Goal: Task Accomplishment & Management: Use online tool/utility

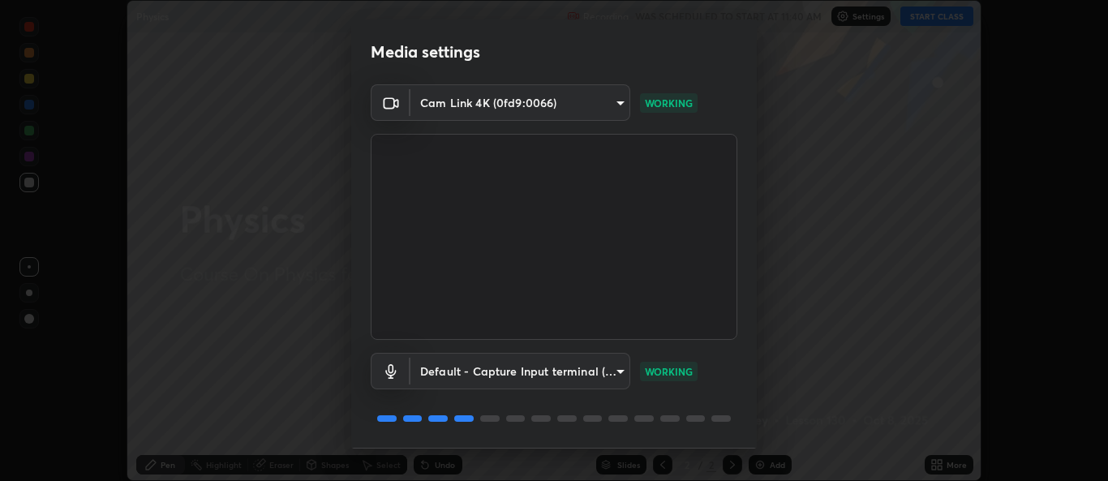
scroll to position [51, 0]
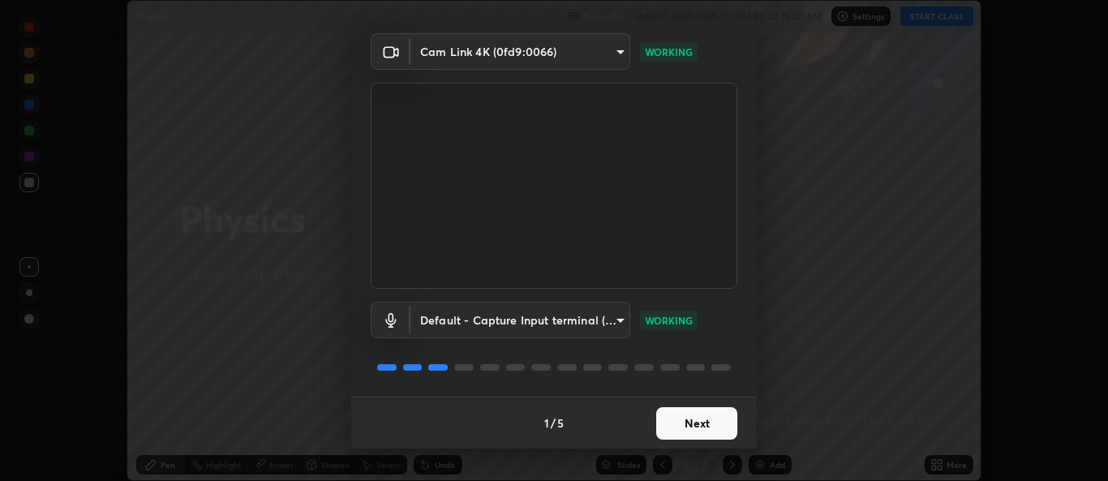
click at [699, 425] on button "Next" at bounding box center [696, 423] width 81 height 32
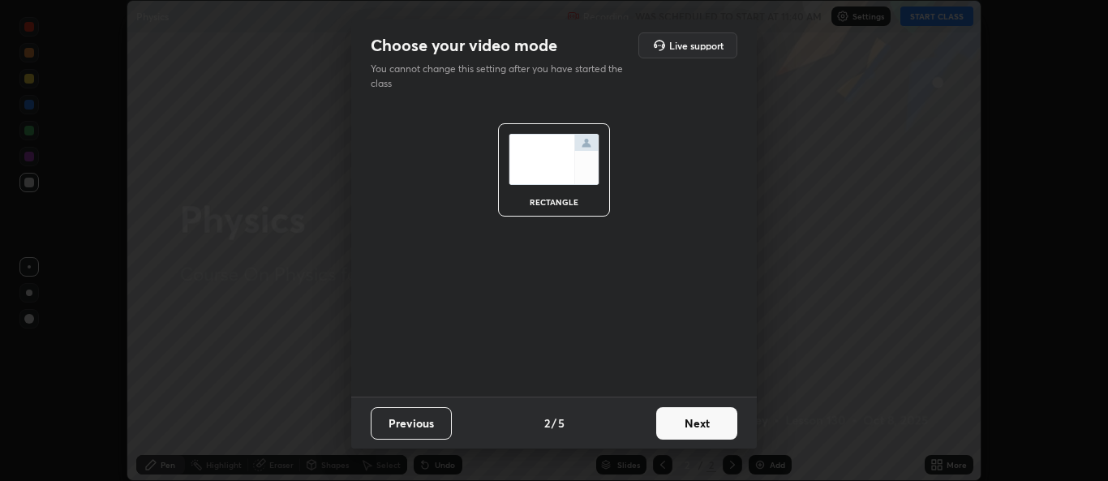
click at [712, 435] on button "Next" at bounding box center [696, 423] width 81 height 32
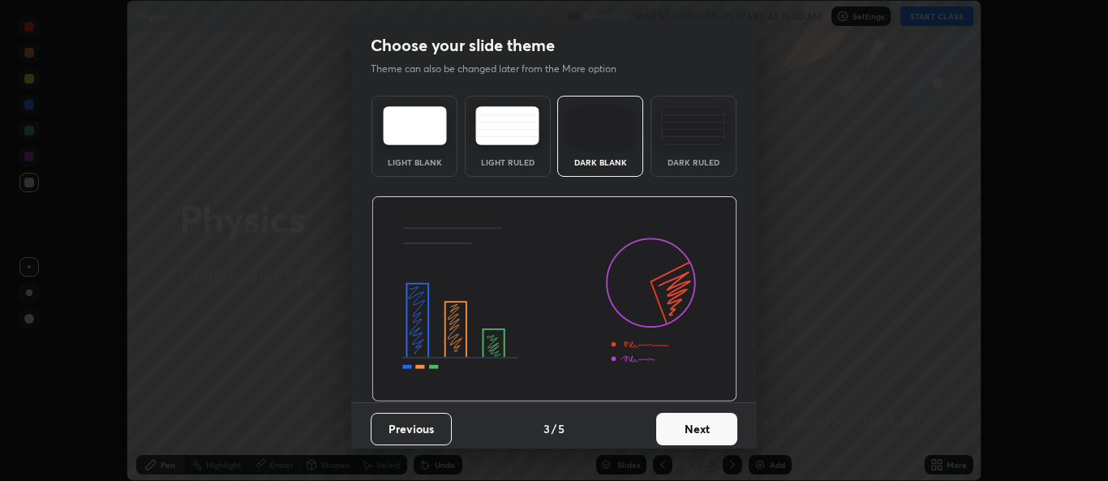
click at [721, 429] on button "Next" at bounding box center [696, 429] width 81 height 32
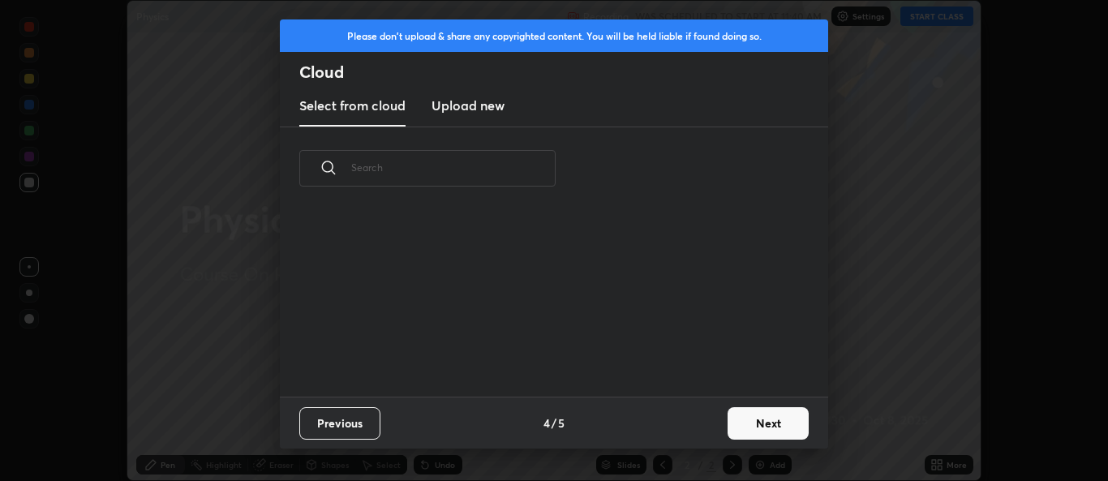
click at [749, 424] on button "Next" at bounding box center [768, 423] width 81 height 32
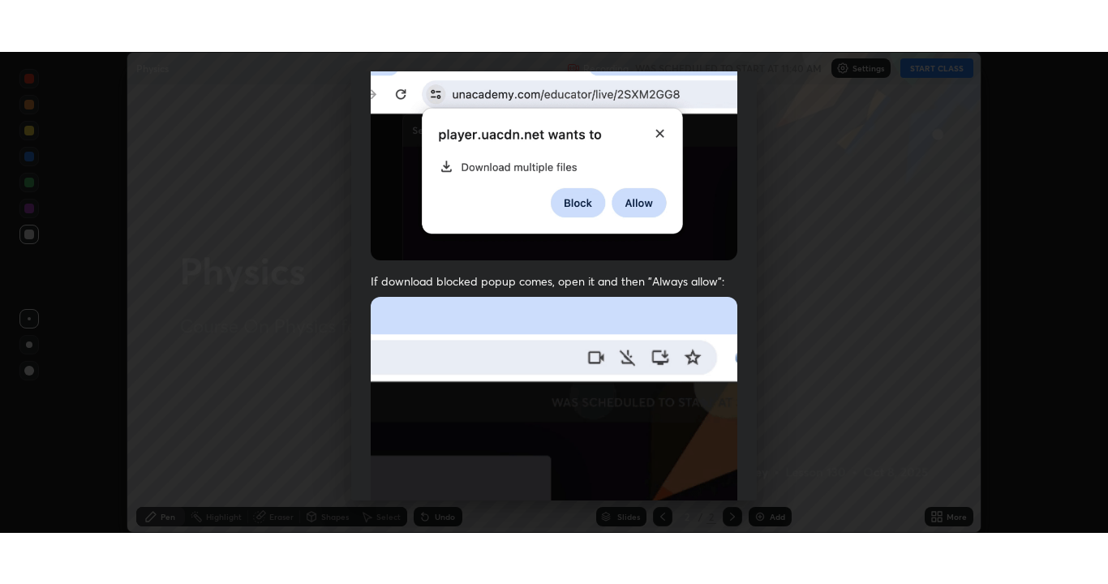
scroll to position [382, 0]
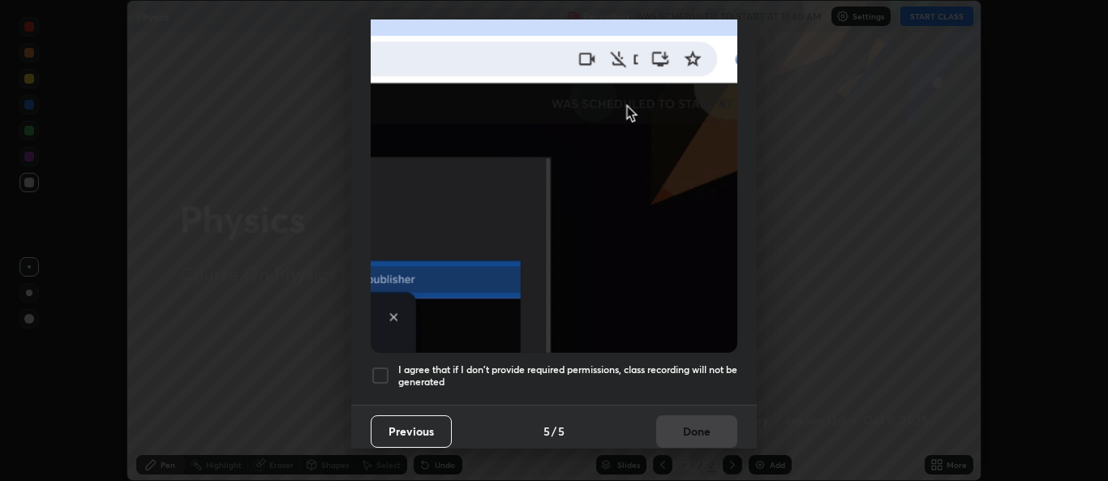
click at [381, 375] on div at bounding box center [380, 375] width 19 height 19
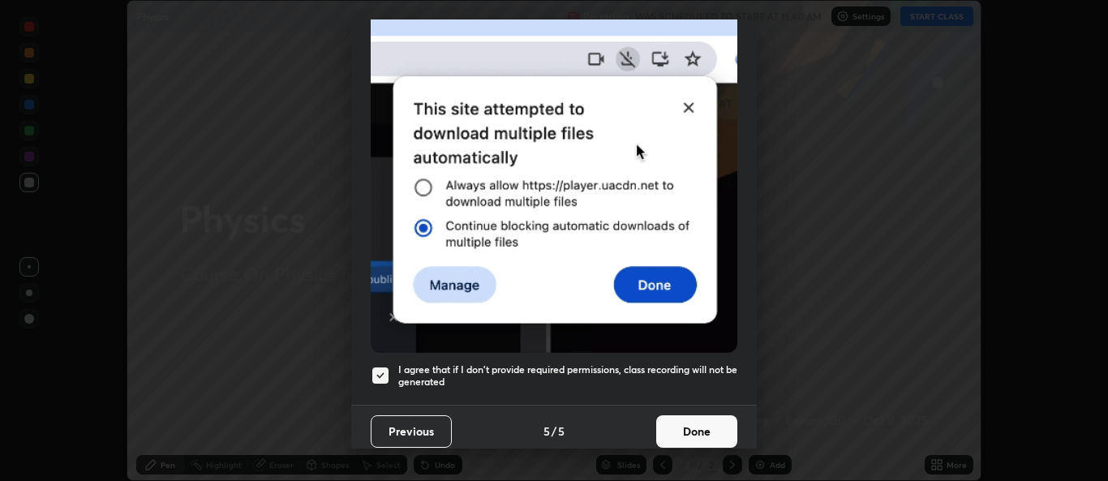
click at [680, 431] on button "Done" at bounding box center [696, 431] width 81 height 32
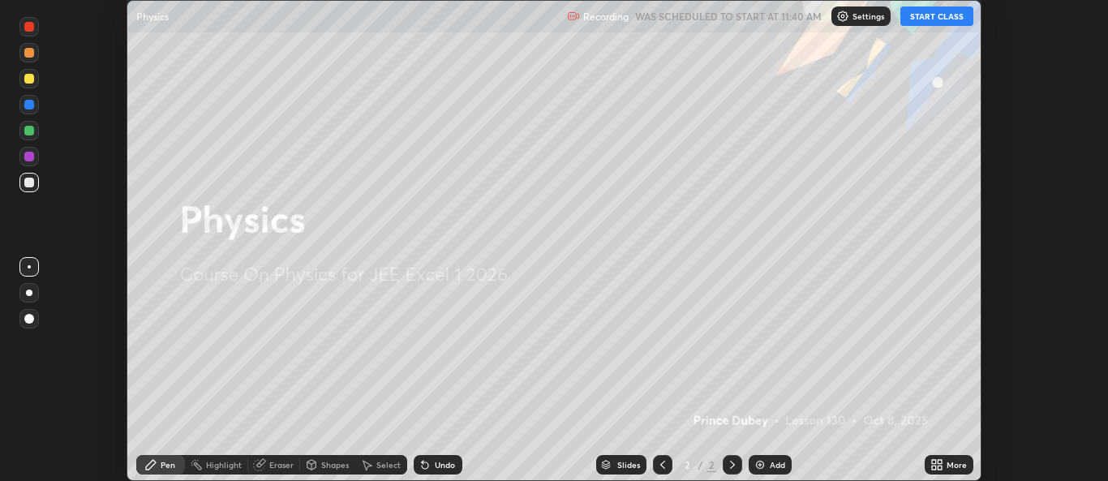
click at [931, 21] on button "START CLASS" at bounding box center [937, 15] width 73 height 19
click at [935, 465] on icon at bounding box center [937, 464] width 13 height 13
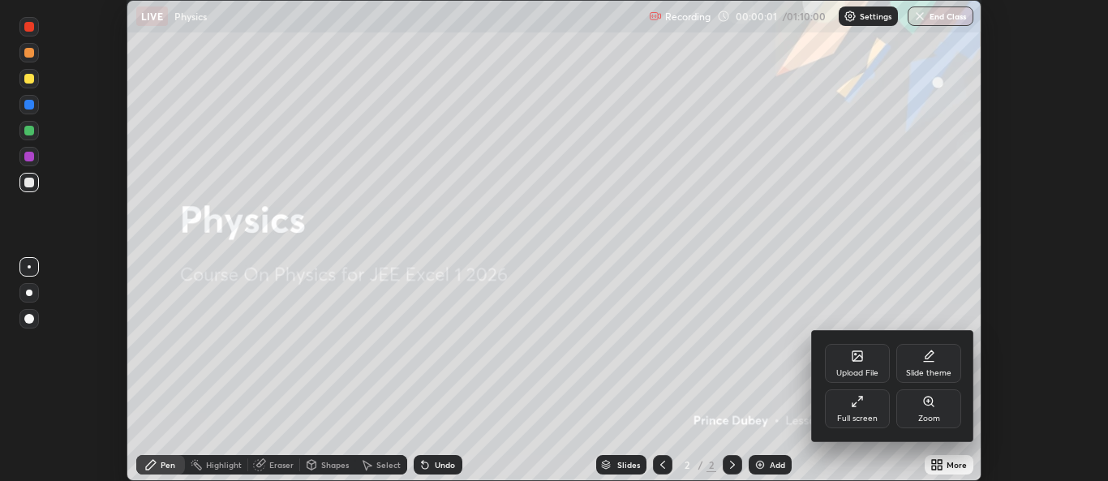
click at [858, 402] on icon at bounding box center [857, 401] width 13 height 13
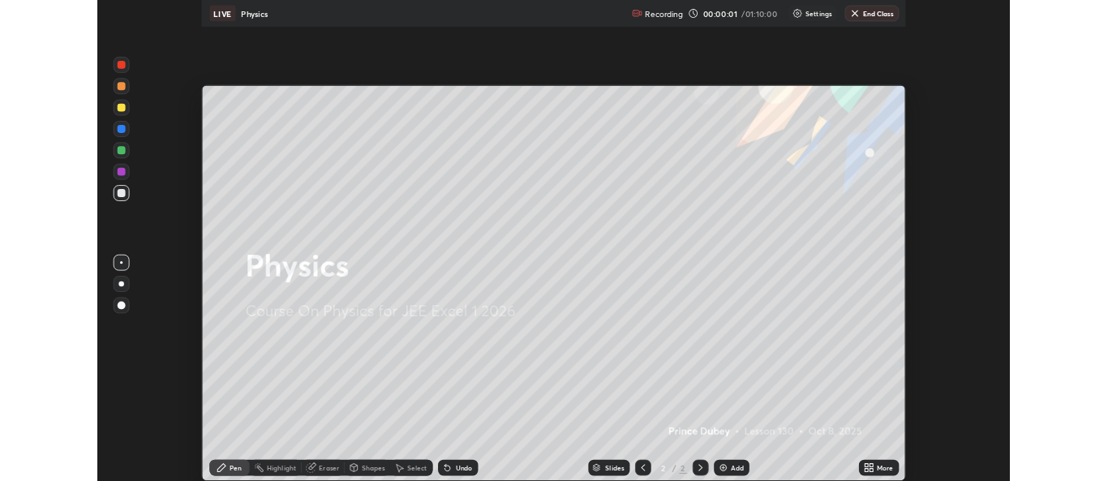
scroll to position [584, 1108]
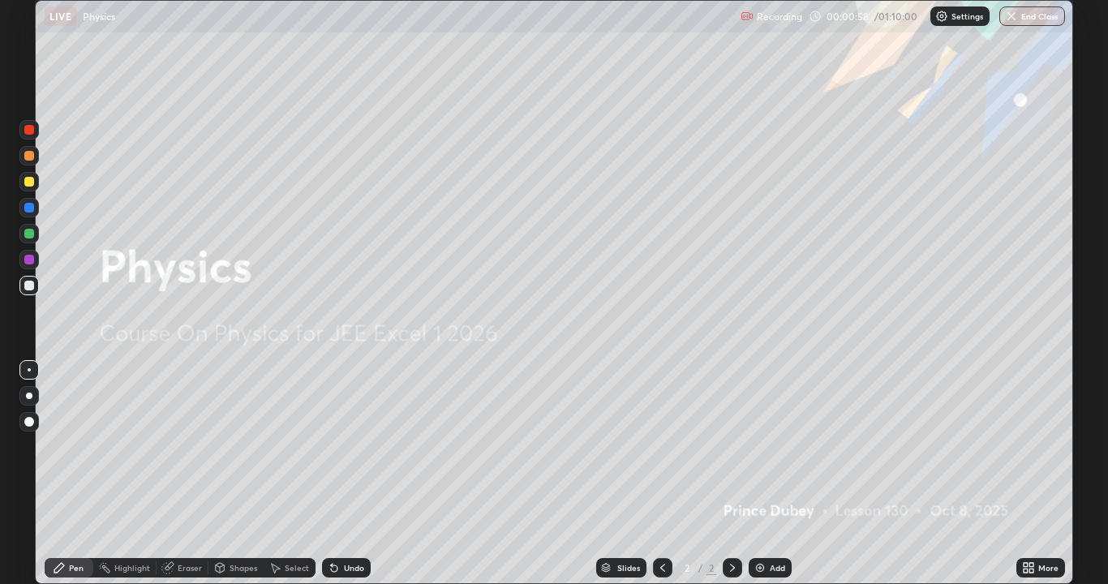
click at [770, 480] on div "Add" at bounding box center [777, 568] width 15 height 8
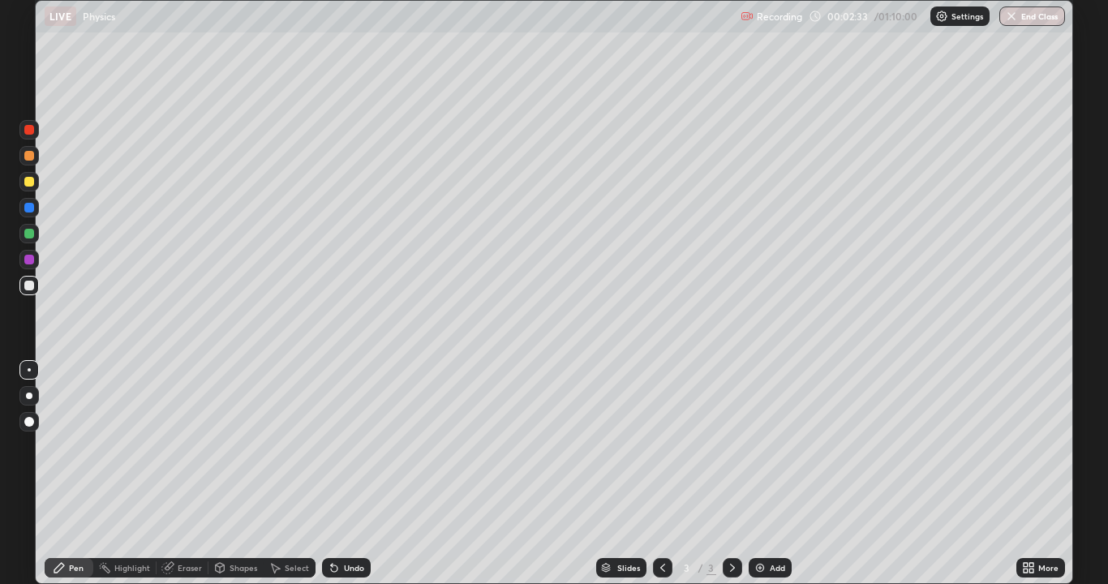
click at [238, 480] on div "Shapes" at bounding box center [244, 568] width 28 height 8
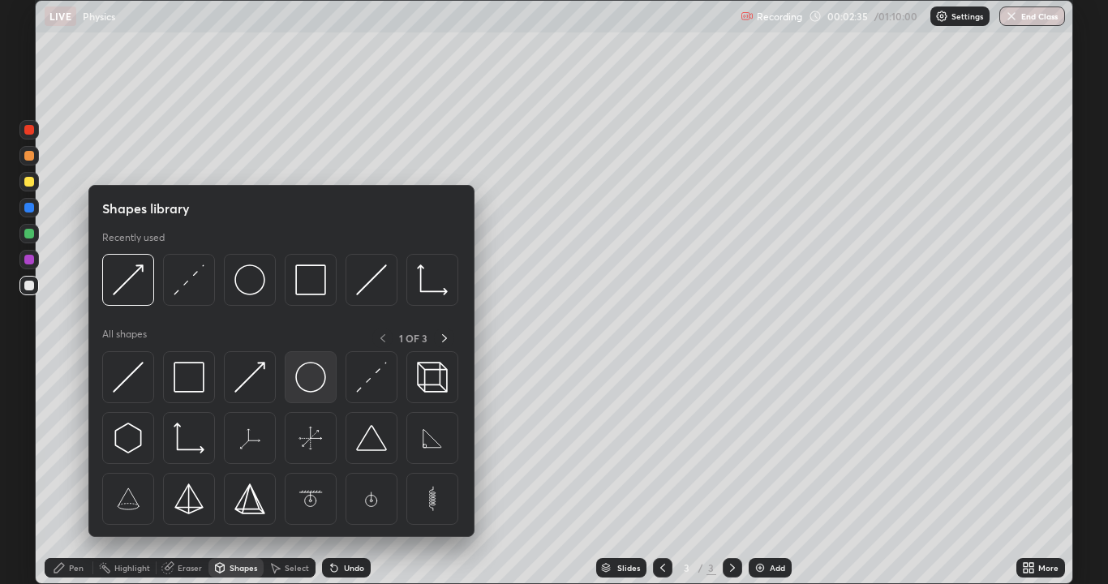
click at [301, 383] on img at bounding box center [310, 377] width 31 height 31
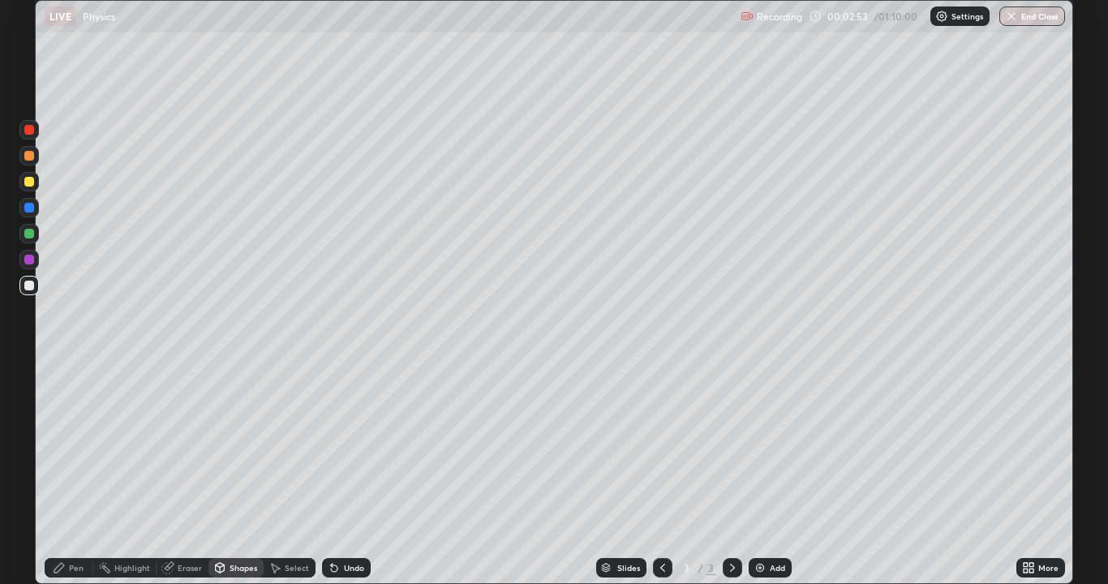
click at [237, 480] on div "Shapes" at bounding box center [244, 568] width 28 height 8
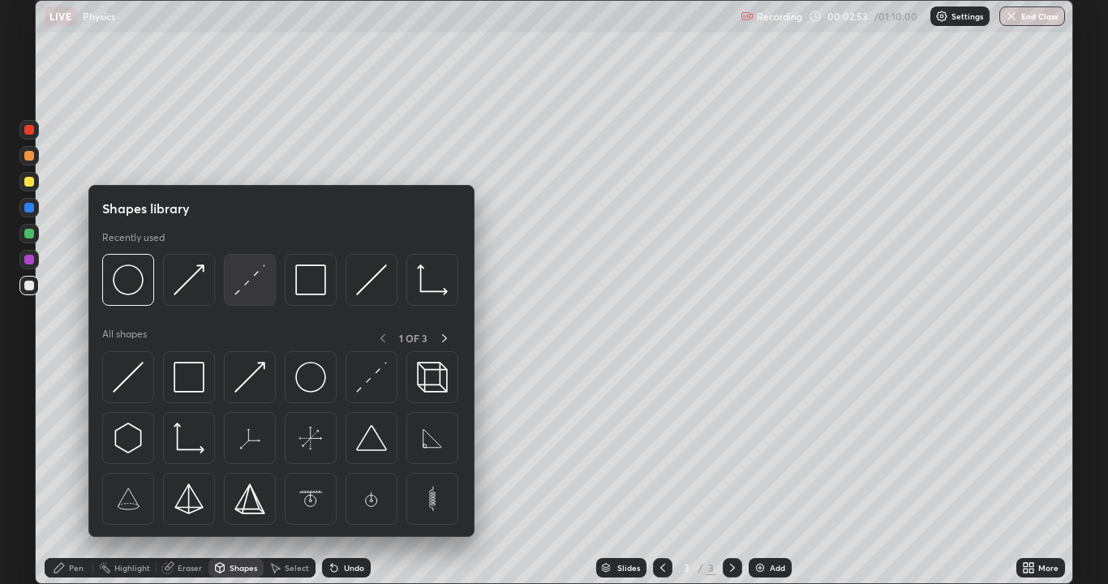
click at [254, 286] on img at bounding box center [249, 279] width 31 height 31
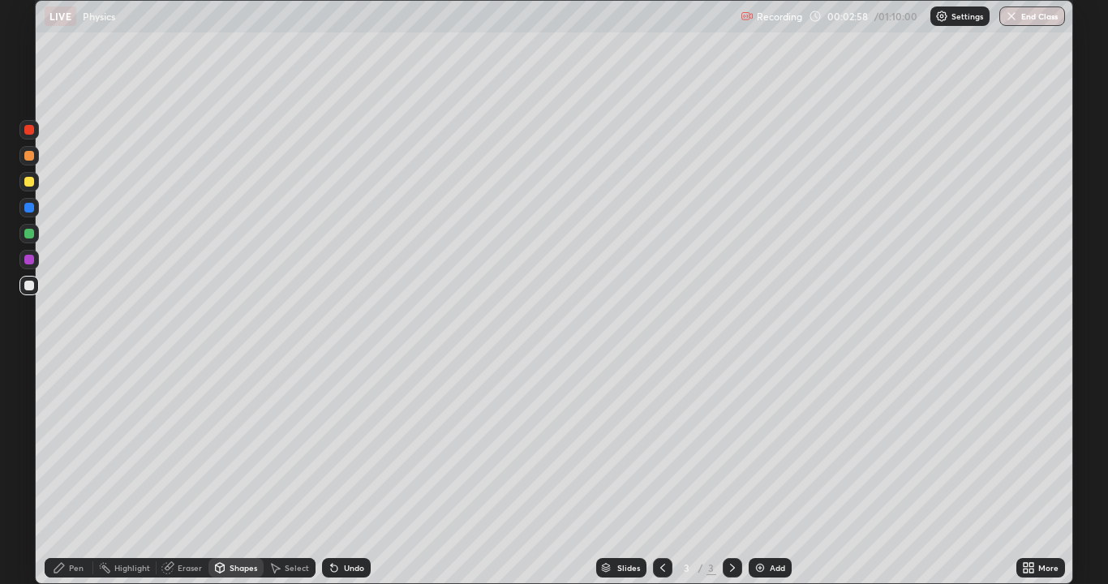
click at [291, 480] on div "Select" at bounding box center [297, 568] width 24 height 8
click at [219, 404] on div "0 ° Undo Copy Duplicate Duplicate to new slide Delete" at bounding box center [554, 292] width 1037 height 583
click at [234, 480] on div "Shapes" at bounding box center [236, 567] width 55 height 19
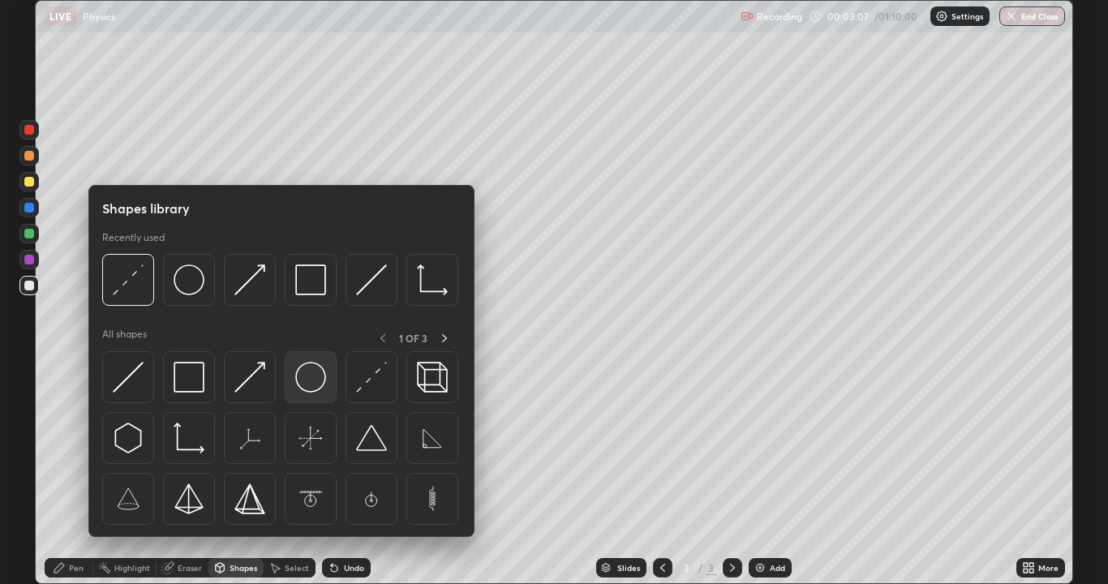
click at [301, 385] on img at bounding box center [310, 377] width 31 height 31
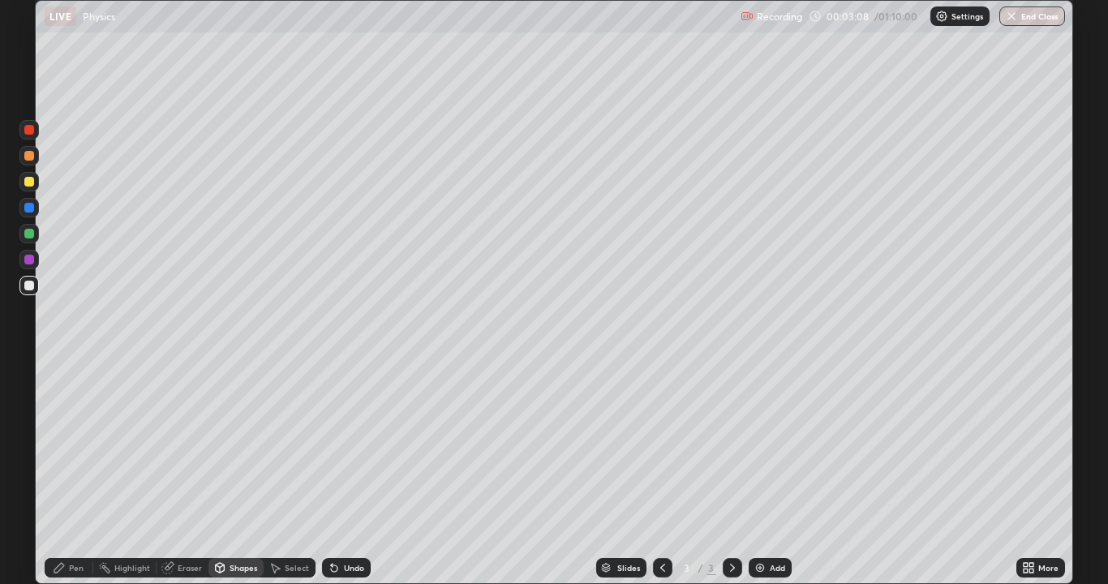
click at [26, 289] on div at bounding box center [29, 286] width 10 height 10
click at [285, 480] on div "Select" at bounding box center [297, 568] width 24 height 8
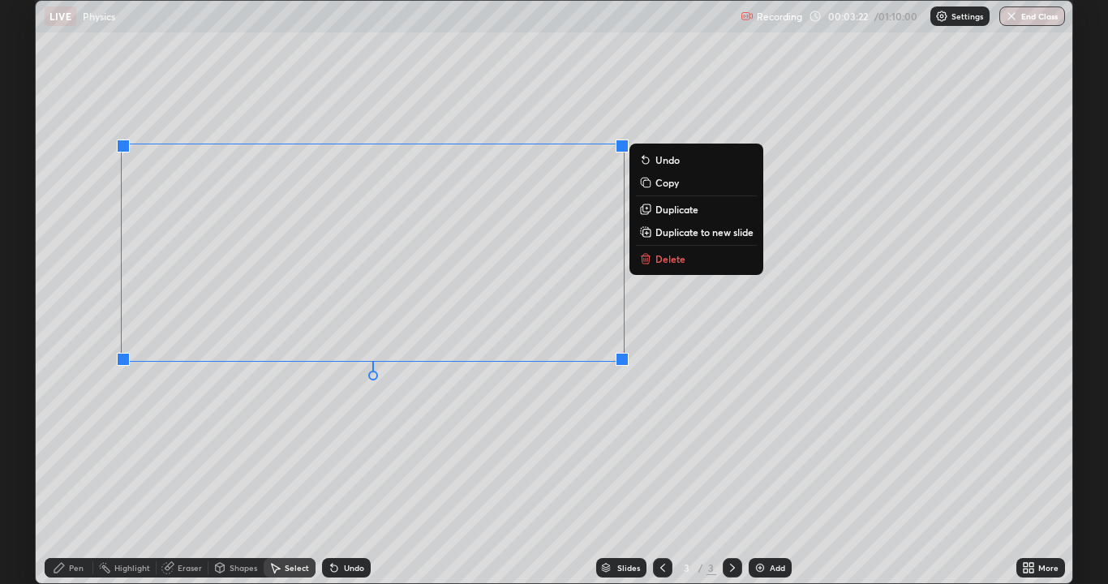
click at [51, 480] on div "Pen" at bounding box center [69, 567] width 49 height 19
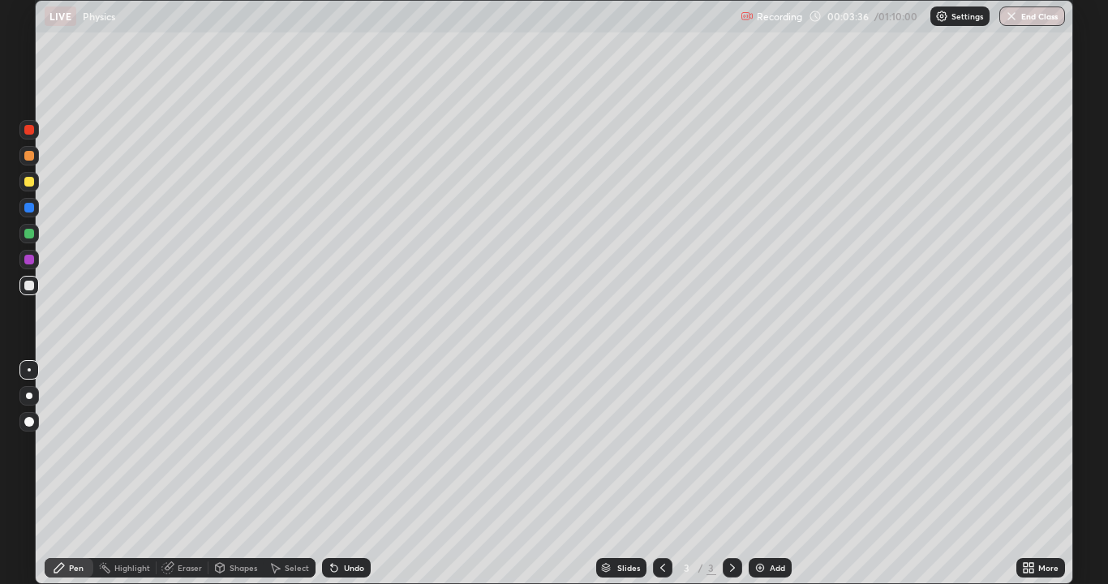
click at [237, 480] on div "Shapes" at bounding box center [244, 568] width 28 height 8
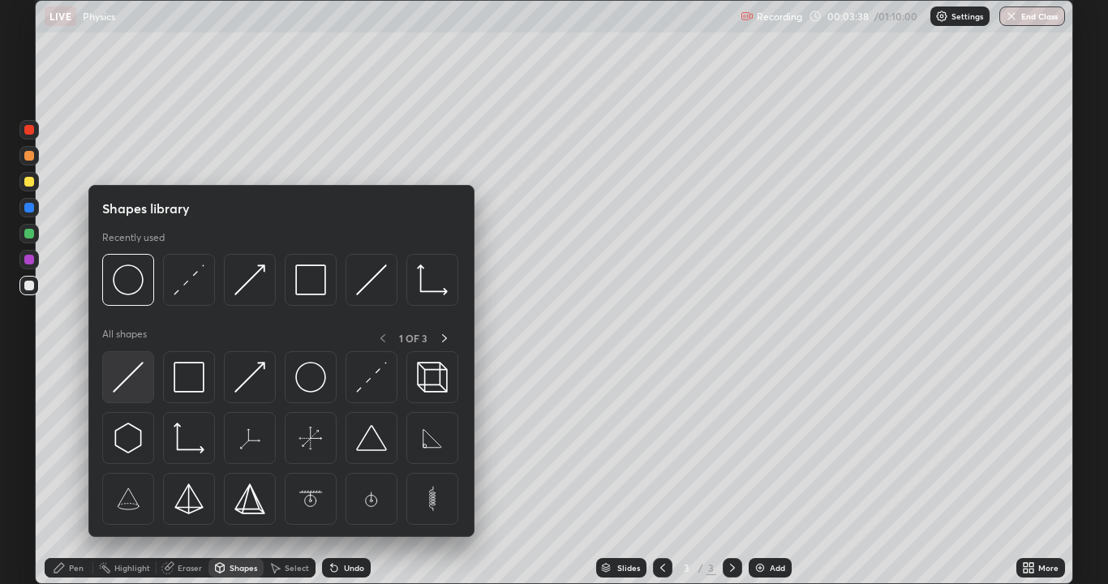
click at [135, 385] on img at bounding box center [128, 377] width 31 height 31
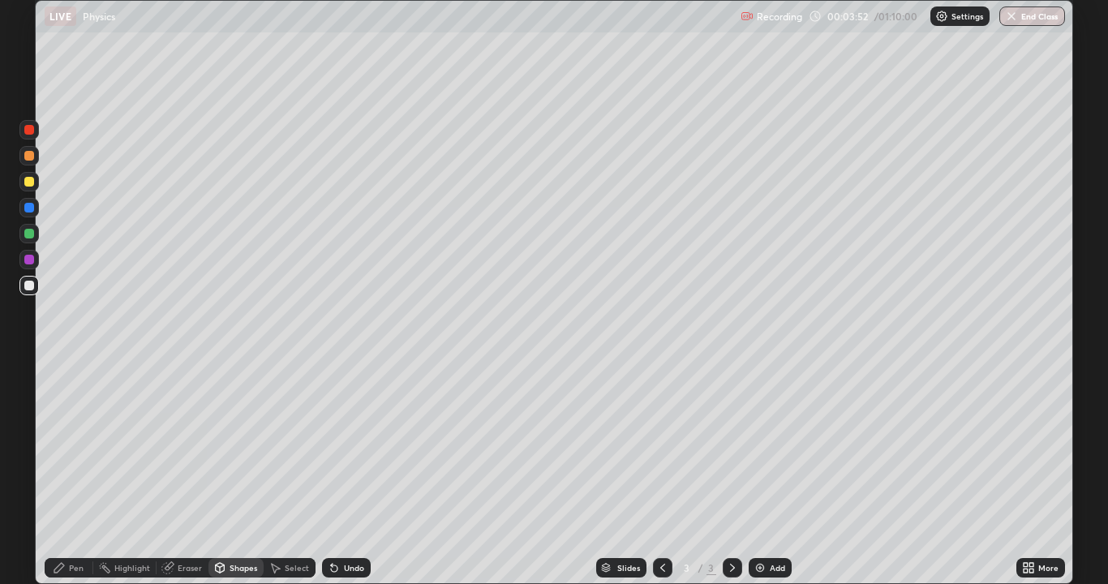
click at [346, 480] on div "Undo" at bounding box center [346, 567] width 49 height 19
click at [350, 480] on div "Undo" at bounding box center [354, 568] width 20 height 8
click at [349, 480] on div "Undo" at bounding box center [354, 568] width 20 height 8
click at [243, 480] on div "Shapes" at bounding box center [244, 568] width 28 height 8
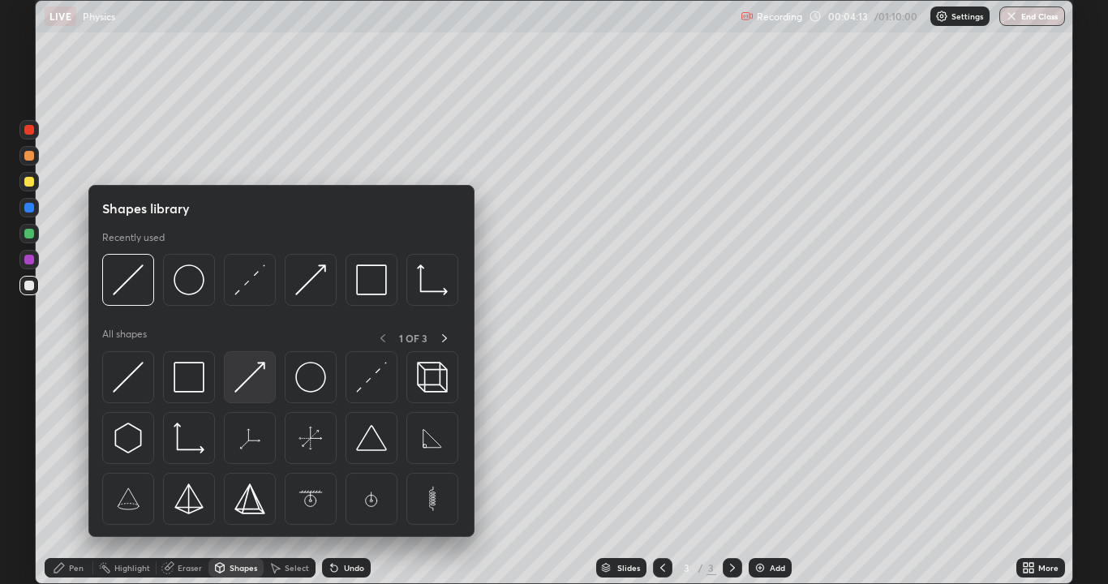
click at [256, 378] on img at bounding box center [249, 377] width 31 height 31
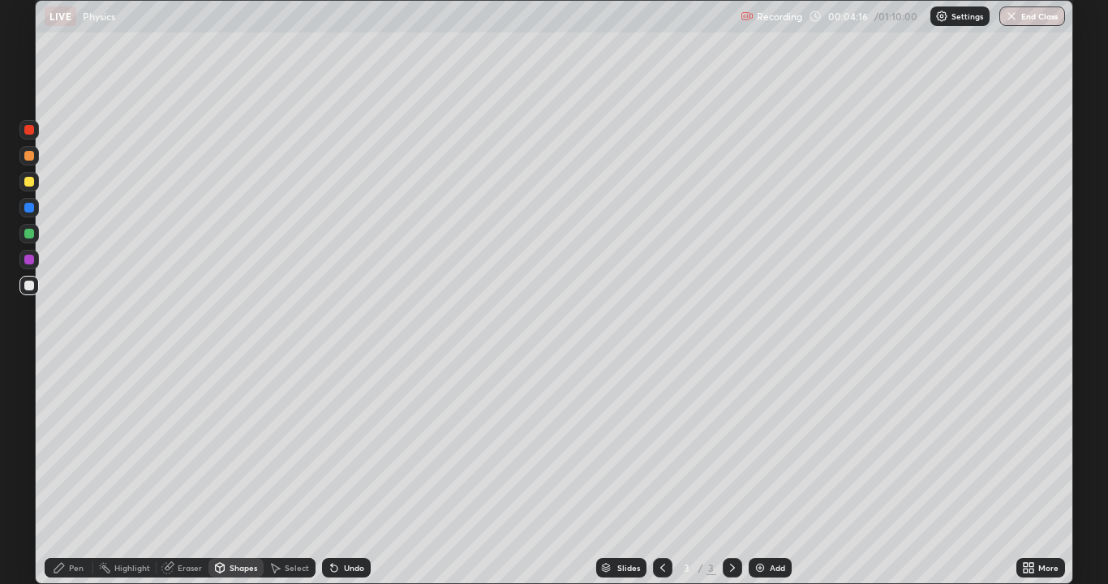
click at [28, 232] on div at bounding box center [29, 234] width 10 height 10
click at [352, 480] on div "Undo" at bounding box center [354, 568] width 20 height 8
click at [54, 480] on icon at bounding box center [59, 567] width 13 height 13
click at [235, 480] on div "Shapes" at bounding box center [244, 568] width 28 height 8
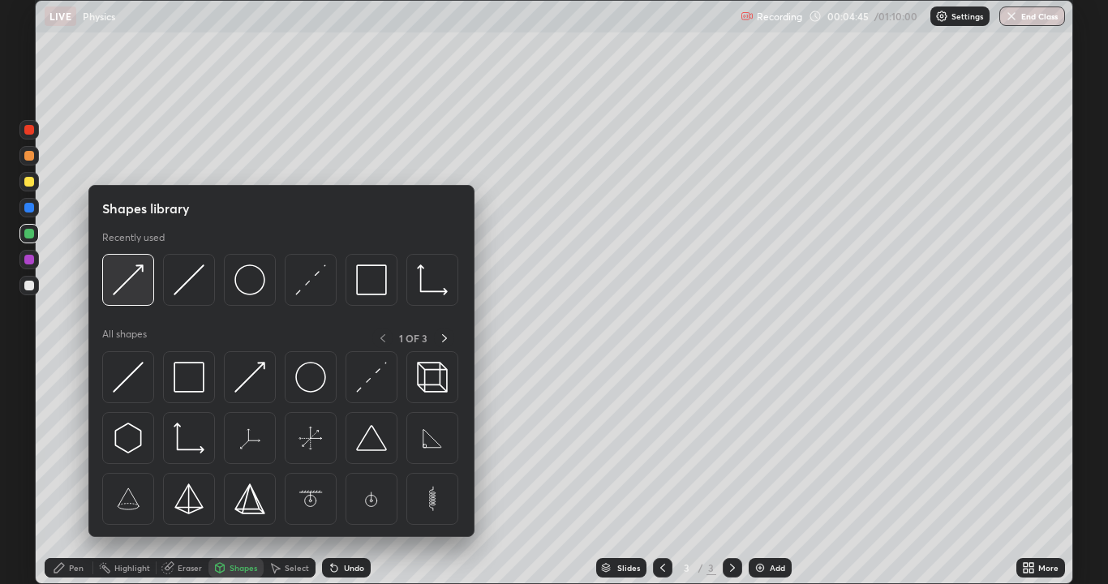
click at [126, 282] on img at bounding box center [128, 279] width 31 height 31
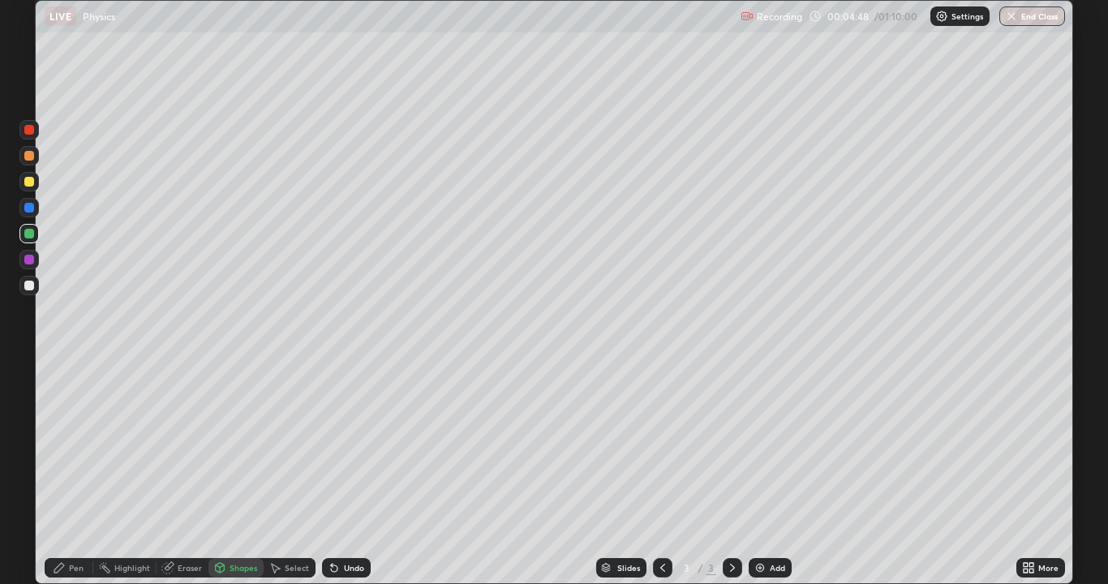
click at [27, 184] on div at bounding box center [29, 182] width 10 height 10
click at [238, 480] on div "Shapes" at bounding box center [244, 568] width 28 height 8
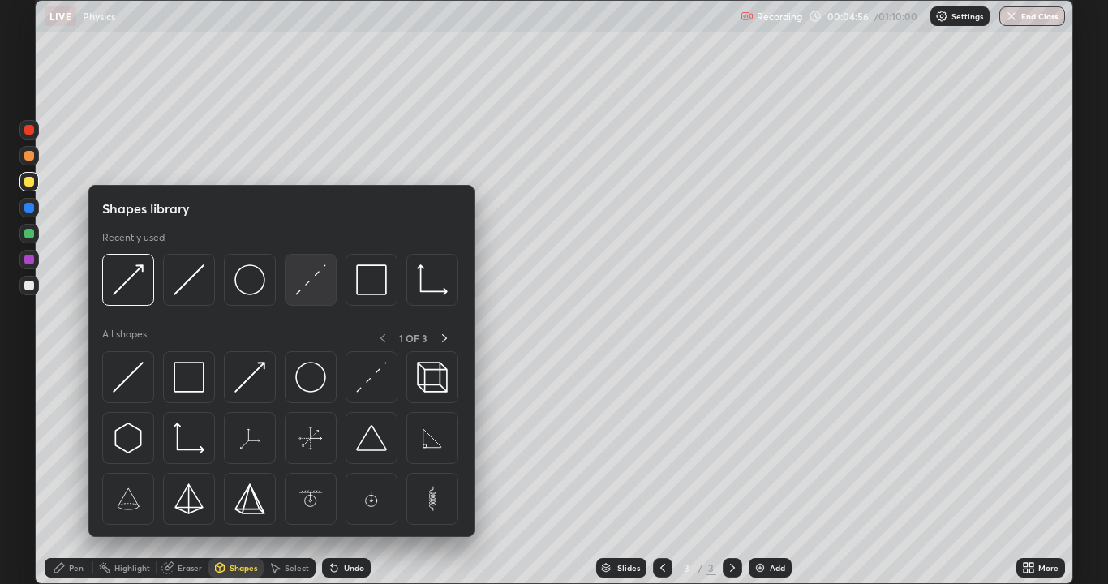
click at [306, 286] on img at bounding box center [310, 279] width 31 height 31
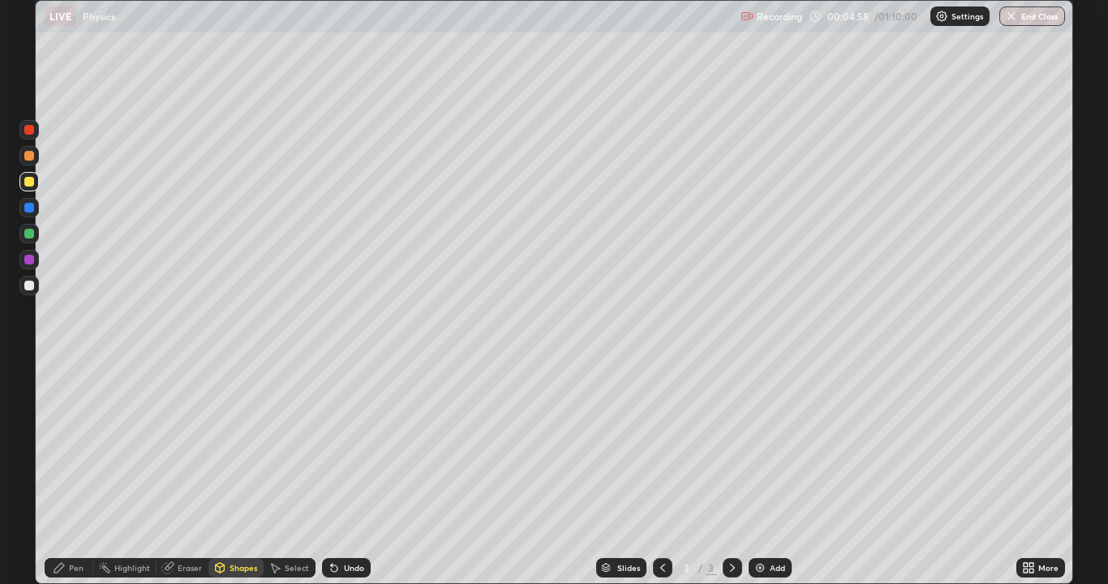
click at [32, 293] on div at bounding box center [28, 285] width 19 height 19
click at [240, 480] on div "Shapes" at bounding box center [244, 568] width 28 height 8
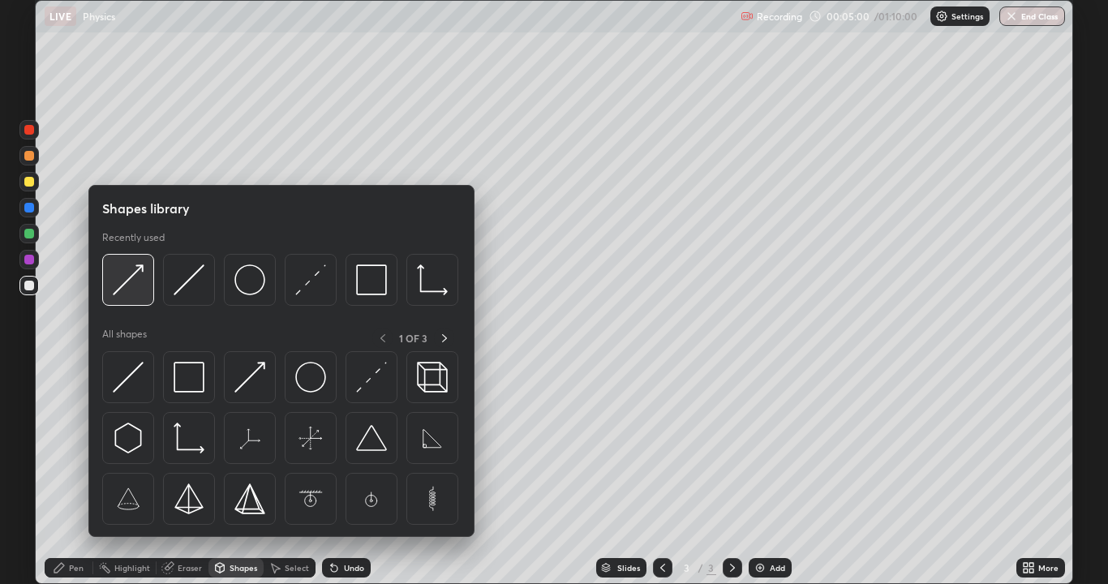
click at [136, 284] on img at bounding box center [128, 279] width 31 height 31
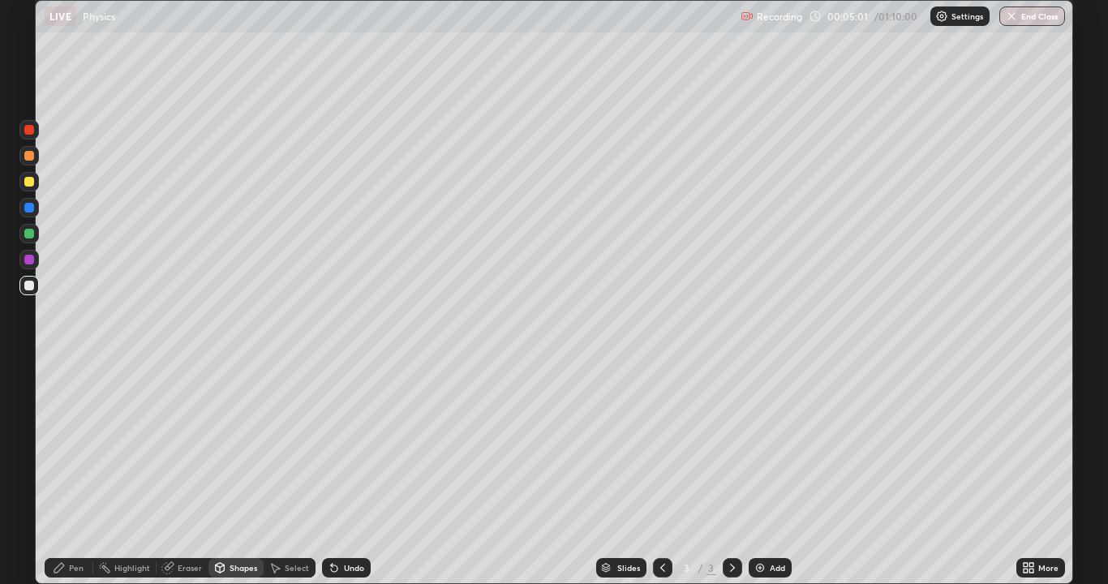
click at [28, 239] on div at bounding box center [28, 233] width 19 height 19
click at [27, 239] on div at bounding box center [28, 233] width 19 height 19
click at [54, 480] on div "Pen" at bounding box center [69, 567] width 49 height 19
click at [29, 370] on div at bounding box center [29, 369] width 3 height 3
click at [28, 181] on div at bounding box center [29, 182] width 10 height 10
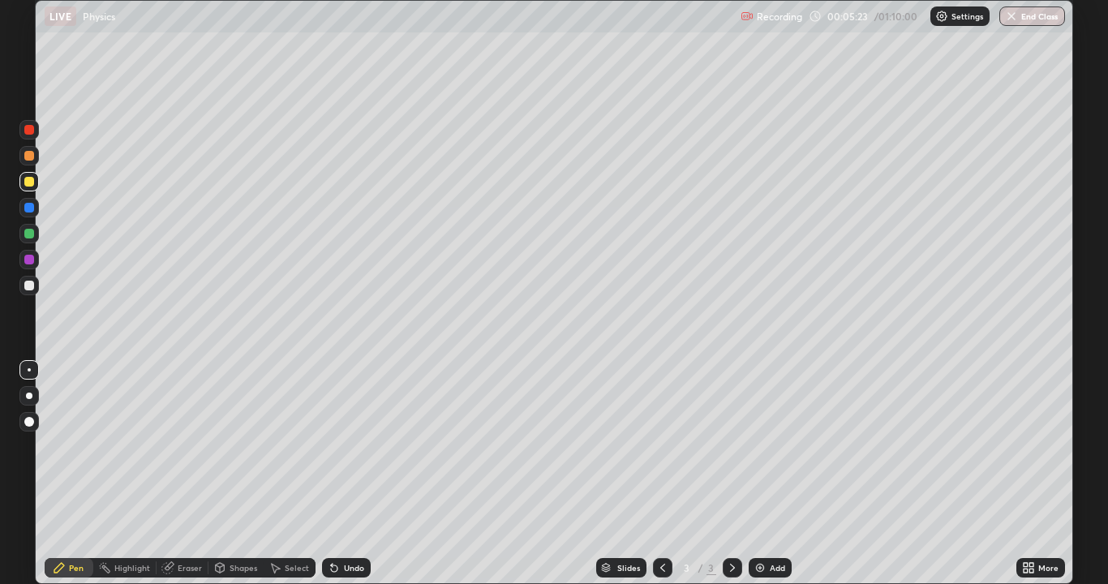
click at [29, 282] on div at bounding box center [29, 286] width 10 height 10
click at [230, 480] on div "Shapes" at bounding box center [244, 568] width 28 height 8
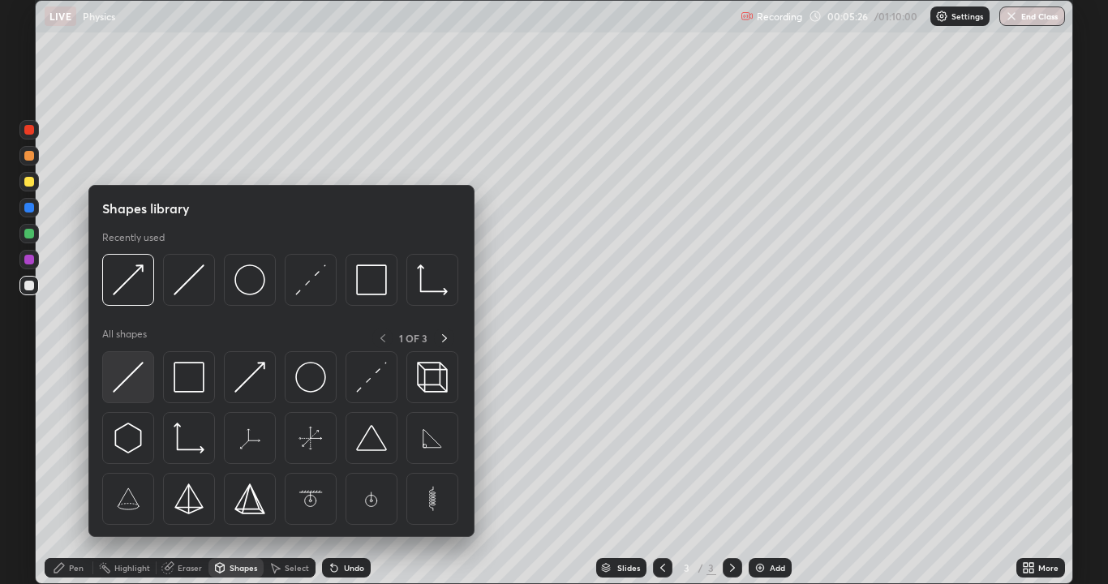
click at [130, 379] on img at bounding box center [128, 377] width 31 height 31
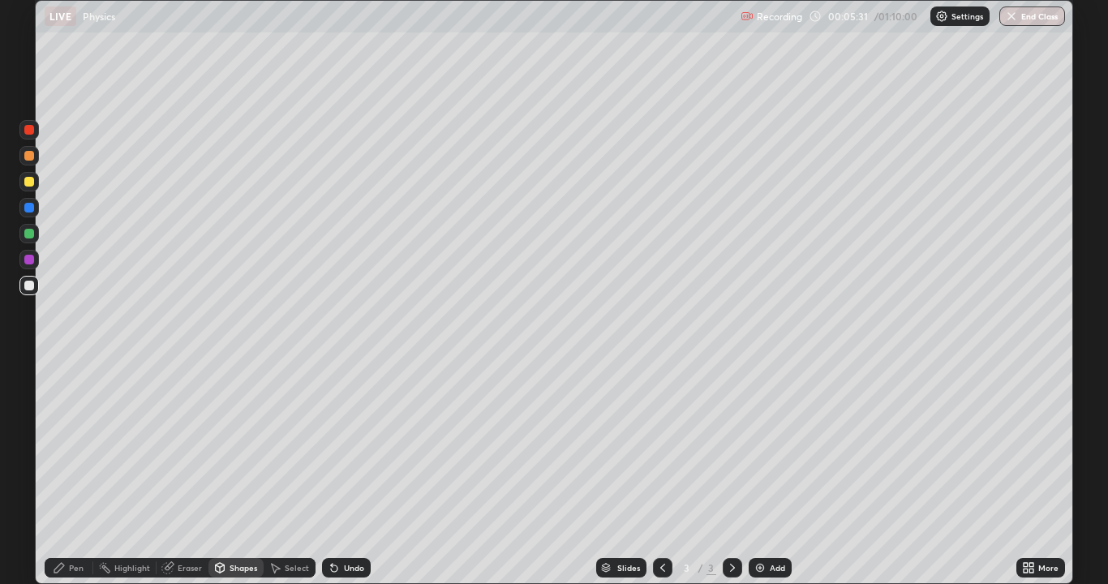
click at [64, 480] on icon at bounding box center [59, 567] width 13 height 13
click at [29, 370] on div at bounding box center [29, 369] width 3 height 3
click at [234, 480] on div "Shapes" at bounding box center [244, 568] width 28 height 8
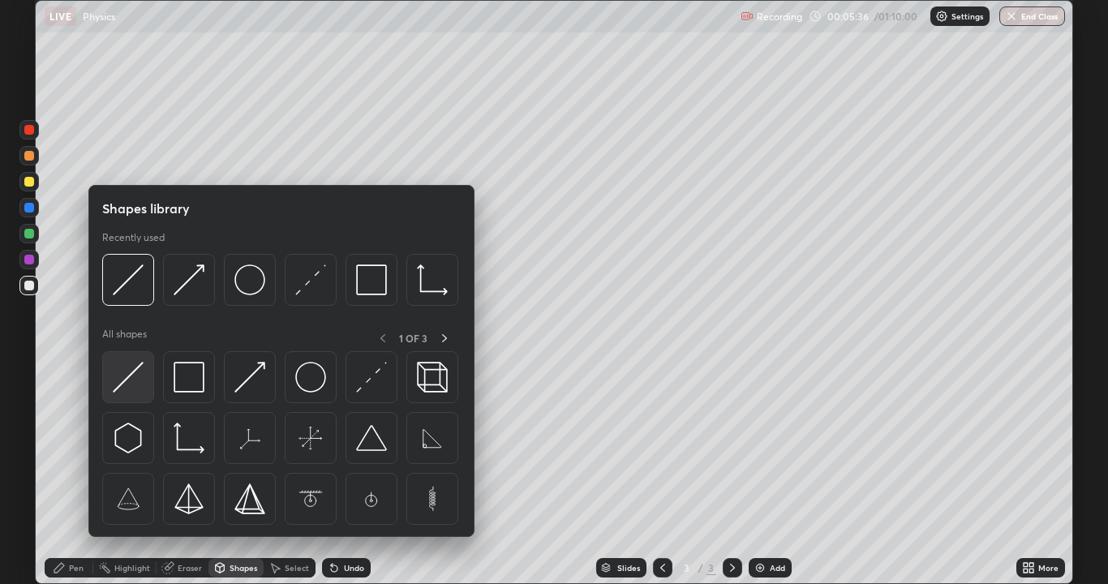
click at [127, 379] on img at bounding box center [128, 377] width 31 height 31
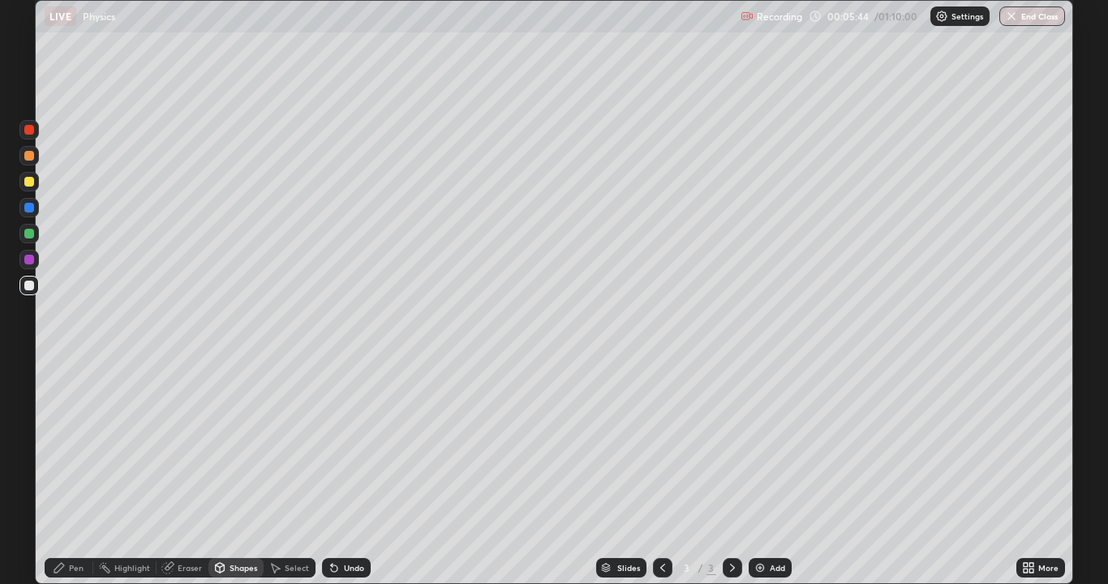
click at [75, 480] on div "Pen" at bounding box center [69, 567] width 49 height 19
click at [29, 370] on div at bounding box center [29, 369] width 3 height 3
click at [237, 480] on div "Shapes" at bounding box center [244, 568] width 28 height 8
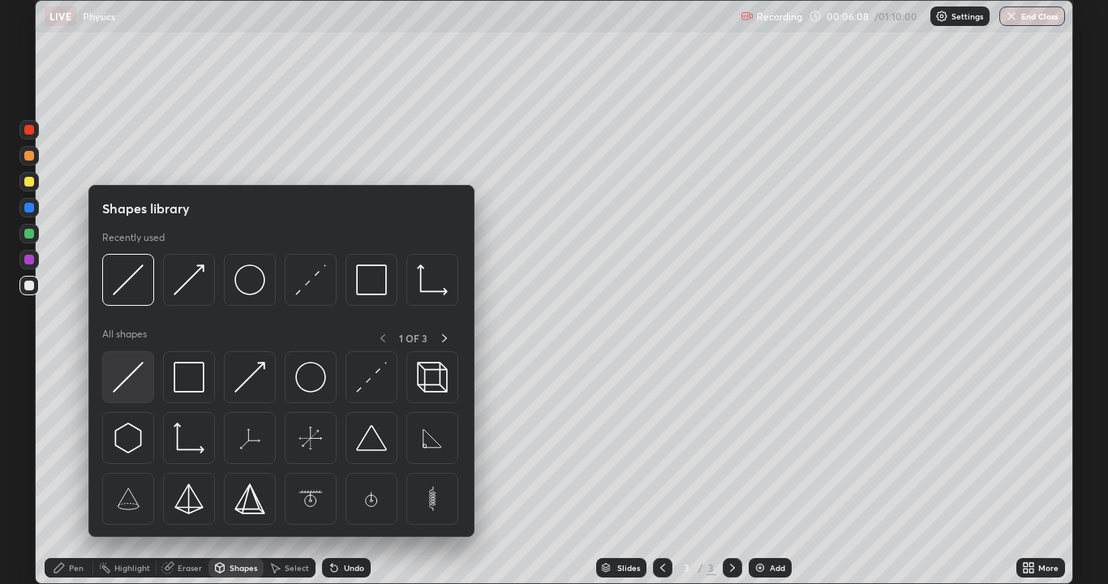
click at [129, 375] on img at bounding box center [128, 377] width 31 height 31
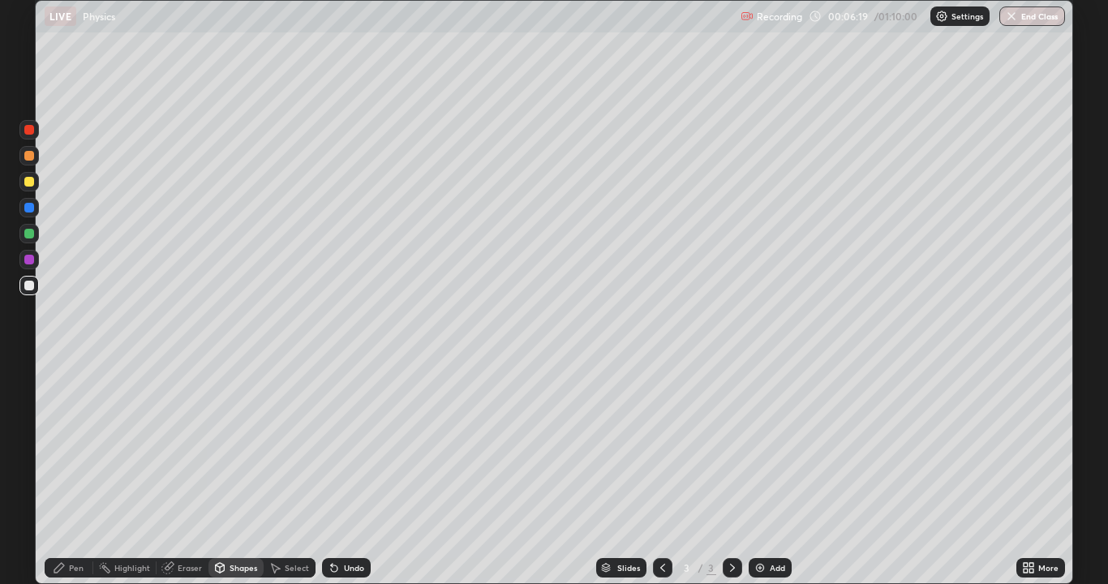
click at [344, 480] on div "Undo" at bounding box center [346, 567] width 49 height 19
click at [347, 480] on div "Undo" at bounding box center [354, 568] width 20 height 8
click at [346, 480] on div "Undo" at bounding box center [354, 568] width 20 height 8
click at [291, 480] on div "Select" at bounding box center [297, 568] width 24 height 8
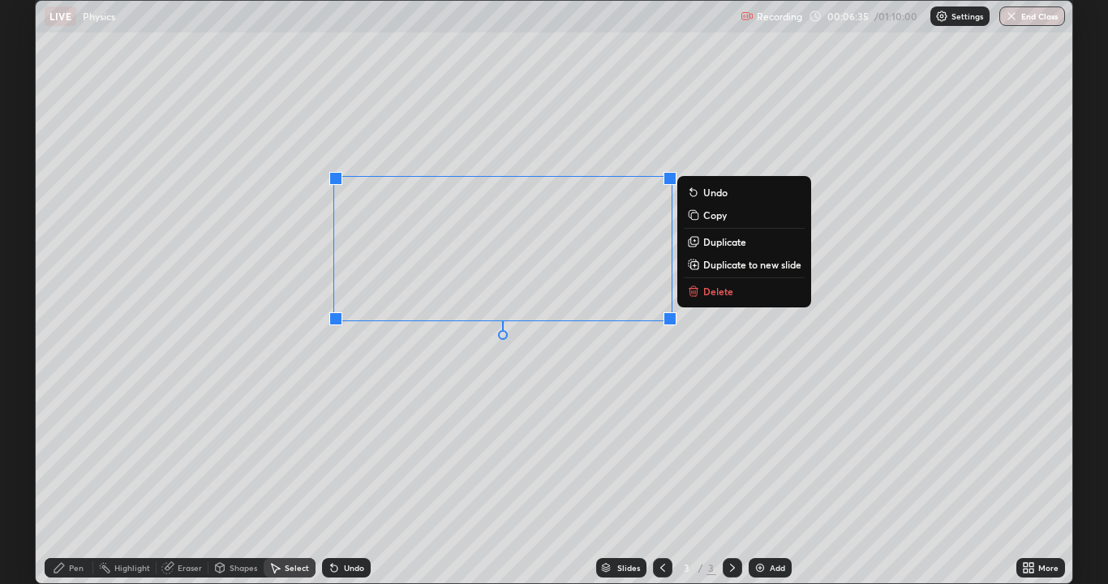
click at [488, 363] on div "0 ° Undo Copy Duplicate Duplicate to new slide Delete" at bounding box center [554, 292] width 1037 height 583
click at [474, 359] on div "0 ° Undo Copy Duplicate Duplicate to new slide Delete" at bounding box center [554, 292] width 1037 height 583
click at [498, 367] on div "0 ° Undo Copy Duplicate Duplicate to new slide Delete" at bounding box center [554, 292] width 1037 height 583
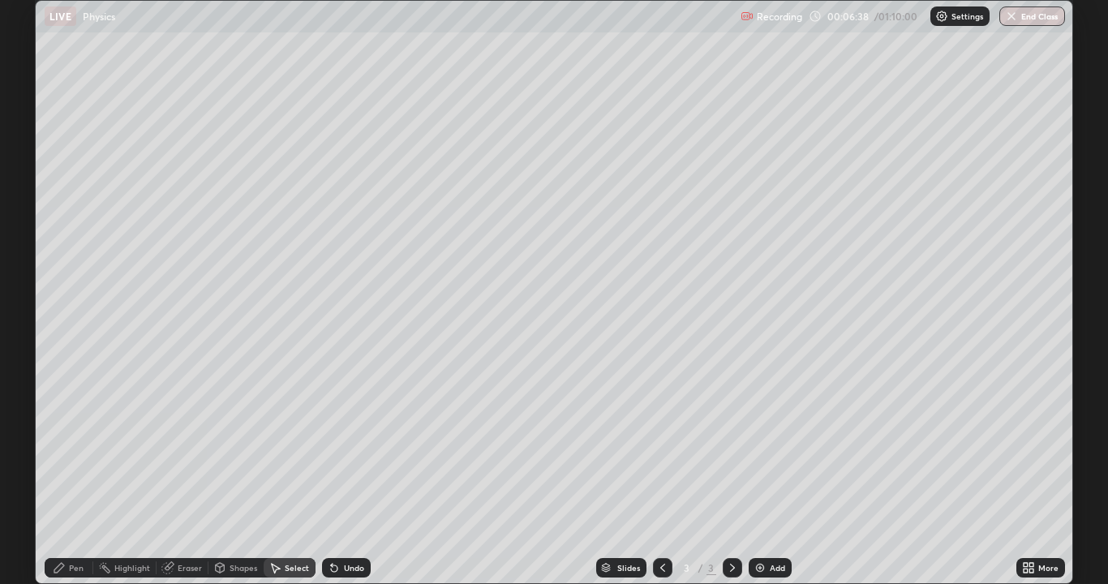
click at [0, 0] on button "Delete" at bounding box center [0, 0] width 0 height 0
click at [504, 299] on div "0 ° Undo Copy Duplicate Duplicate to new slide Delete" at bounding box center [554, 292] width 1037 height 583
click at [239, 480] on div "Shapes" at bounding box center [244, 568] width 28 height 8
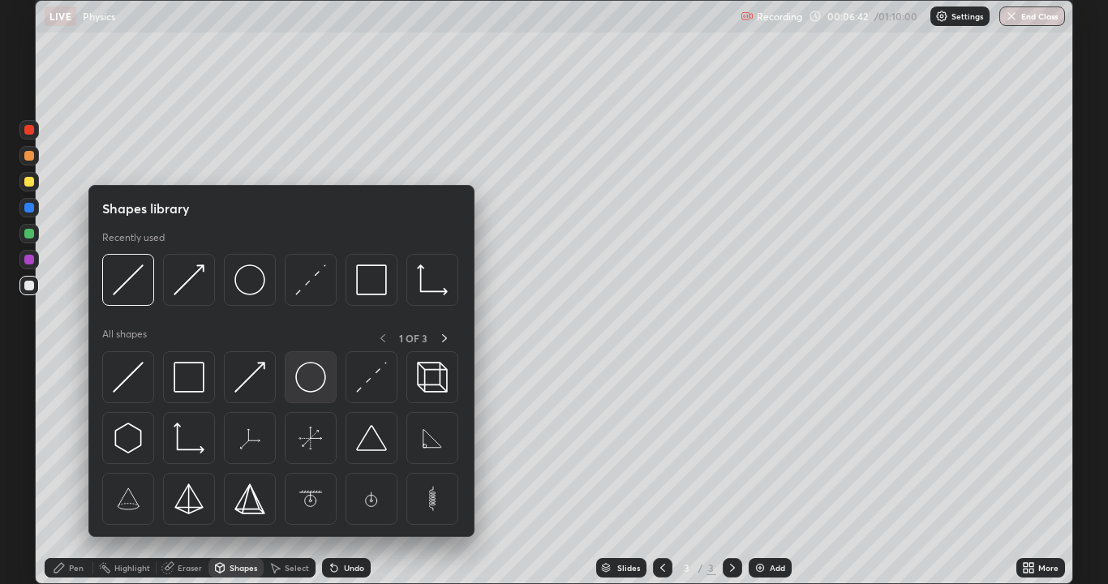
click at [304, 379] on img at bounding box center [310, 377] width 31 height 31
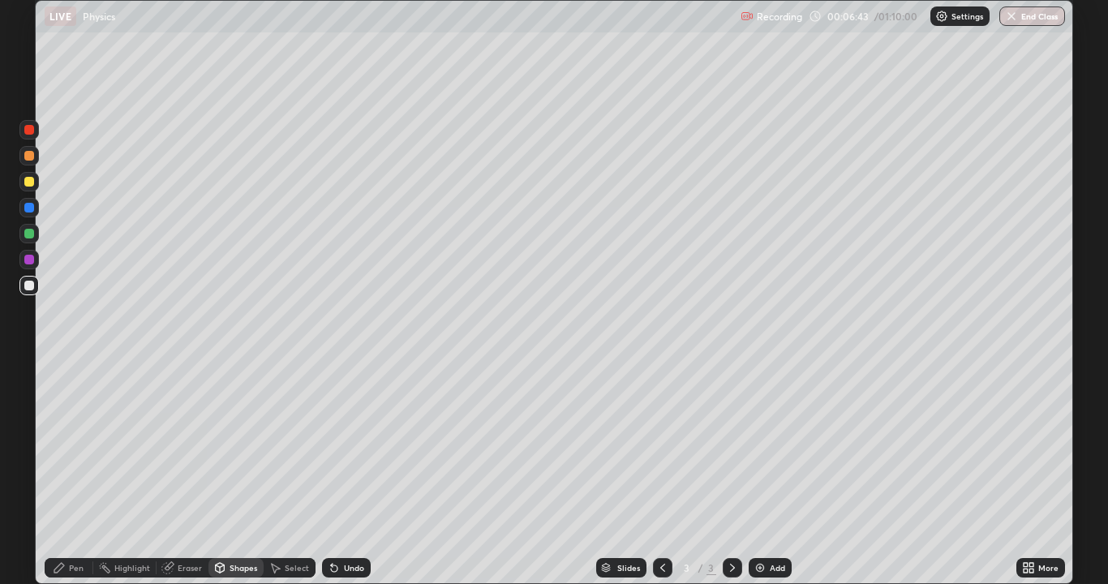
click at [233, 480] on div "Shapes" at bounding box center [244, 568] width 28 height 8
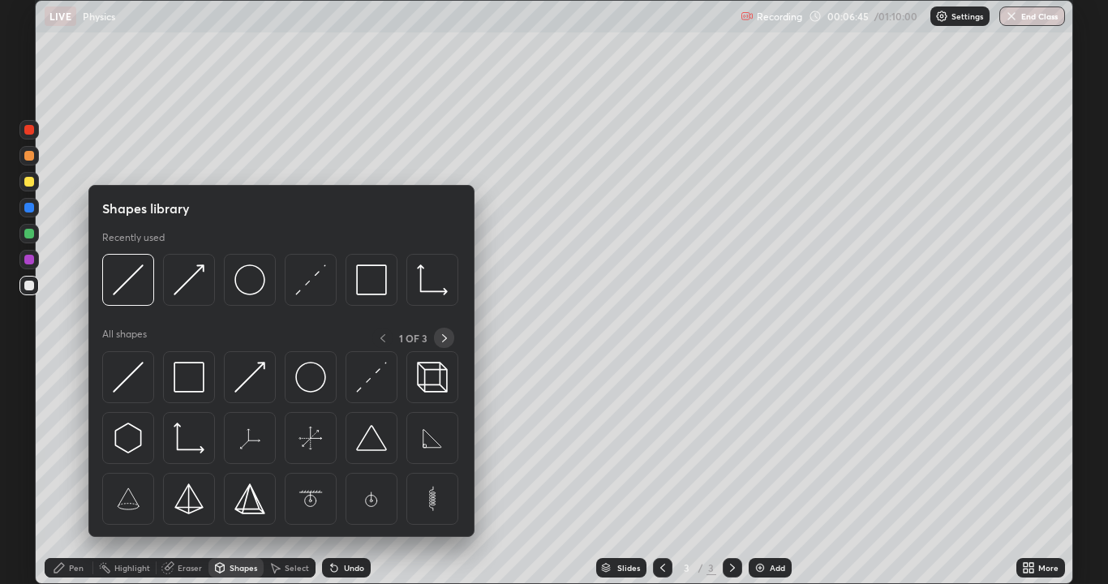
click at [444, 338] on icon at bounding box center [444, 338] width 13 height 13
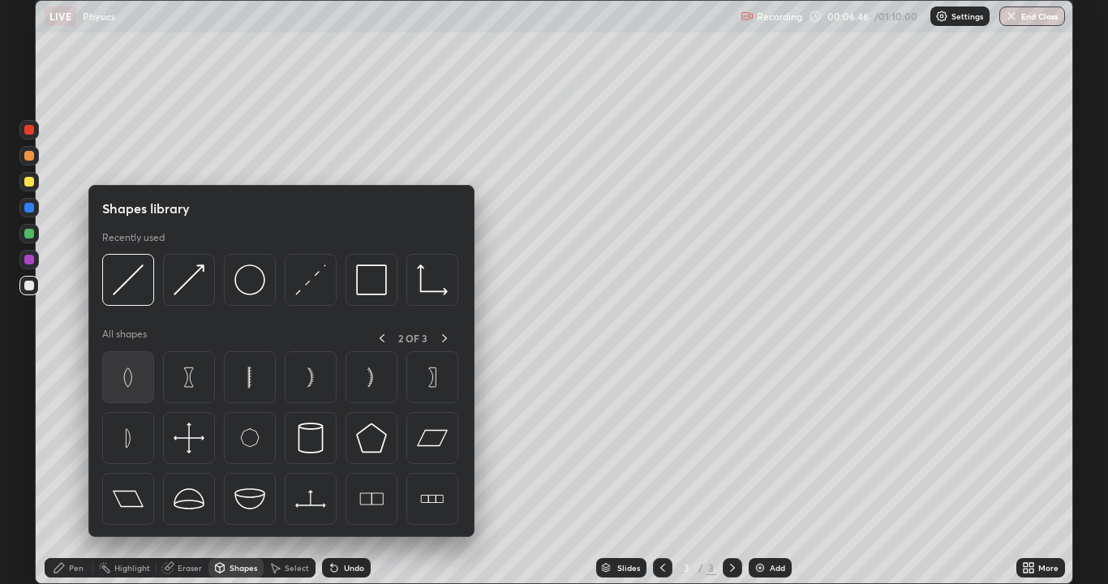
click at [128, 379] on img at bounding box center [128, 377] width 31 height 31
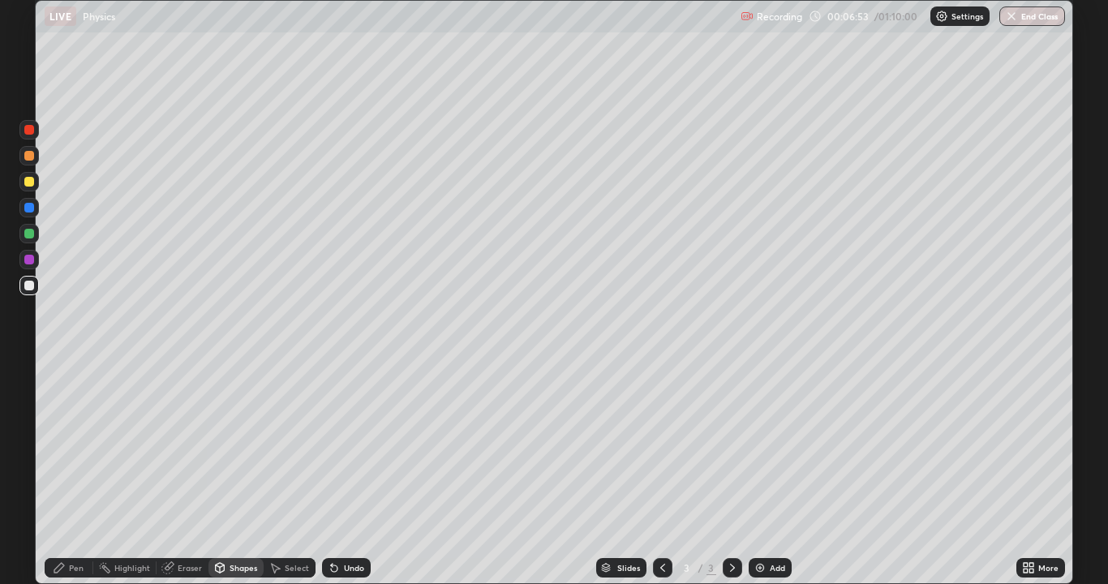
click at [247, 480] on div "Shapes" at bounding box center [244, 568] width 28 height 8
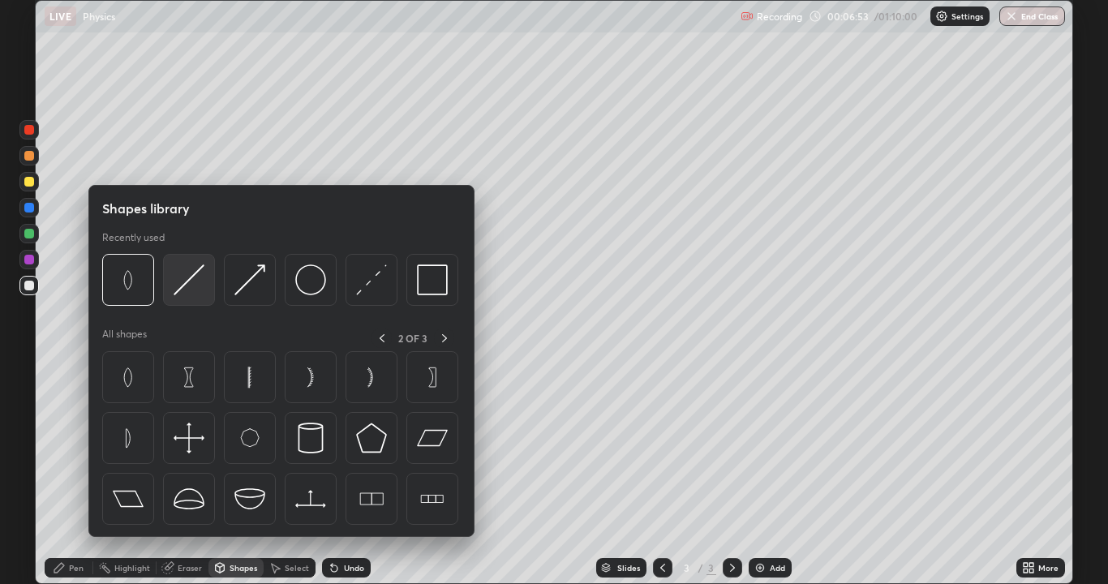
click at [187, 295] on img at bounding box center [189, 279] width 31 height 31
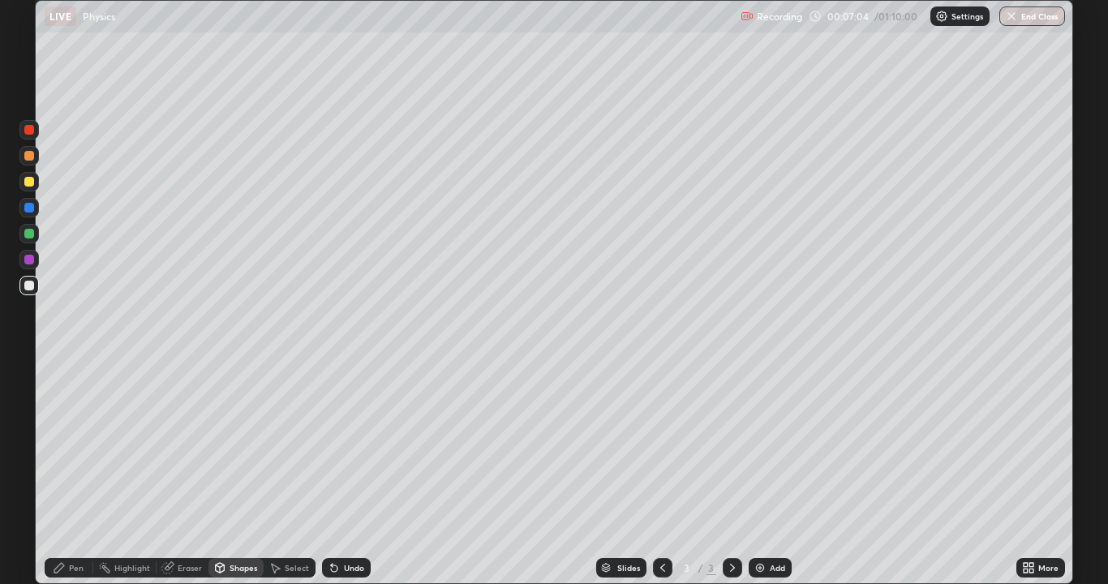
click at [245, 480] on div "Shapes" at bounding box center [244, 568] width 28 height 8
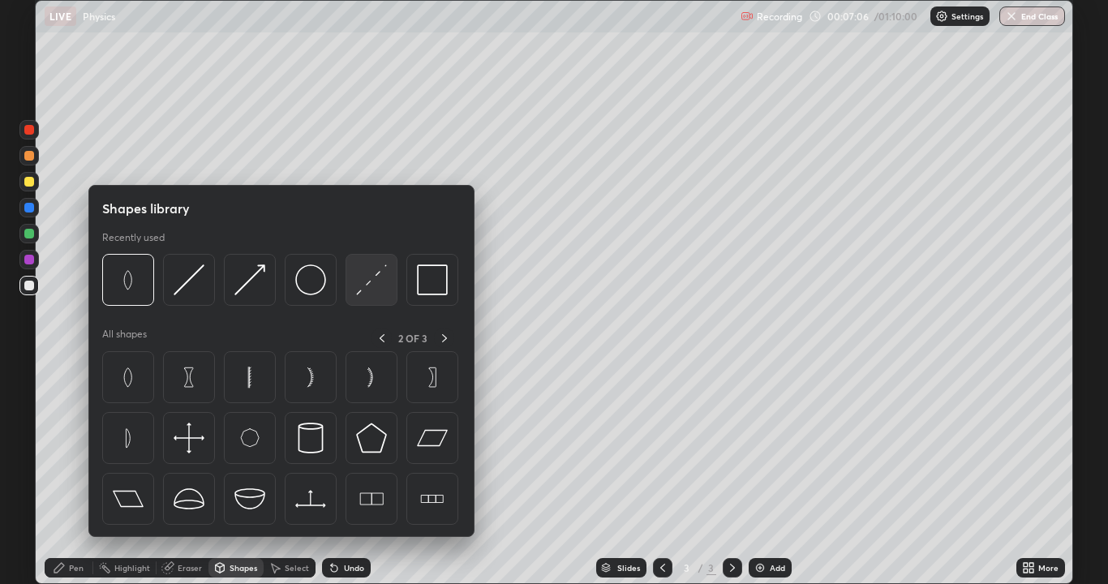
click at [362, 282] on img at bounding box center [371, 279] width 31 height 31
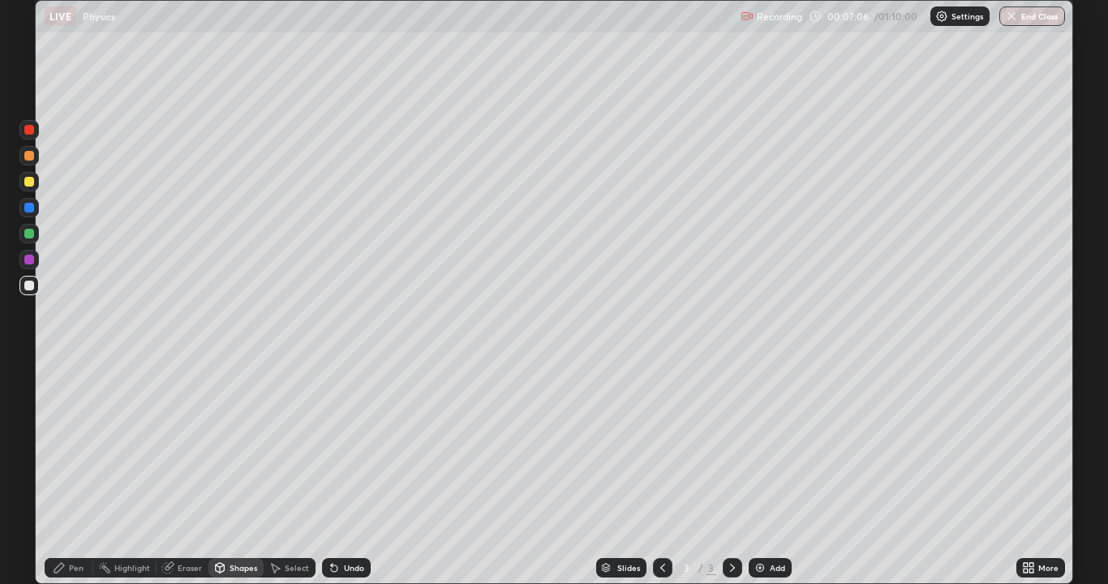
click at [290, 480] on div "Select" at bounding box center [297, 568] width 24 height 8
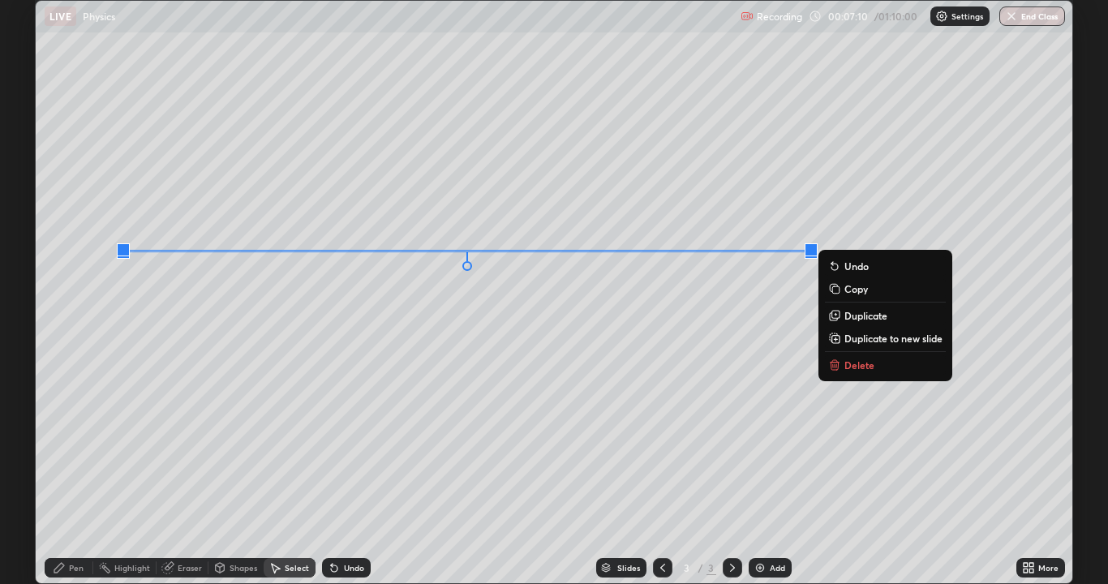
click at [648, 381] on div "0 ° Undo Copy Duplicate Duplicate to new slide Delete" at bounding box center [554, 292] width 1037 height 583
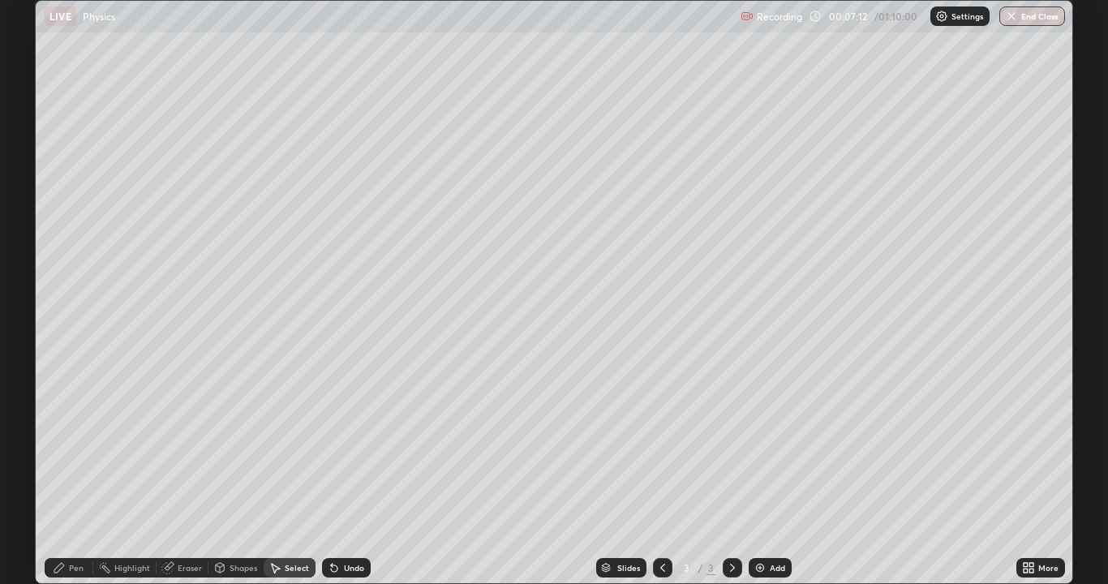
click at [225, 480] on icon at bounding box center [219, 567] width 13 height 13
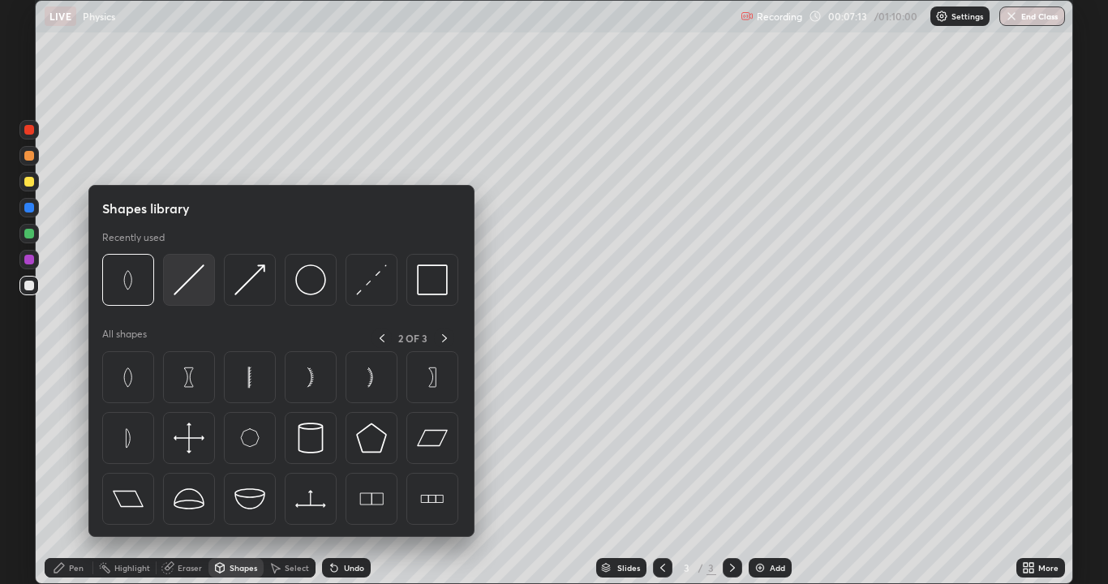
click at [183, 286] on img at bounding box center [189, 279] width 31 height 31
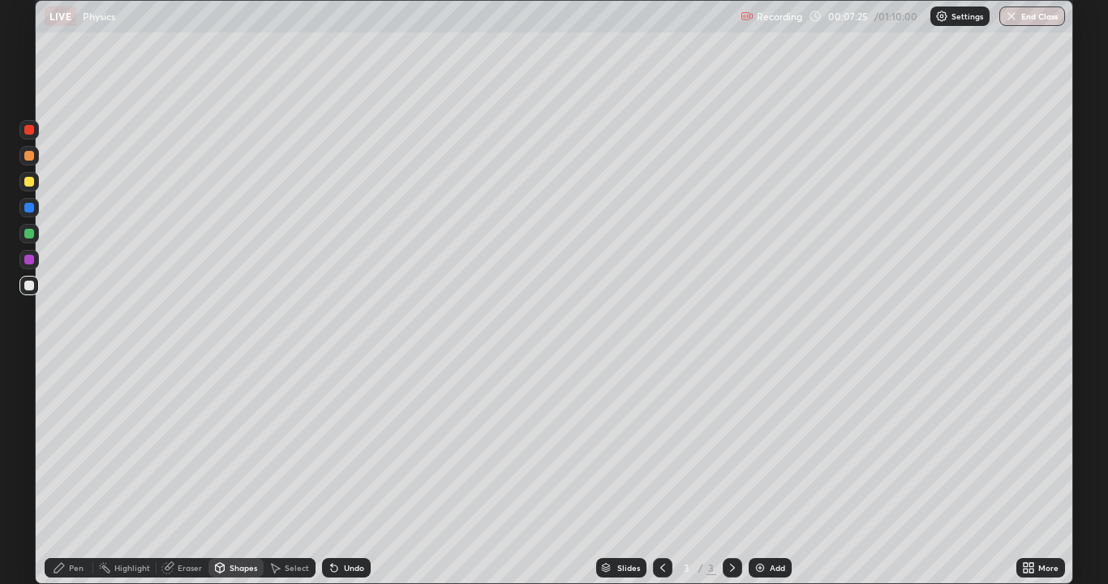
click at [28, 286] on div at bounding box center [29, 286] width 10 height 10
click at [180, 480] on div "Eraser" at bounding box center [190, 568] width 24 height 8
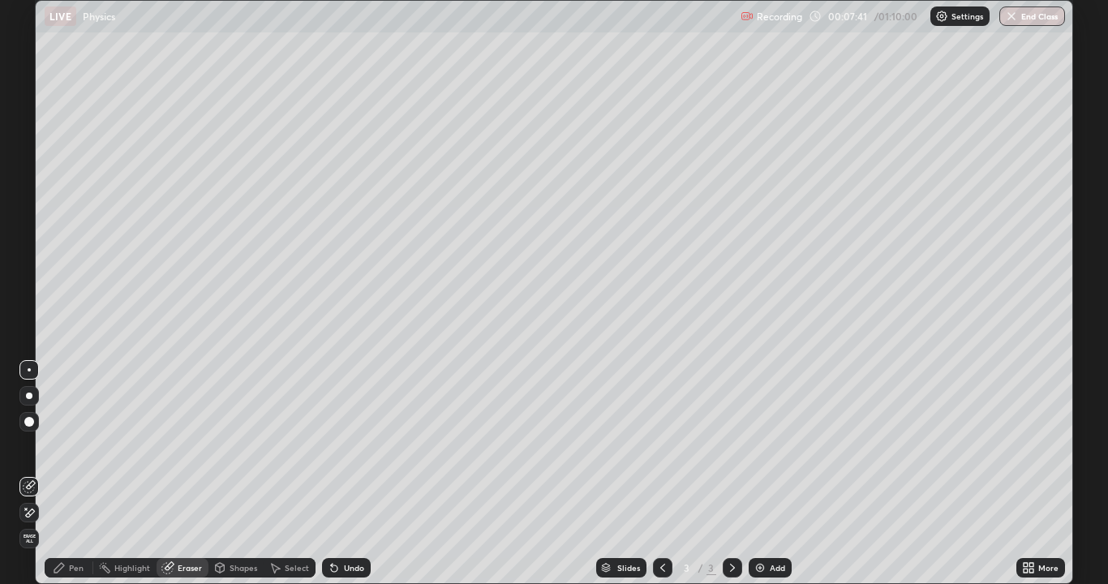
click at [354, 480] on div "Undo" at bounding box center [354, 568] width 20 height 8
click at [63, 480] on icon at bounding box center [59, 567] width 13 height 13
click at [27, 287] on div at bounding box center [29, 286] width 10 height 10
click at [235, 480] on div "Shapes" at bounding box center [244, 568] width 28 height 8
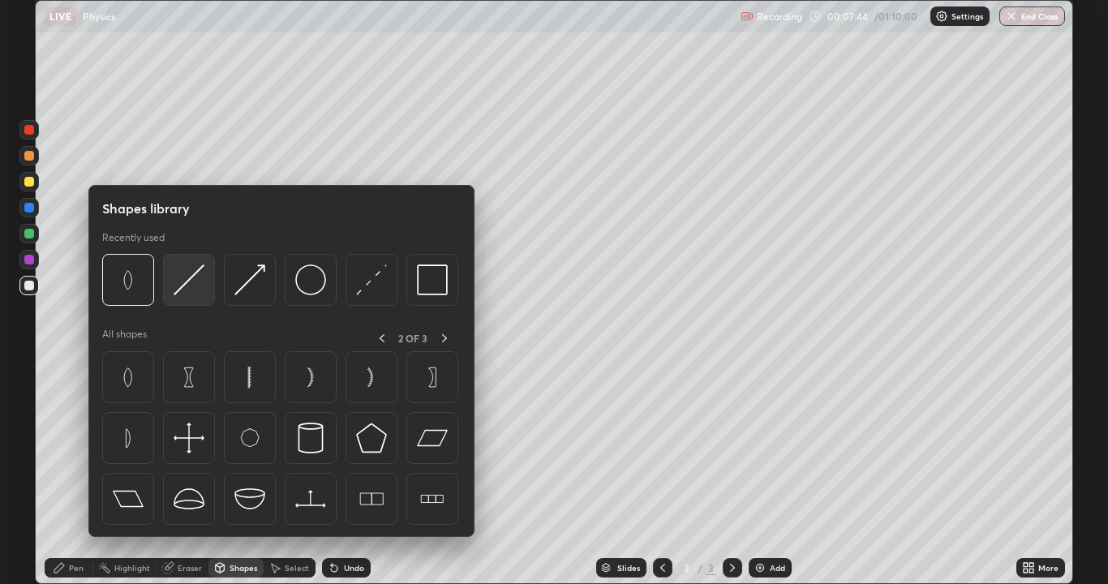
click at [181, 294] on img at bounding box center [189, 279] width 31 height 31
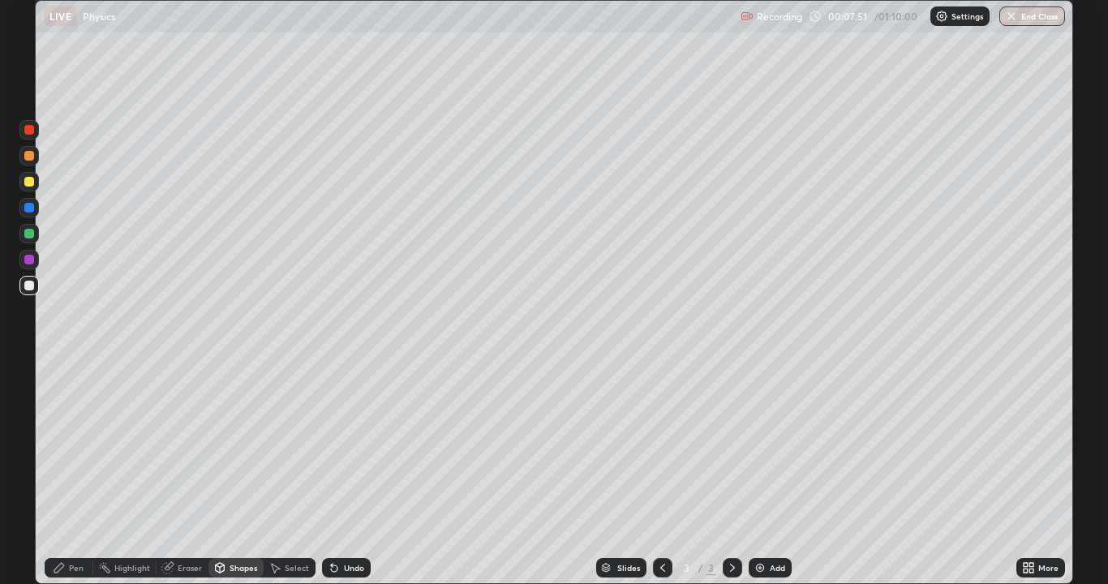
click at [60, 480] on icon at bounding box center [59, 567] width 13 height 13
click at [228, 480] on div "Shapes" at bounding box center [236, 567] width 55 height 19
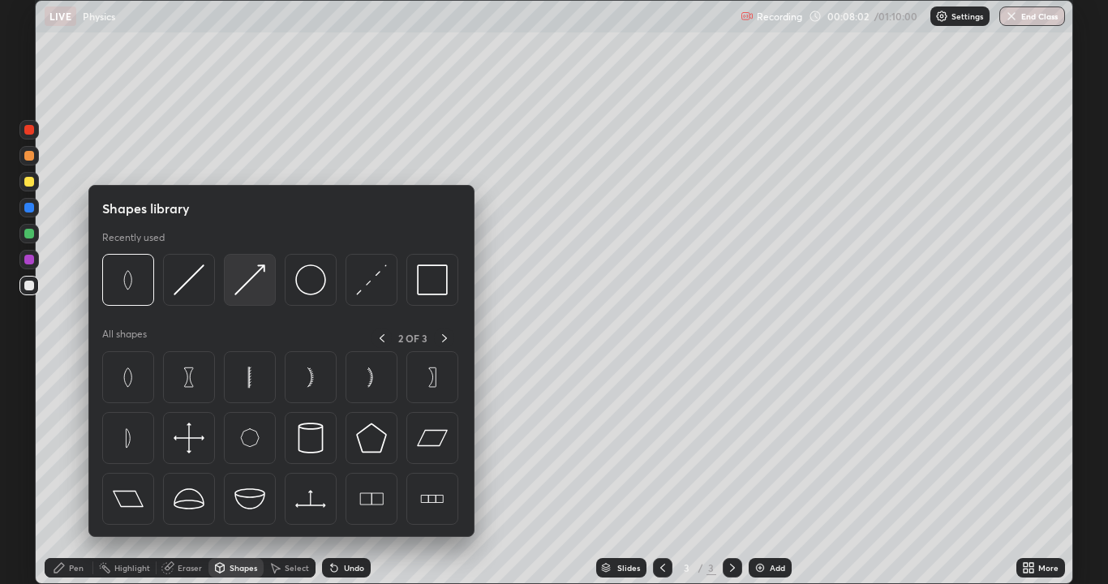
click at [255, 278] on img at bounding box center [249, 279] width 31 height 31
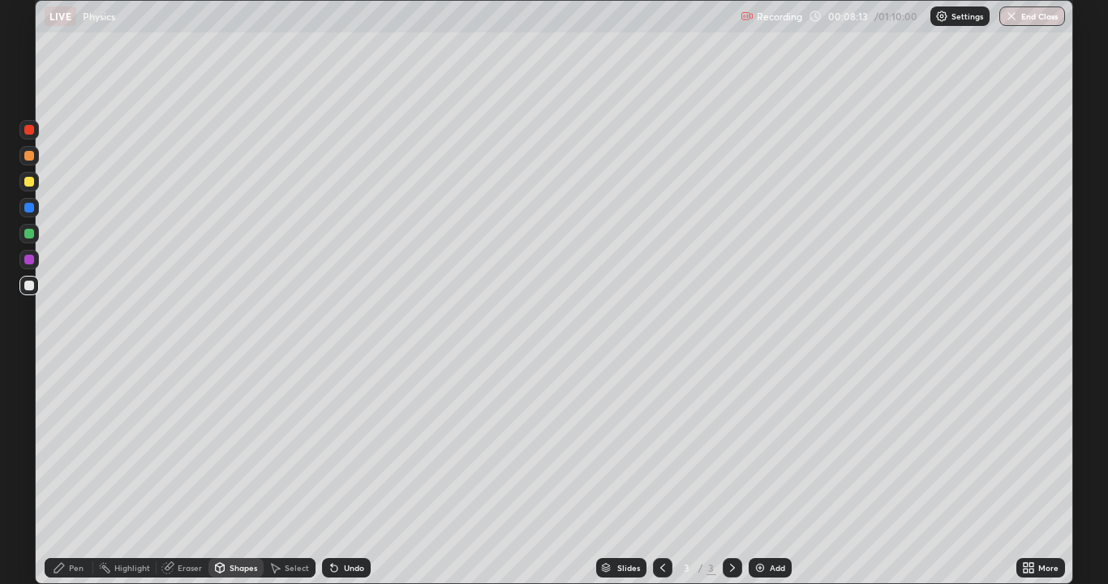
click at [63, 480] on icon at bounding box center [59, 567] width 13 height 13
click at [28, 234] on div at bounding box center [29, 234] width 10 height 10
click at [239, 480] on div "Shapes" at bounding box center [244, 568] width 28 height 8
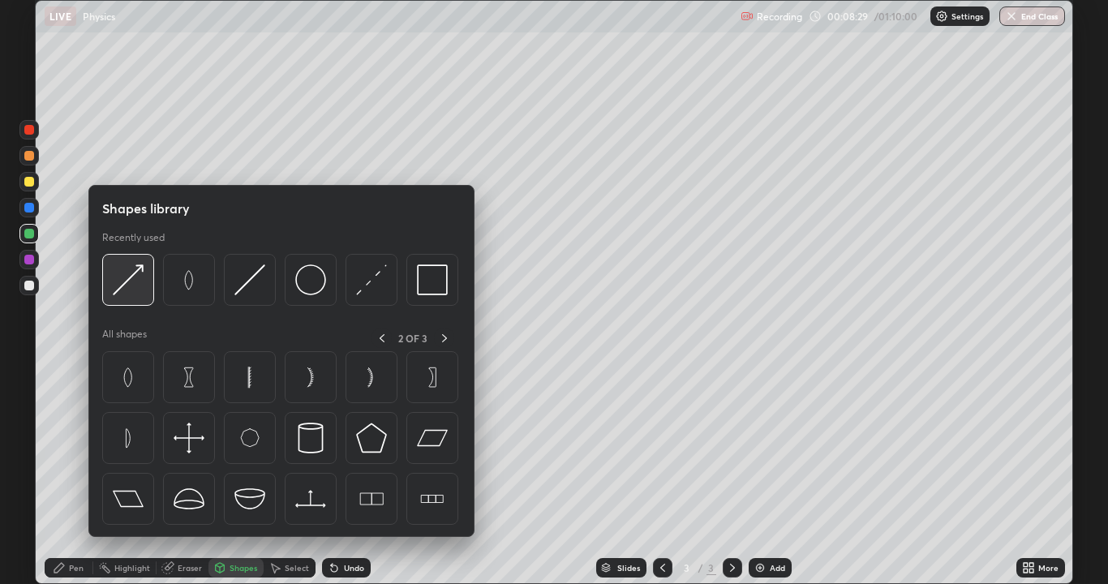
click at [131, 282] on img at bounding box center [128, 279] width 31 height 31
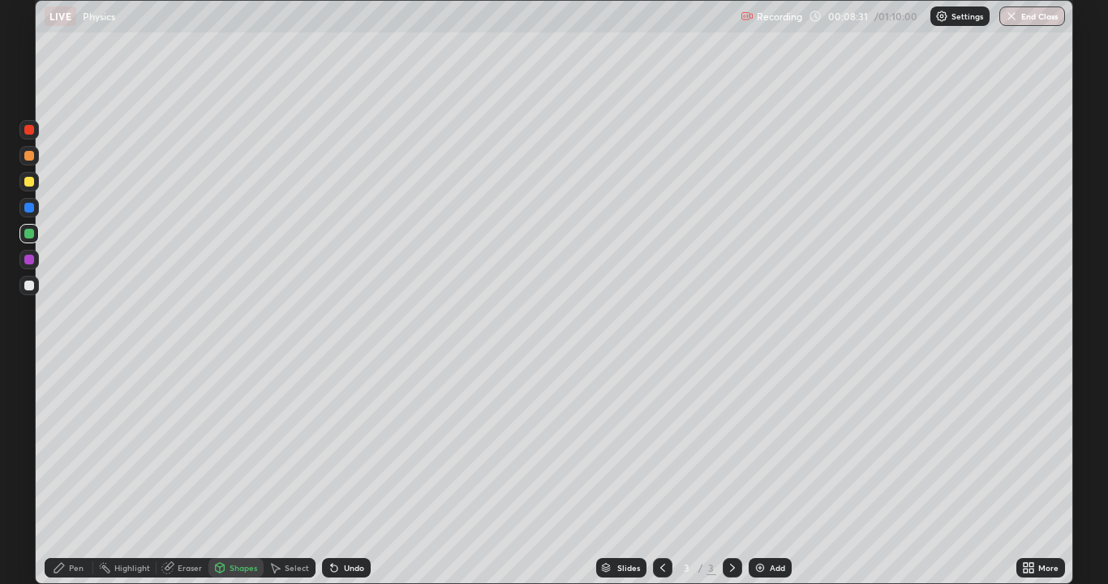
click at [29, 183] on div at bounding box center [29, 182] width 10 height 10
click at [59, 480] on div "Pen" at bounding box center [69, 567] width 49 height 19
click at [245, 480] on div "Shapes" at bounding box center [244, 568] width 28 height 8
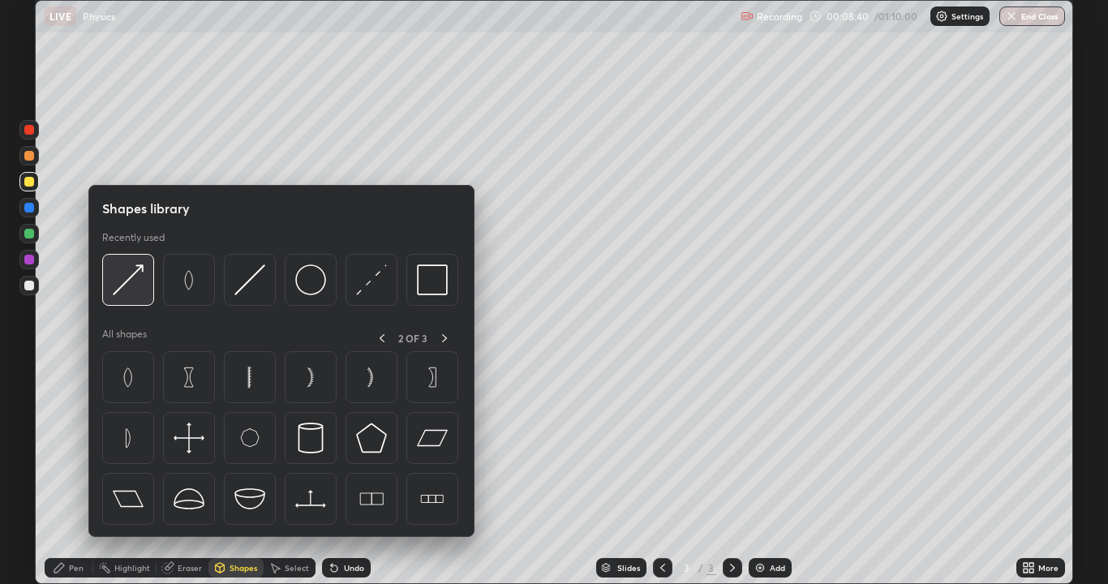
click at [139, 281] on img at bounding box center [128, 279] width 31 height 31
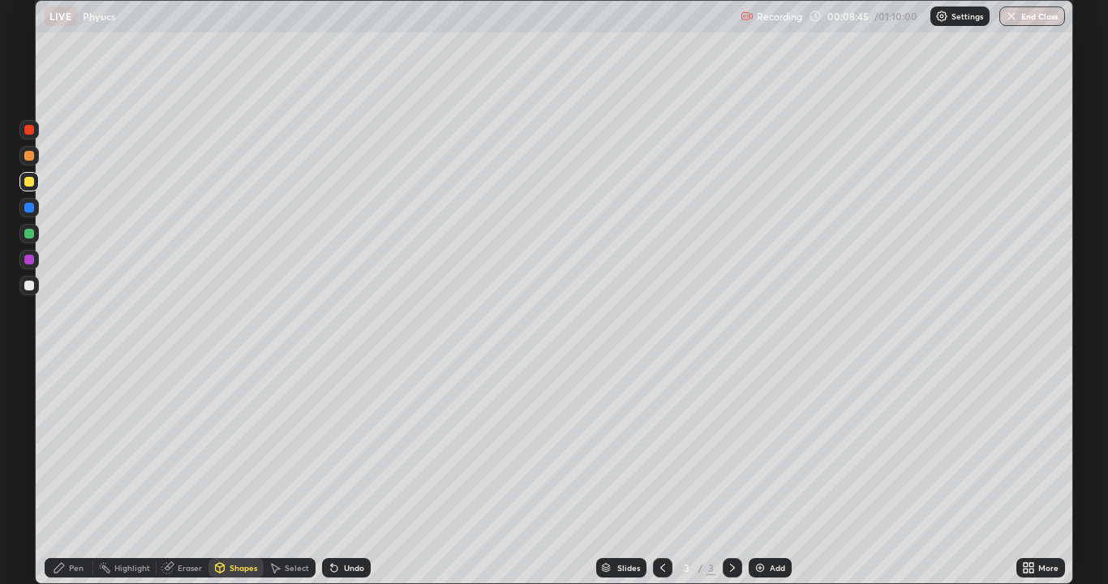
click at [63, 480] on icon at bounding box center [59, 567] width 13 height 13
click at [353, 480] on div "Undo" at bounding box center [354, 568] width 20 height 8
click at [338, 480] on icon at bounding box center [334, 567] width 13 height 13
click at [239, 480] on div "Shapes" at bounding box center [244, 568] width 28 height 8
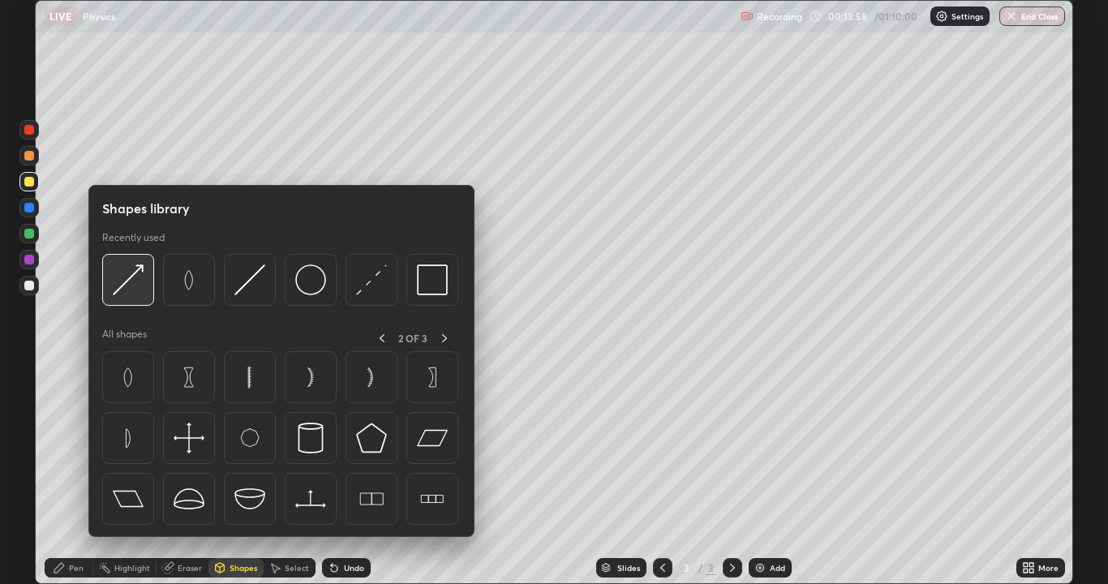
click at [131, 278] on img at bounding box center [128, 279] width 31 height 31
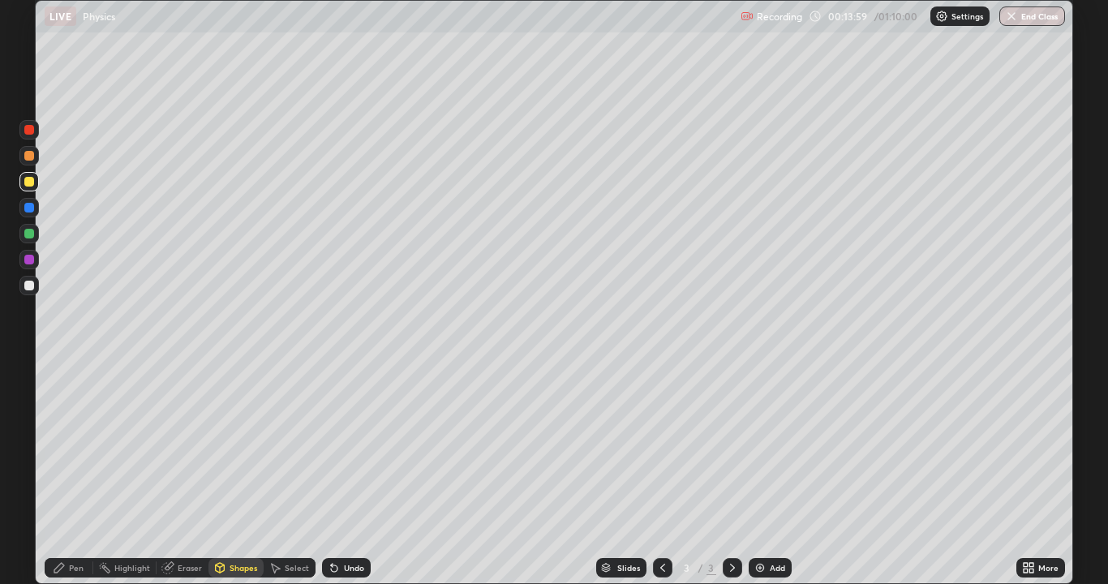
click at [29, 286] on div at bounding box center [29, 286] width 10 height 10
click at [48, 480] on div "Pen" at bounding box center [69, 567] width 49 height 19
click at [288, 480] on div "Select" at bounding box center [297, 568] width 24 height 8
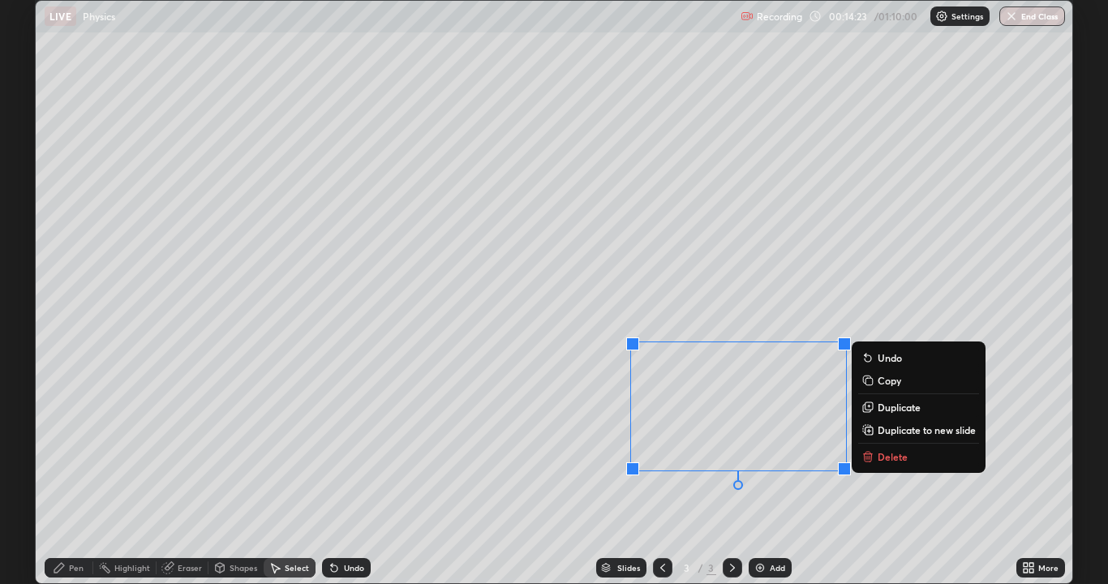
click at [580, 480] on div "0 ° Undo Copy Duplicate Duplicate to new slide Delete" at bounding box center [554, 292] width 1037 height 583
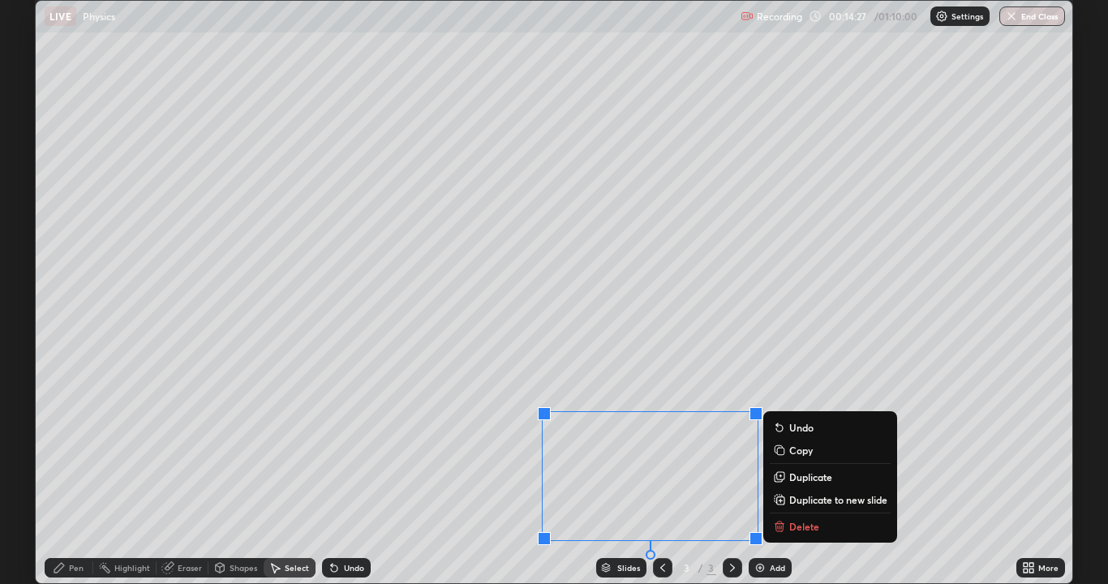
click at [226, 480] on div "Shapes" at bounding box center [236, 567] width 55 height 19
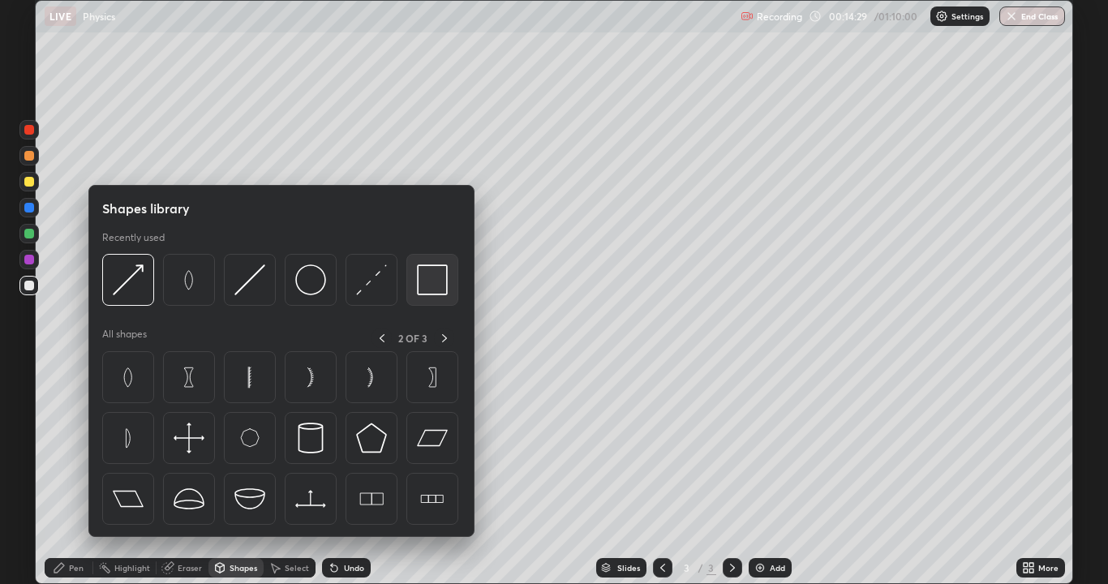
click at [431, 295] on img at bounding box center [432, 279] width 31 height 31
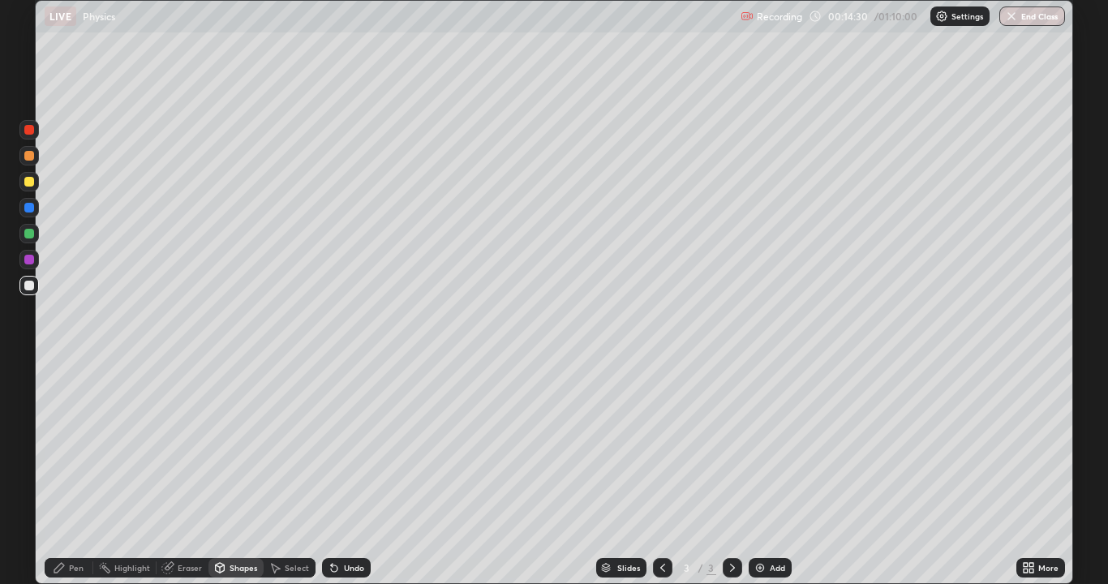
click at [30, 286] on div at bounding box center [29, 286] width 10 height 10
click at [288, 480] on div "Select" at bounding box center [297, 568] width 24 height 8
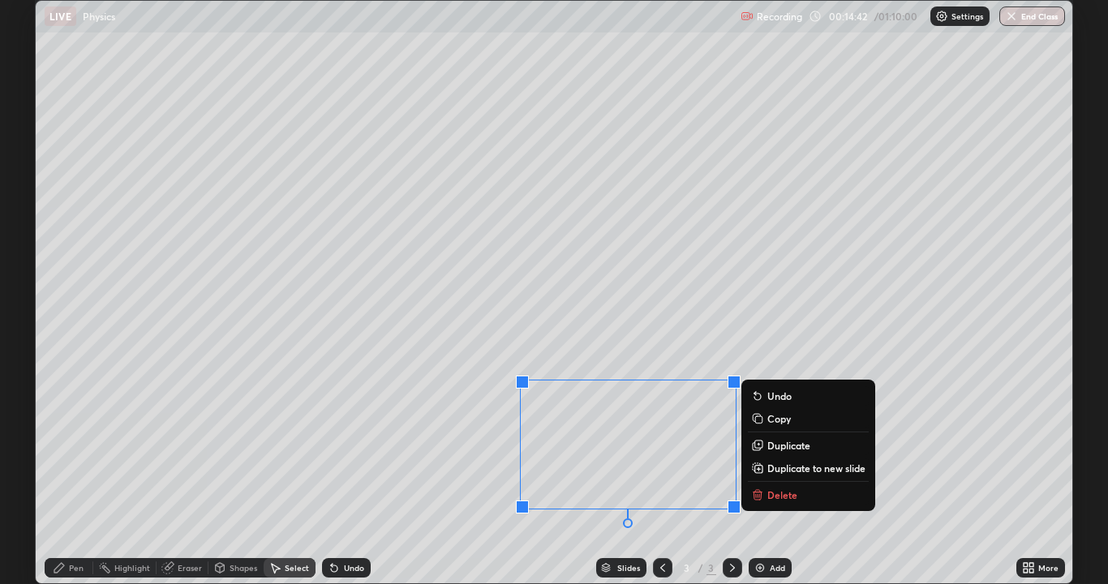
click at [60, 480] on div "Pen" at bounding box center [69, 567] width 49 height 19
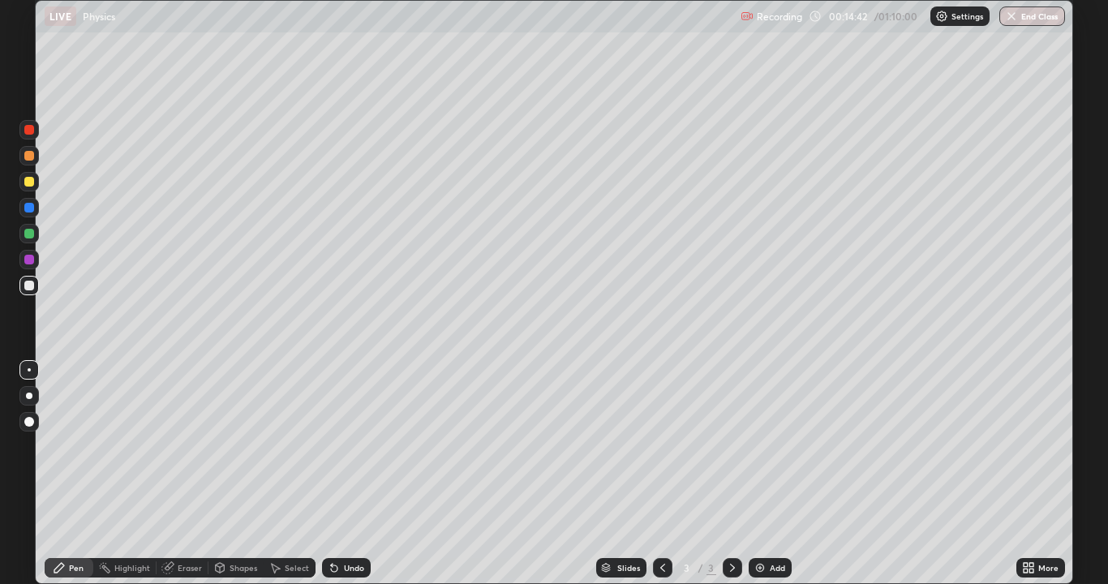
click at [29, 370] on div at bounding box center [29, 369] width 3 height 3
click at [285, 480] on div "Select" at bounding box center [297, 568] width 24 height 8
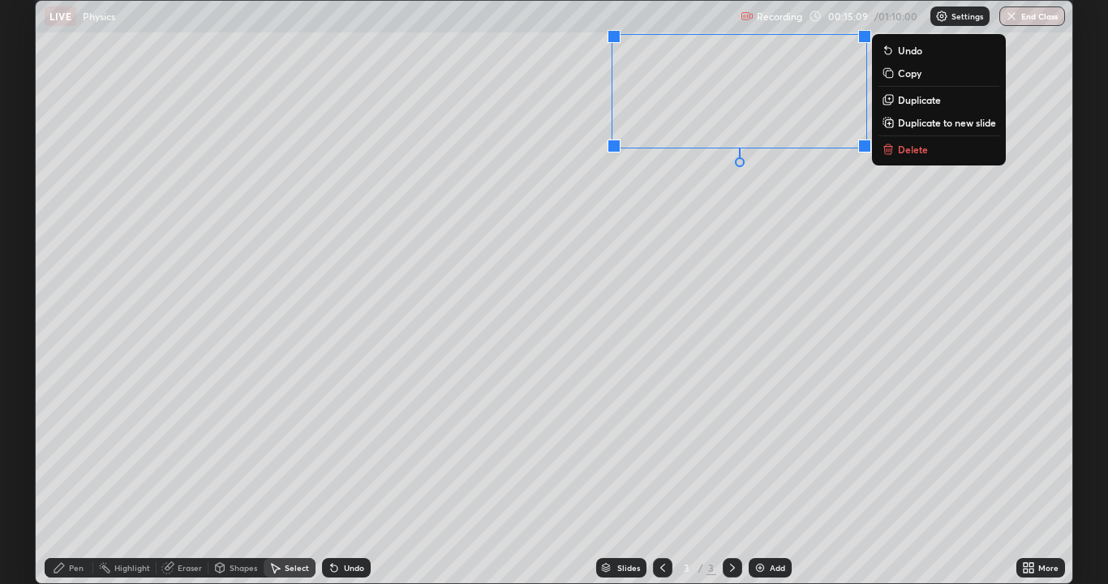
click at [818, 192] on div "0 ° Undo Copy Duplicate Duplicate to new slide Delete" at bounding box center [554, 292] width 1037 height 583
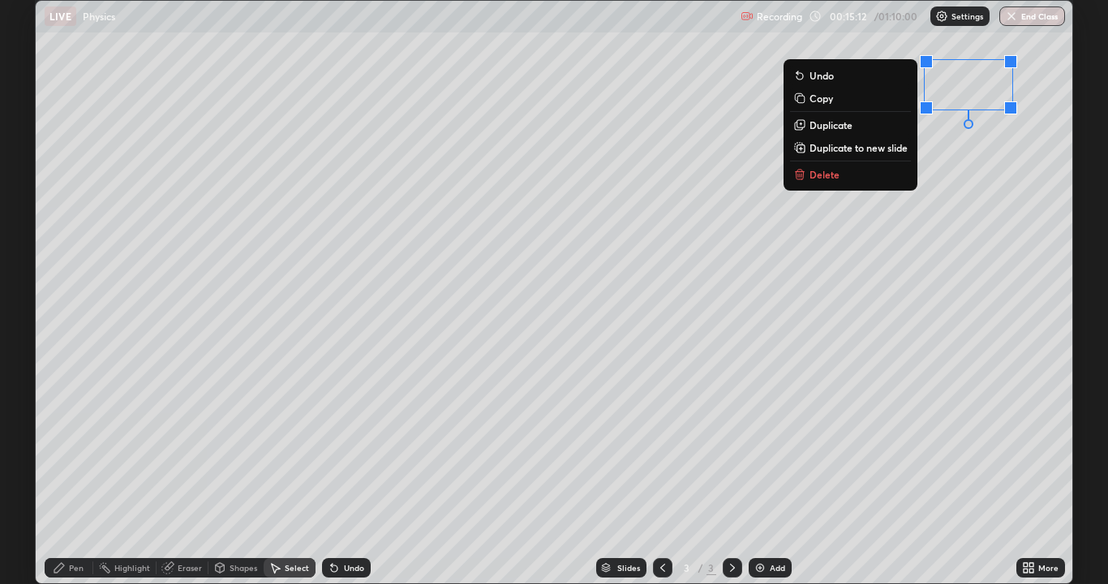
click at [802, 309] on div "0 ° Undo Copy Duplicate Duplicate to new slide Delete" at bounding box center [554, 292] width 1037 height 583
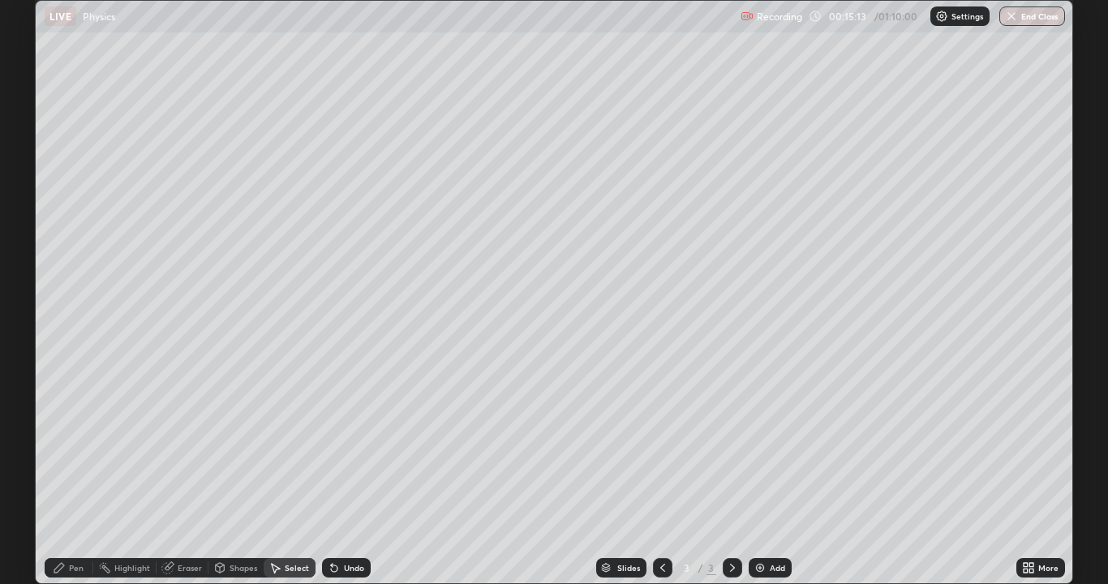
click at [80, 480] on div "Pen" at bounding box center [76, 568] width 15 height 8
click at [37, 284] on div at bounding box center [28, 285] width 19 height 19
click at [32, 185] on div at bounding box center [29, 182] width 10 height 10
click at [298, 480] on div "Select" at bounding box center [297, 568] width 24 height 8
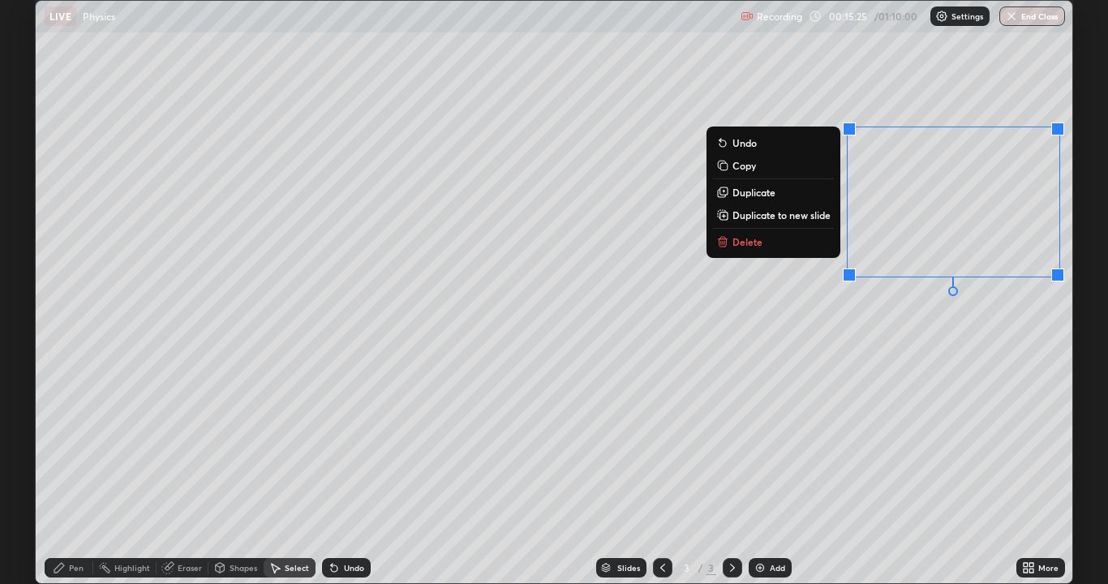
click at [969, 351] on div "0 ° Undo Copy Duplicate Duplicate to new slide Delete" at bounding box center [554, 292] width 1037 height 583
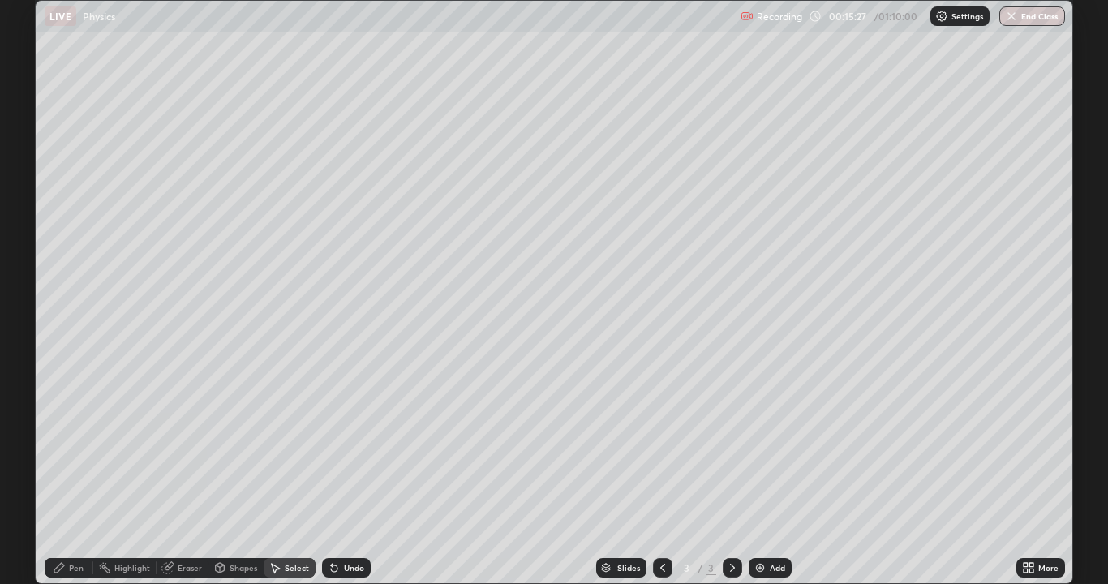
click at [72, 480] on div "Pen" at bounding box center [76, 568] width 15 height 8
click at [29, 183] on div at bounding box center [29, 182] width 10 height 10
click at [777, 480] on div "Add" at bounding box center [777, 568] width 15 height 8
click at [660, 480] on icon at bounding box center [662, 567] width 13 height 13
click at [729, 480] on icon at bounding box center [732, 567] width 13 height 13
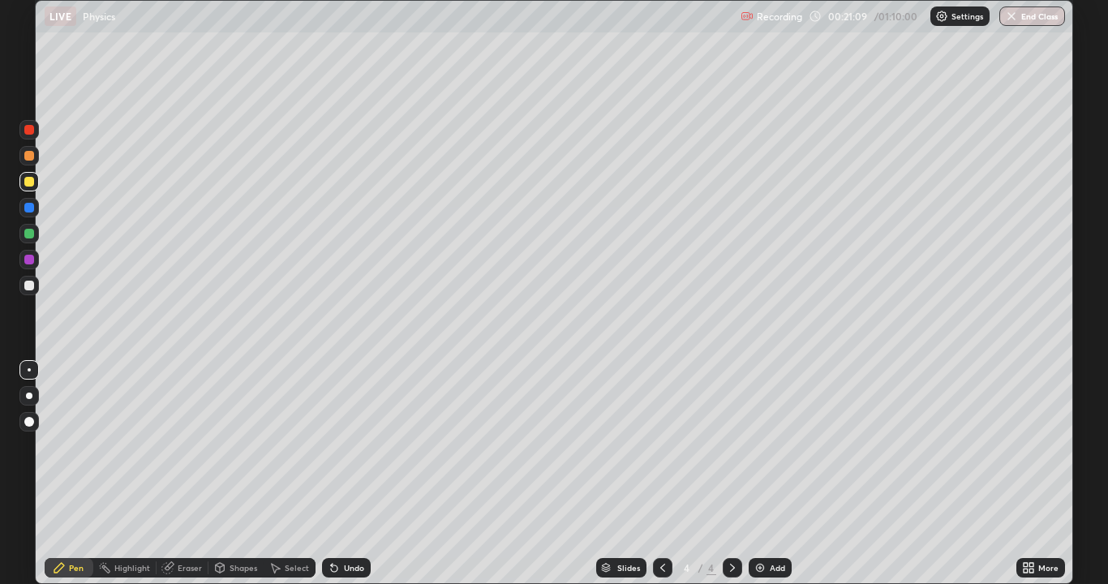
click at [237, 480] on div "Shapes" at bounding box center [244, 568] width 28 height 8
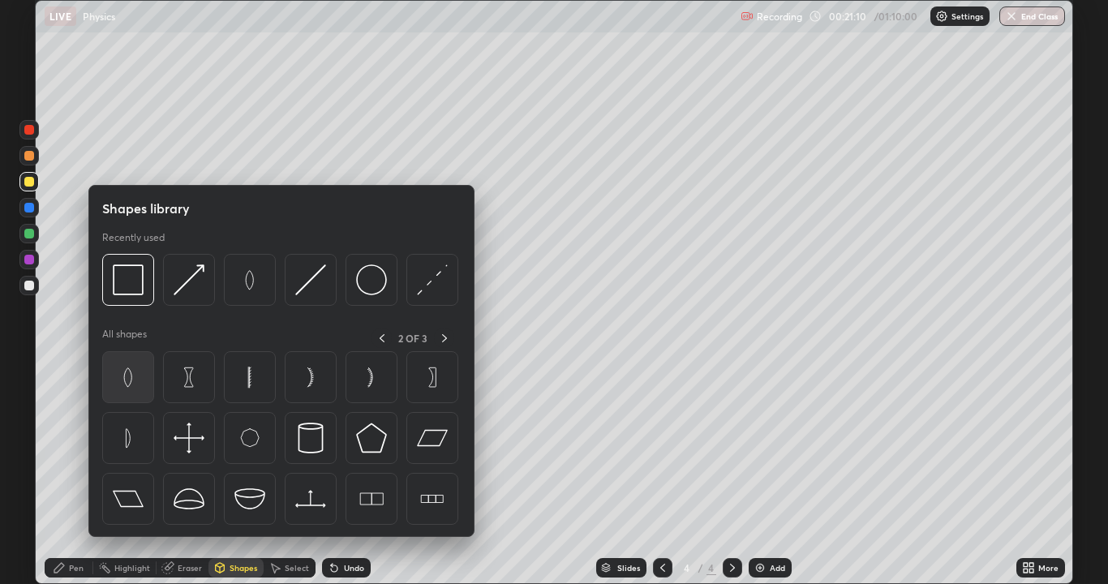
click at [125, 381] on img at bounding box center [128, 377] width 31 height 31
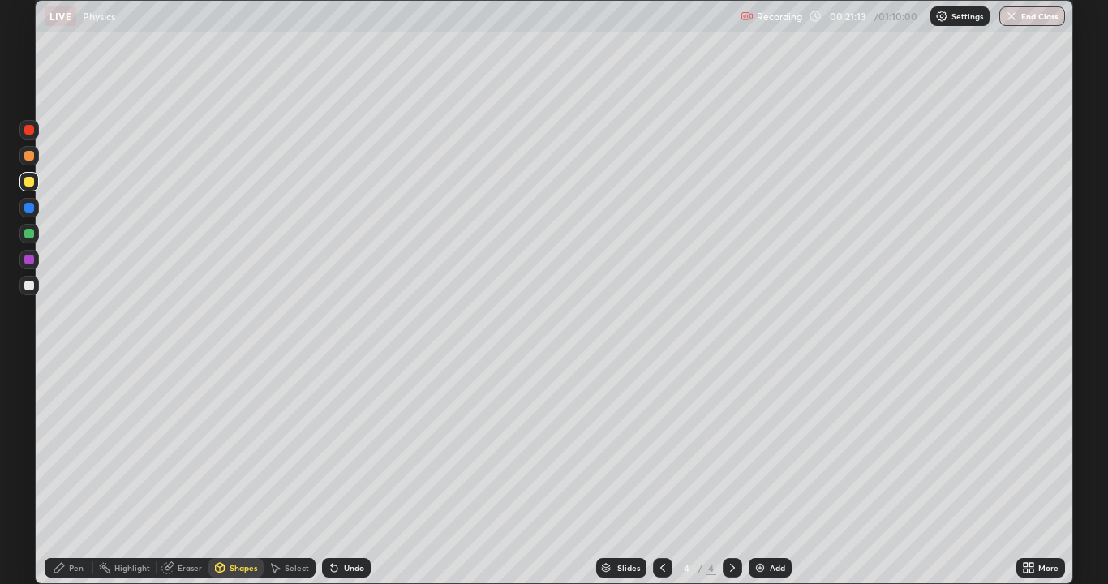
click at [239, 480] on div "Shapes" at bounding box center [244, 568] width 28 height 8
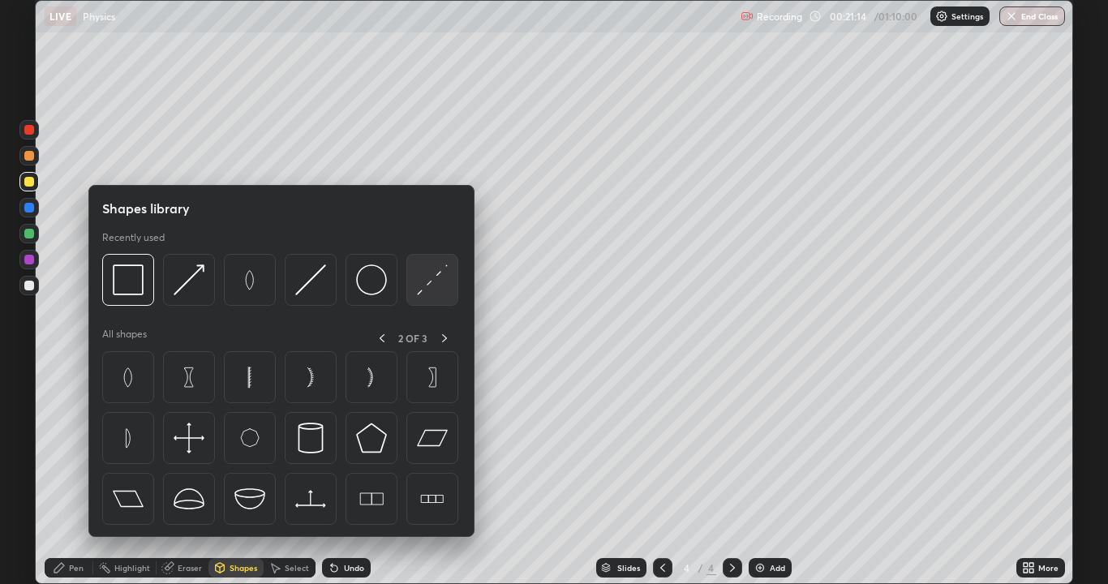
click at [422, 282] on img at bounding box center [432, 279] width 31 height 31
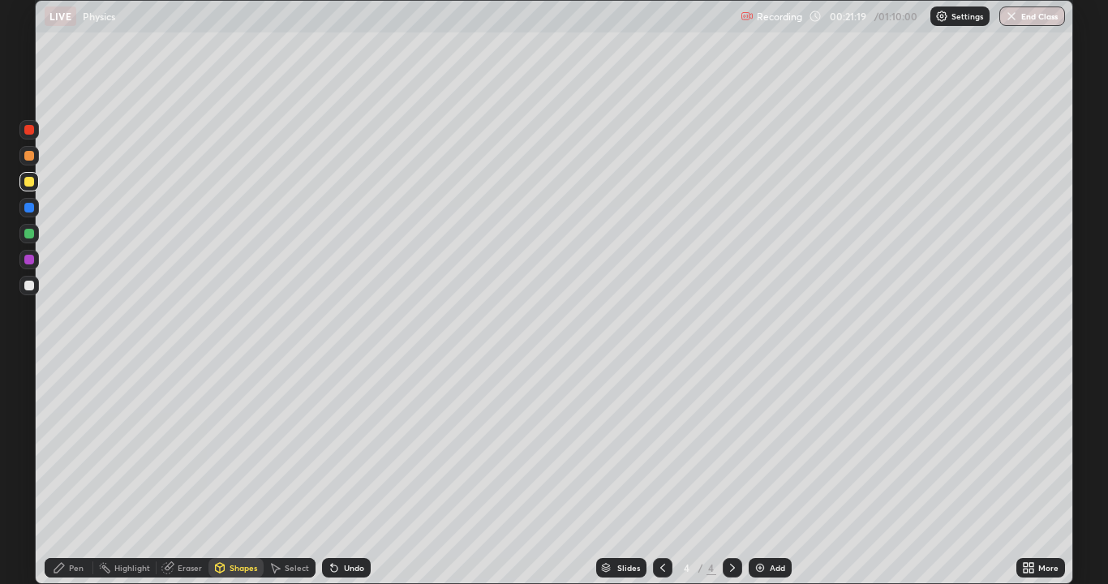
click at [239, 480] on div "Shapes" at bounding box center [244, 568] width 28 height 8
click at [31, 282] on div at bounding box center [29, 286] width 10 height 10
click at [66, 480] on icon at bounding box center [59, 567] width 13 height 13
click at [227, 480] on div "Shapes" at bounding box center [236, 567] width 55 height 19
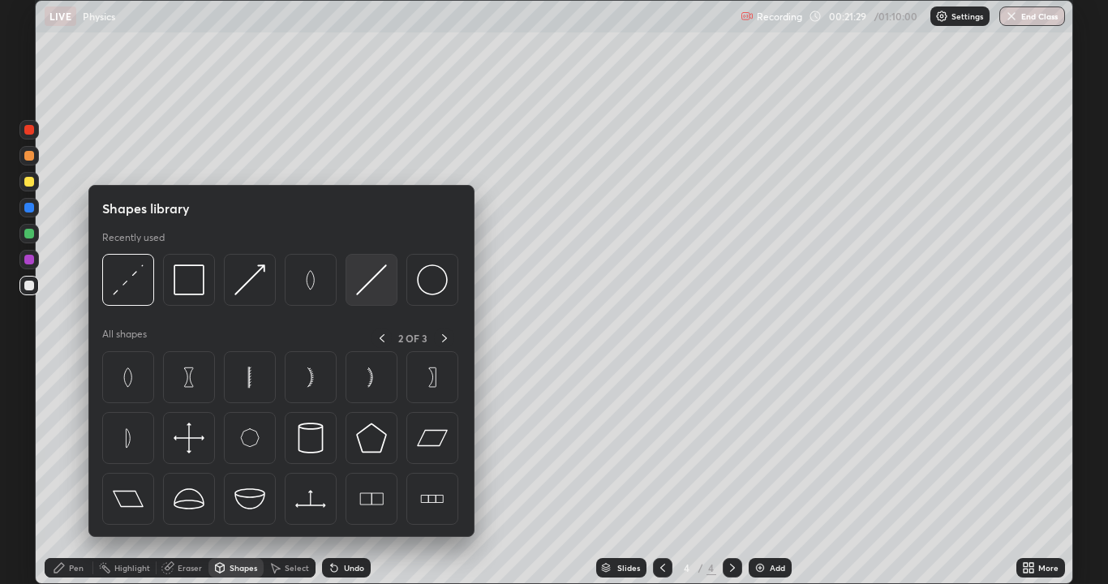
click at [367, 278] on img at bounding box center [371, 279] width 31 height 31
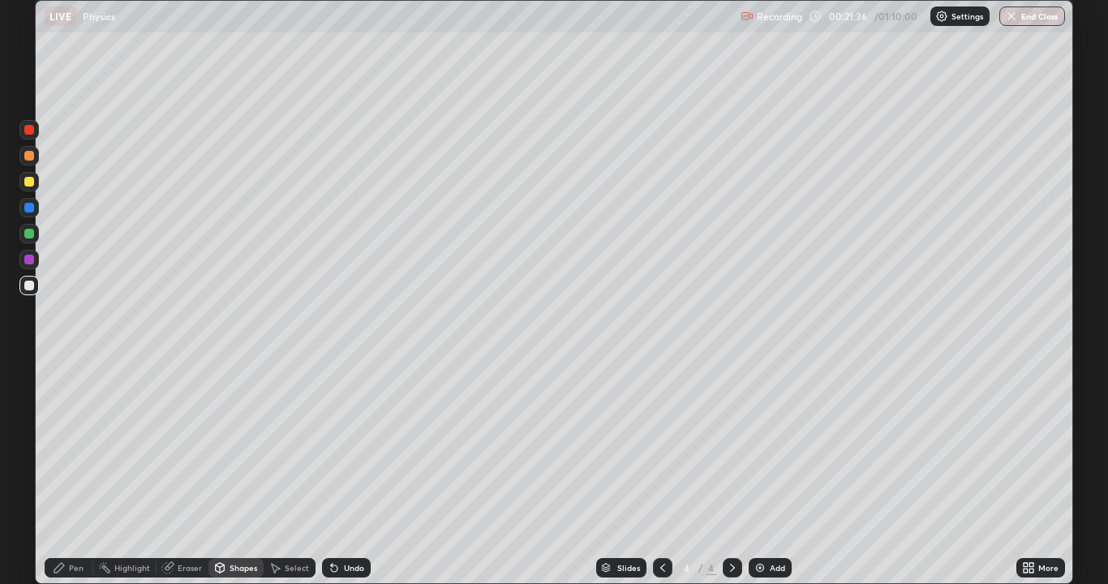
click at [227, 480] on div "Shapes" at bounding box center [236, 567] width 55 height 19
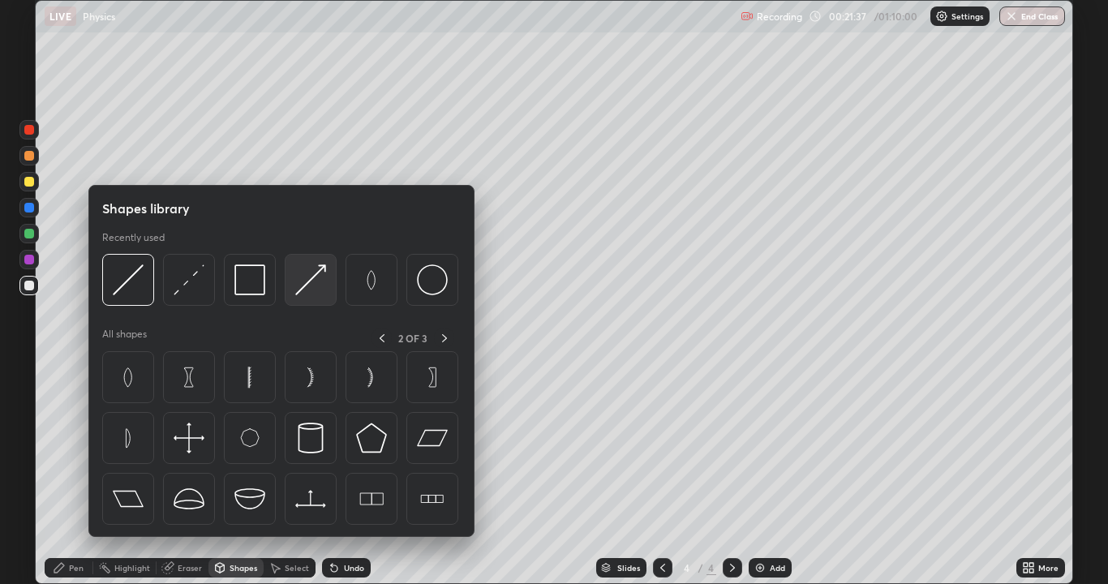
click at [305, 277] on img at bounding box center [310, 279] width 31 height 31
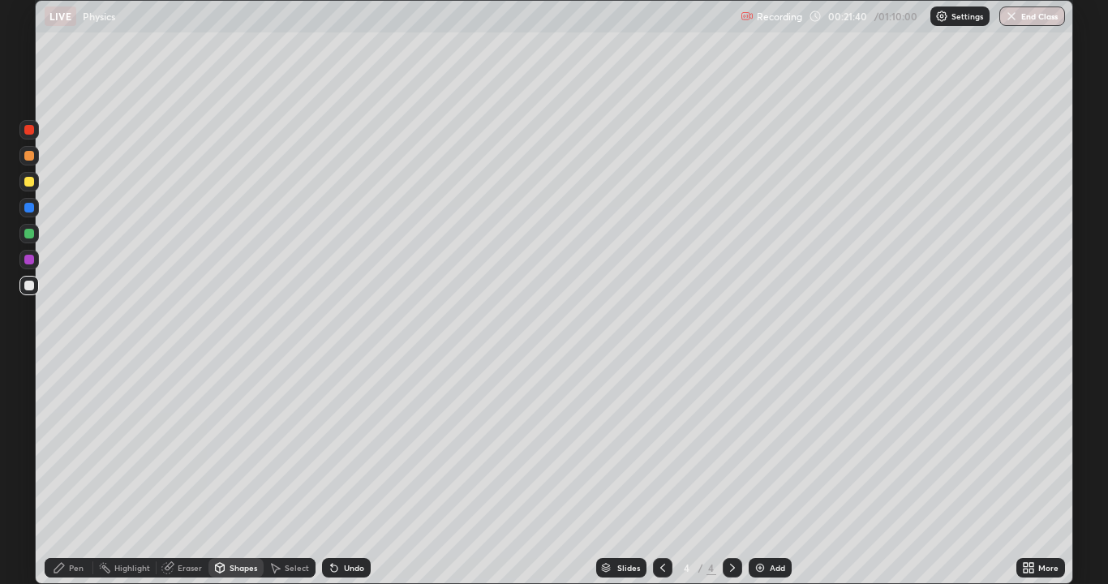
click at [67, 480] on div "Pen" at bounding box center [69, 567] width 49 height 19
click at [231, 480] on div "Shapes" at bounding box center [244, 568] width 28 height 8
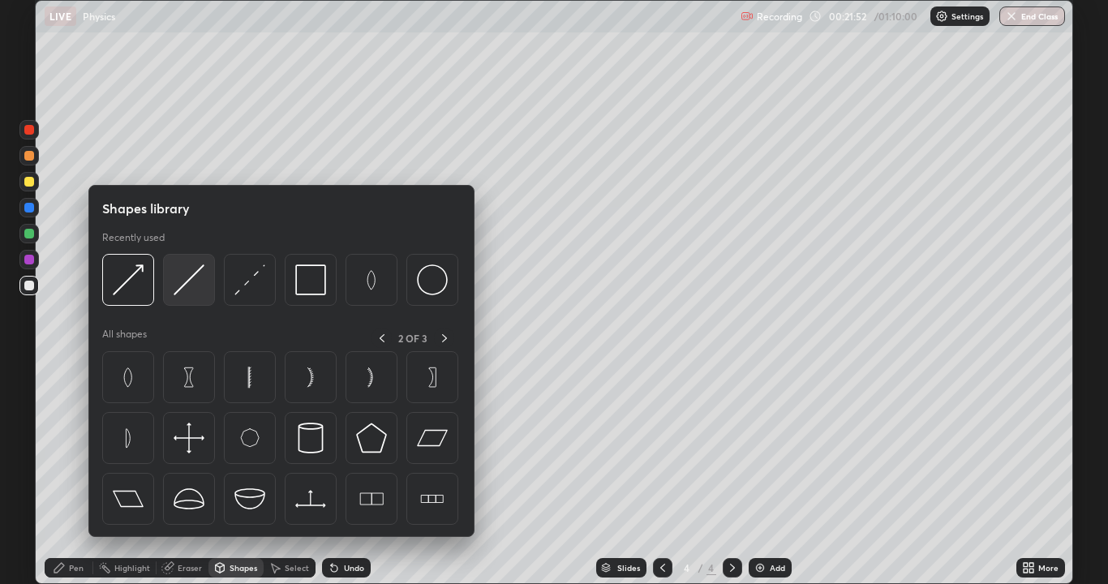
click at [187, 287] on img at bounding box center [189, 279] width 31 height 31
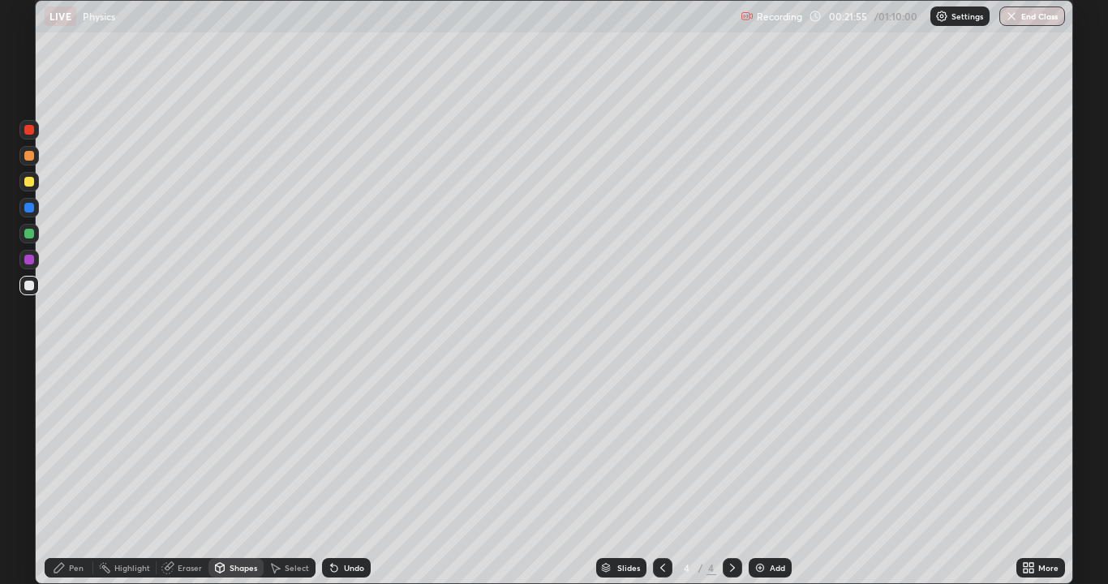
click at [73, 480] on div "Pen" at bounding box center [76, 568] width 15 height 8
click at [349, 480] on div "Undo" at bounding box center [354, 568] width 20 height 8
click at [231, 480] on div "Shapes" at bounding box center [244, 568] width 28 height 8
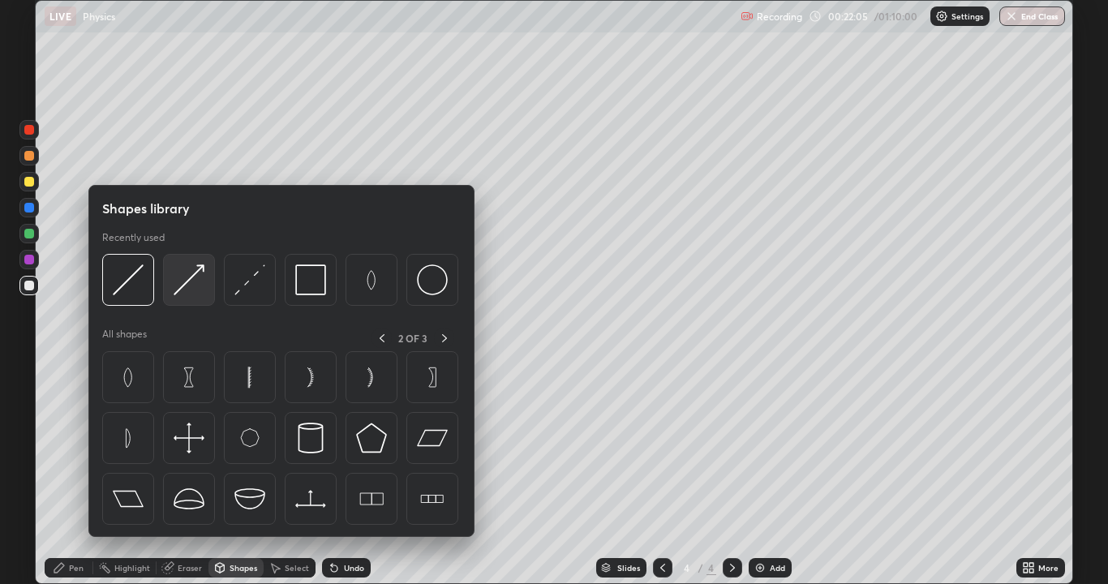
click at [195, 285] on img at bounding box center [189, 279] width 31 height 31
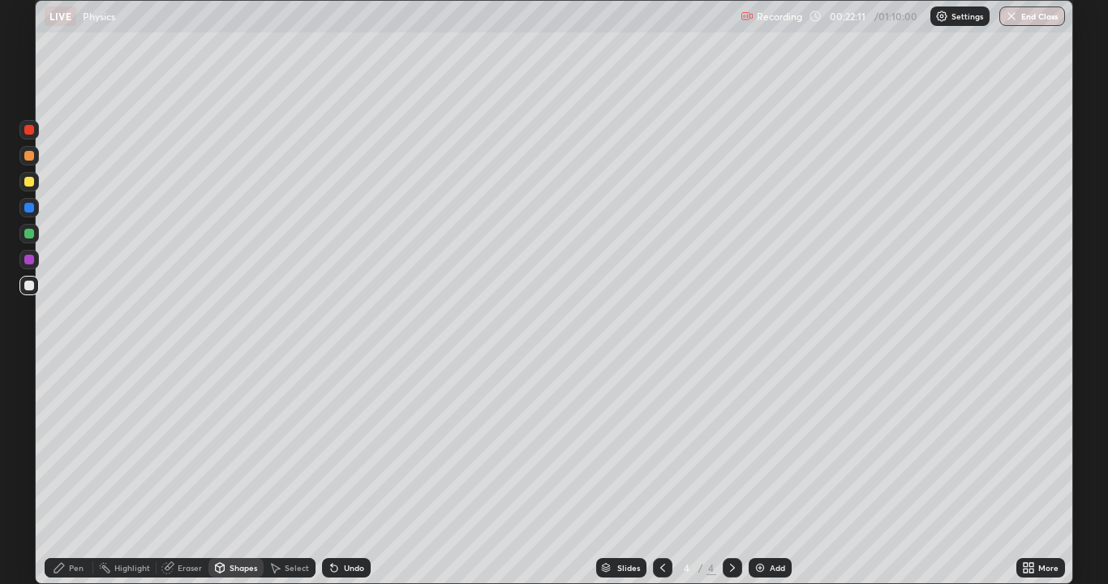
click at [355, 480] on div "Undo" at bounding box center [346, 567] width 49 height 19
click at [60, 480] on icon at bounding box center [59, 567] width 13 height 13
click at [67, 480] on div "Pen" at bounding box center [69, 567] width 49 height 19
click at [346, 480] on div "Undo" at bounding box center [354, 568] width 20 height 8
click at [341, 480] on div "Undo" at bounding box center [346, 567] width 49 height 19
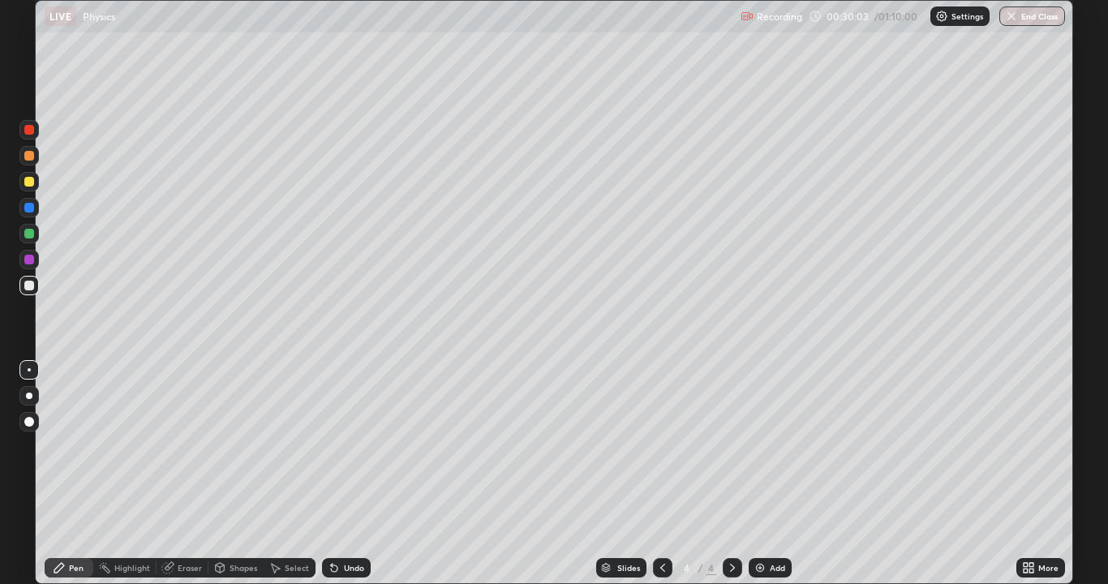
click at [772, 480] on div "Add" at bounding box center [777, 568] width 15 height 8
click at [245, 480] on div "Shapes" at bounding box center [244, 568] width 28 height 8
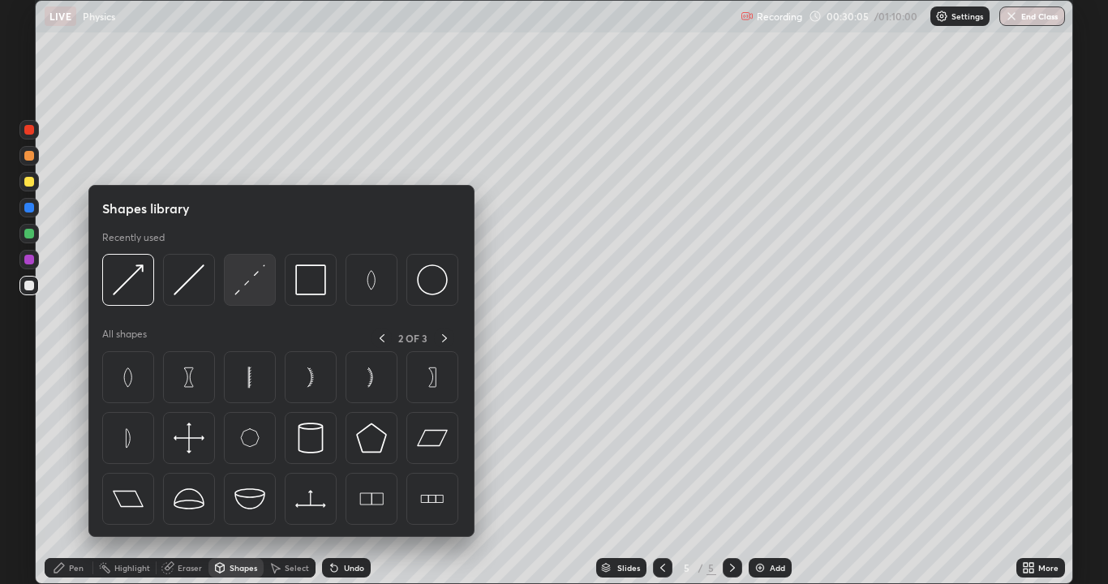
click at [243, 286] on img at bounding box center [249, 279] width 31 height 31
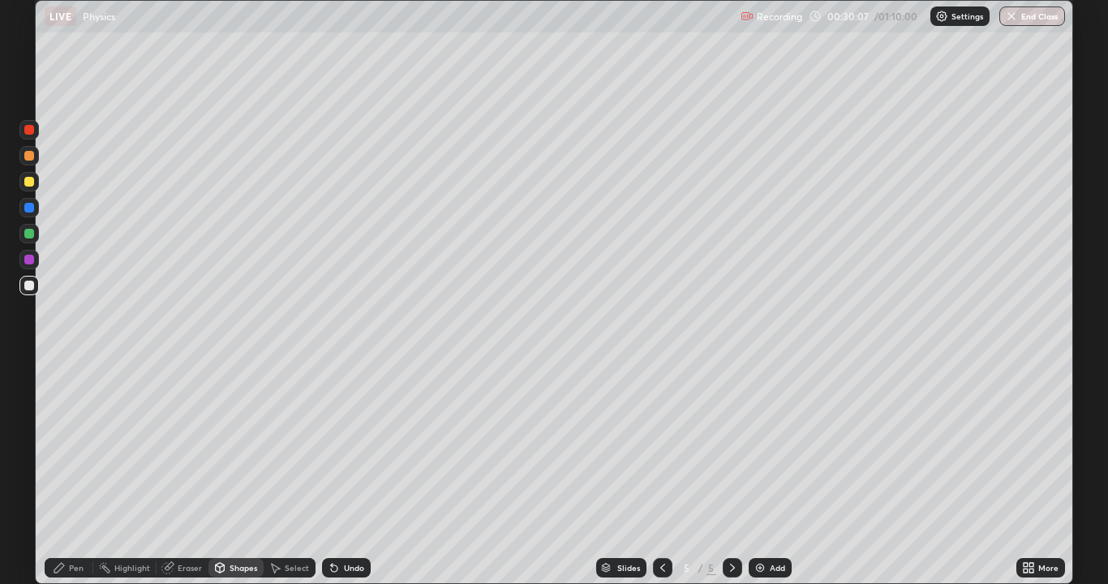
click at [70, 480] on div "Pen" at bounding box center [76, 568] width 15 height 8
click at [300, 480] on div "Select" at bounding box center [297, 568] width 24 height 8
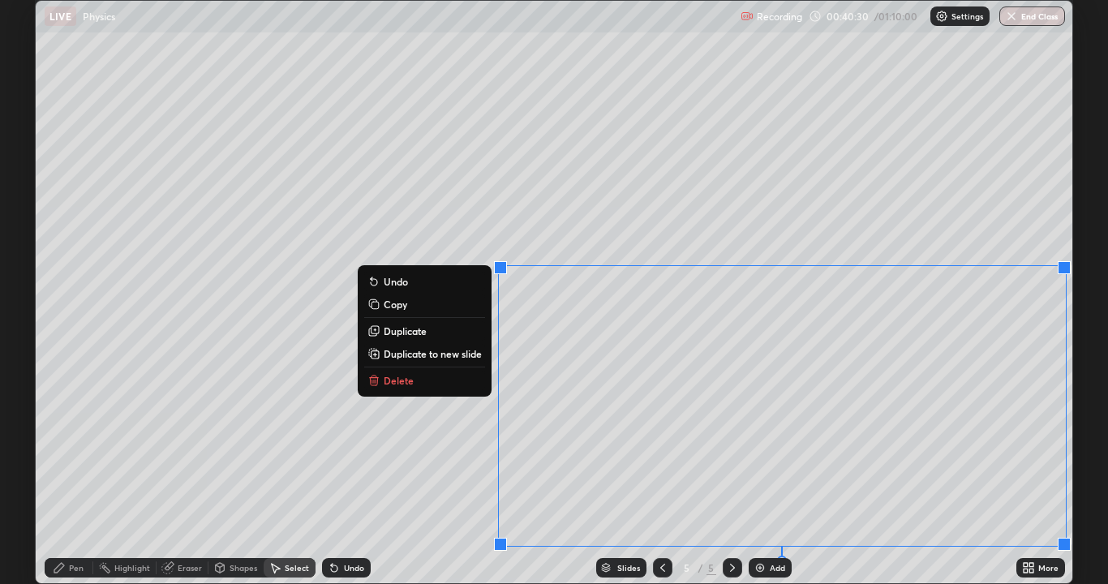
click at [428, 355] on p "Duplicate to new slide" at bounding box center [433, 353] width 98 height 13
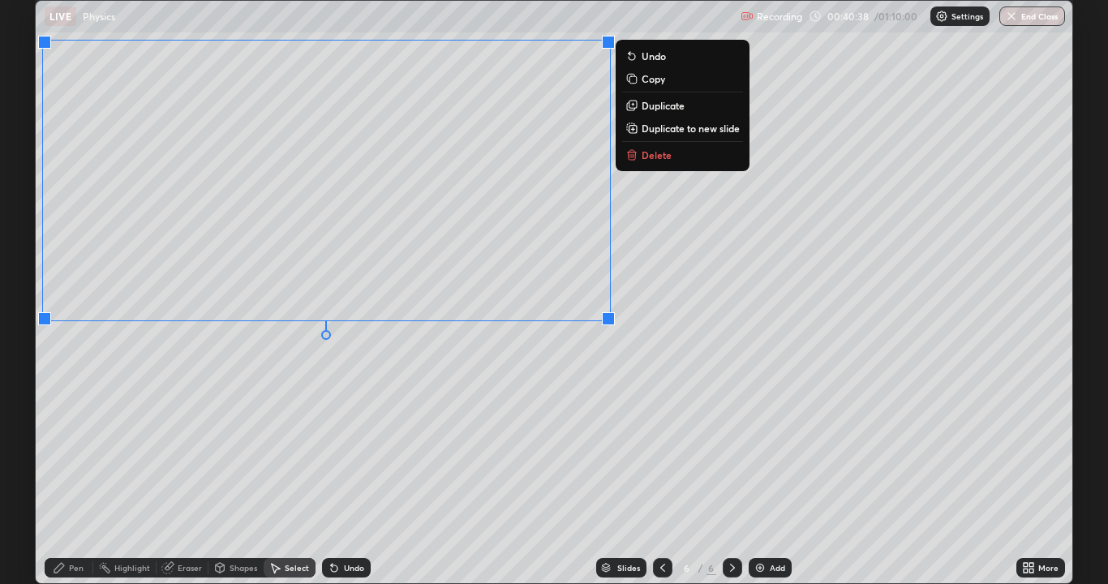
click at [634, 480] on div "0 ° Undo Copy Duplicate Duplicate to new slide Delete" at bounding box center [554, 292] width 1037 height 583
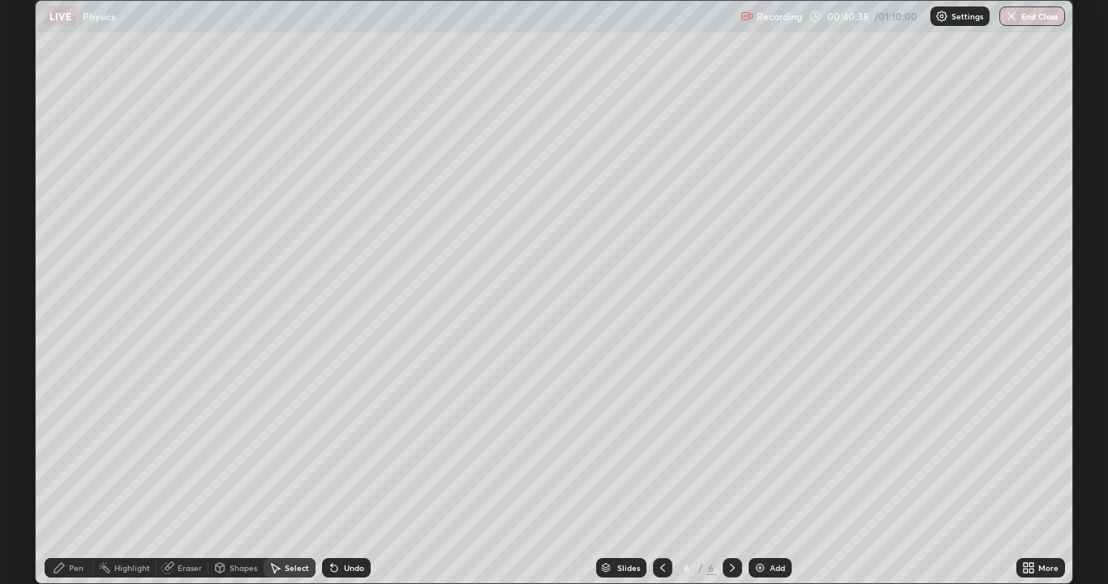
click at [660, 480] on icon at bounding box center [662, 568] width 5 height 8
click at [286, 480] on div "Select" at bounding box center [297, 568] width 24 height 8
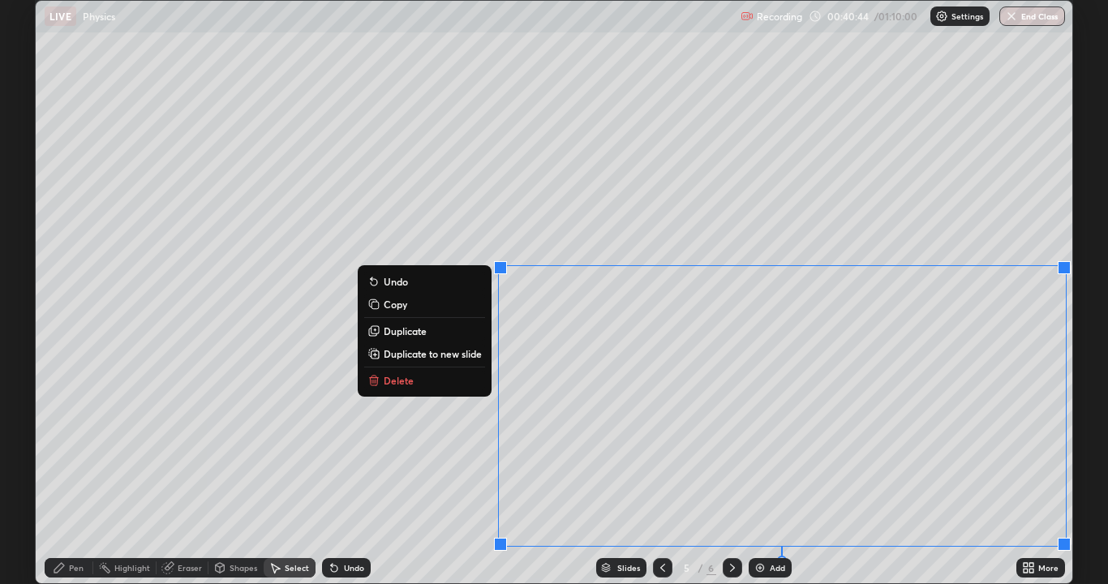
click at [393, 380] on p "Delete" at bounding box center [399, 380] width 30 height 13
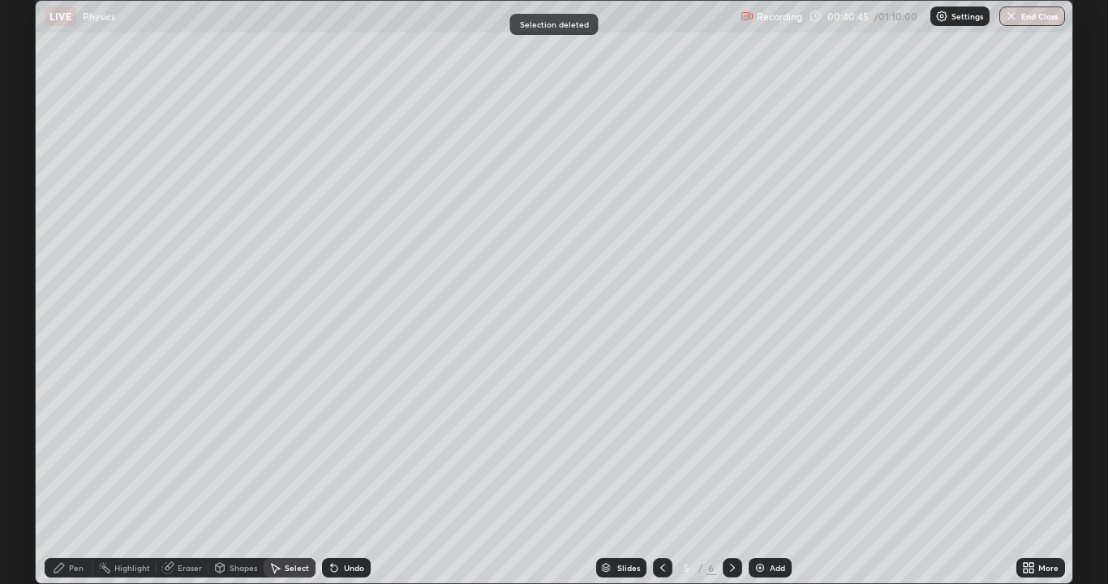
click at [82, 480] on div "Pen" at bounding box center [76, 568] width 15 height 8
click at [30, 370] on div at bounding box center [29, 369] width 3 height 3
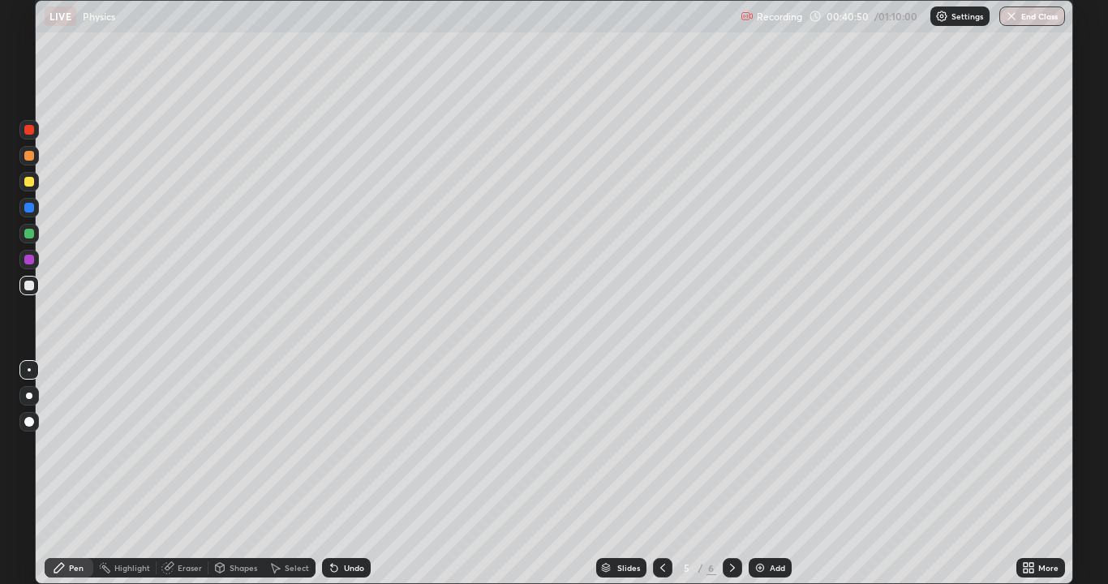
click at [25, 182] on div at bounding box center [29, 182] width 10 height 10
click at [332, 480] on icon at bounding box center [334, 568] width 6 height 6
click at [346, 480] on div "Undo" at bounding box center [354, 568] width 20 height 8
click at [182, 480] on div "Eraser" at bounding box center [190, 568] width 24 height 8
click at [73, 480] on div "Pen" at bounding box center [76, 568] width 15 height 8
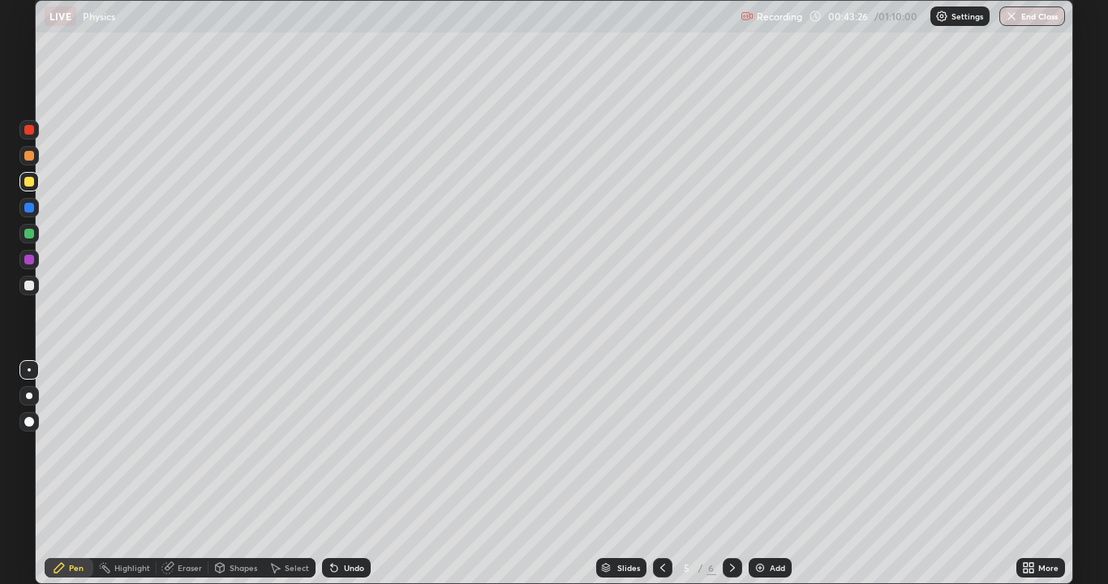
click at [241, 480] on div "Shapes" at bounding box center [236, 567] width 55 height 19
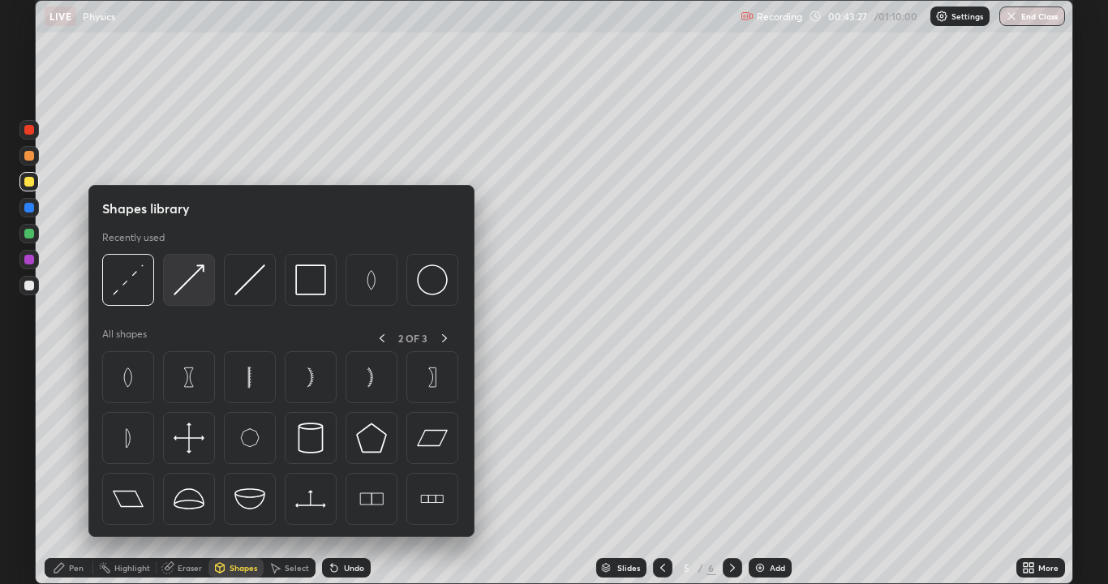
click at [185, 285] on img at bounding box center [189, 279] width 31 height 31
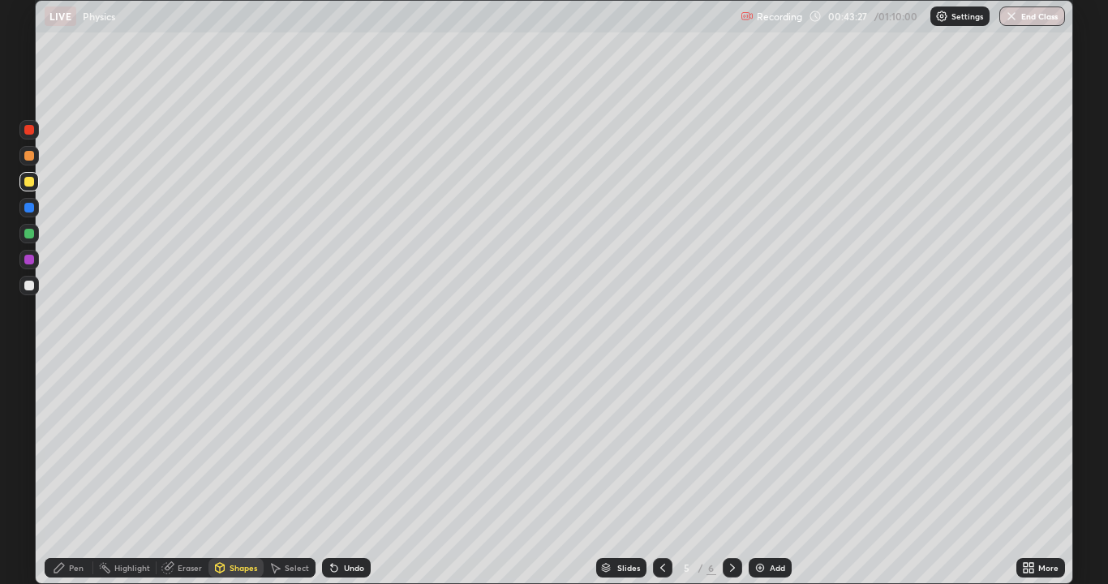
click at [24, 234] on div at bounding box center [29, 234] width 10 height 10
click at [57, 480] on icon at bounding box center [59, 567] width 13 height 13
click at [1046, 480] on div "More" at bounding box center [1048, 568] width 20 height 8
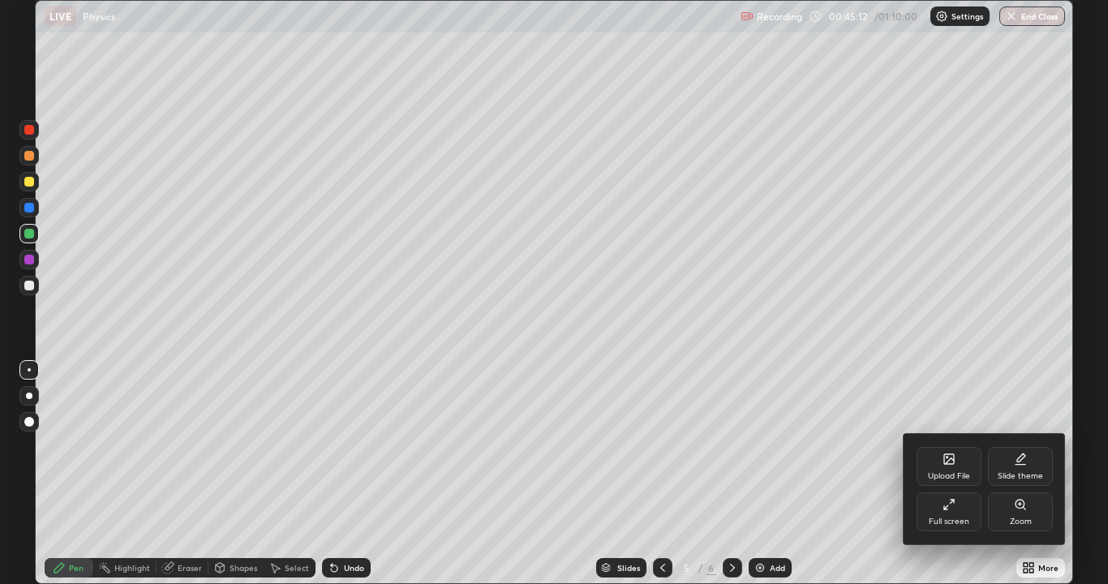
click at [955, 480] on div "Full screen" at bounding box center [949, 511] width 65 height 39
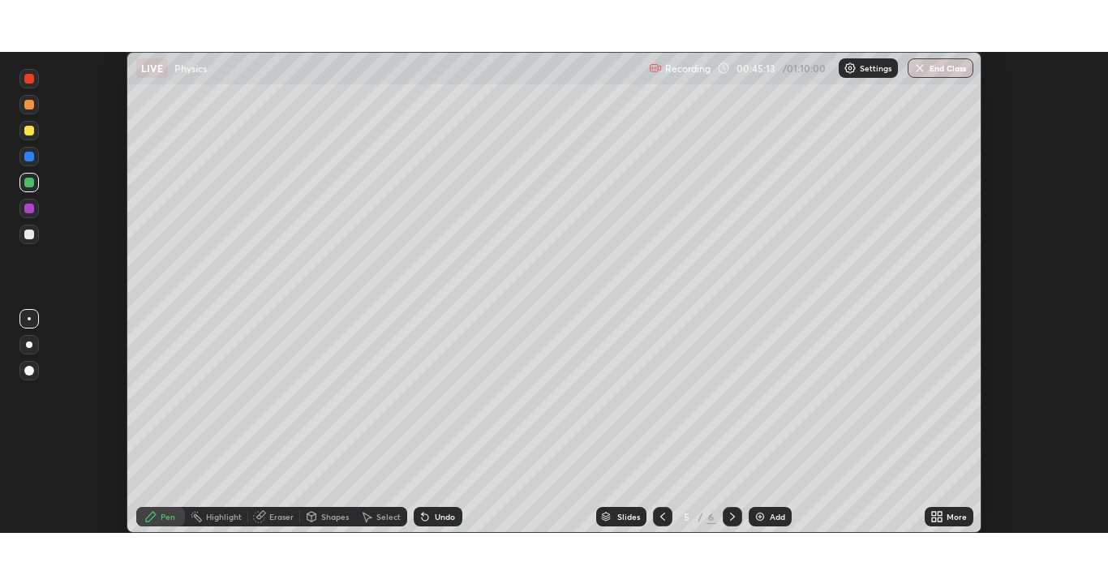
scroll to position [80651, 80024]
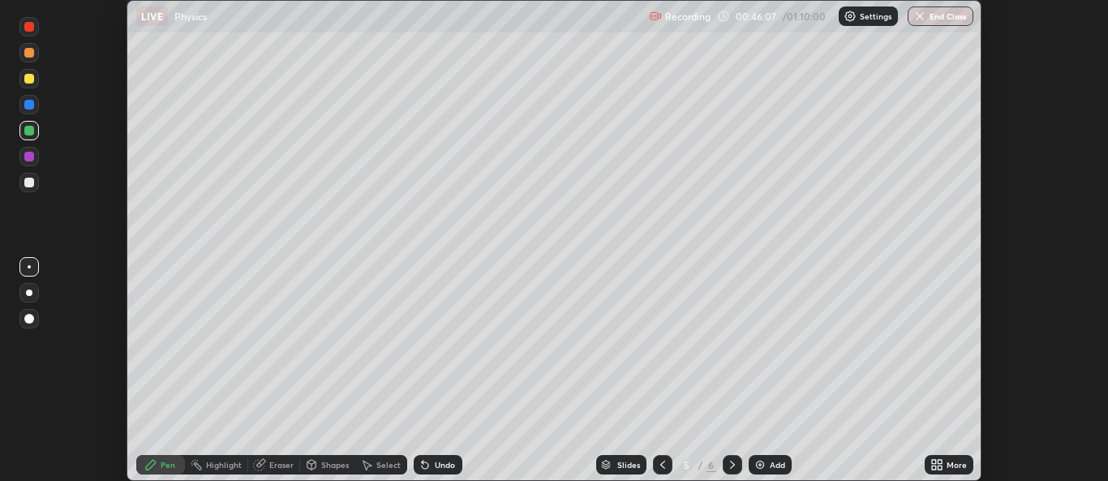
click at [947, 462] on div "More" at bounding box center [957, 465] width 20 height 8
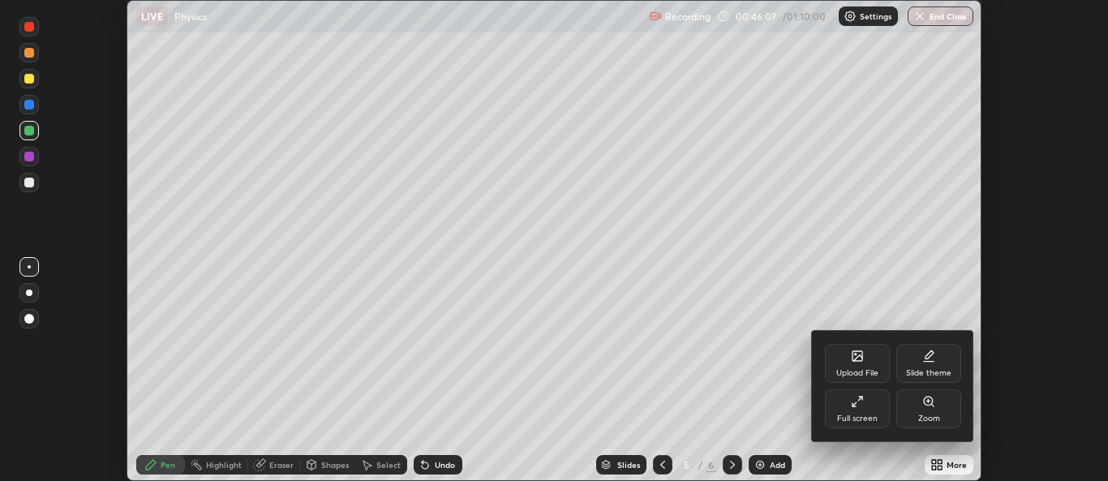
click at [853, 406] on icon at bounding box center [855, 404] width 4 height 4
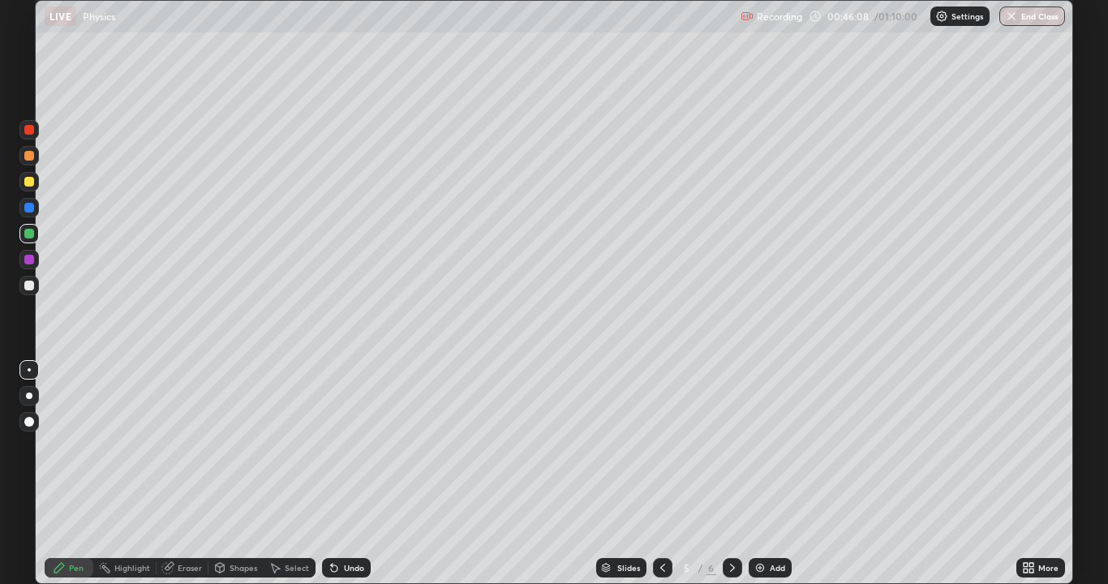
scroll to position [584, 1108]
click at [731, 480] on icon at bounding box center [732, 567] width 13 height 13
click at [660, 480] on icon at bounding box center [662, 567] width 13 height 13
click at [729, 480] on icon at bounding box center [732, 567] width 13 height 13
click at [187, 480] on div "Eraser" at bounding box center [190, 568] width 24 height 8
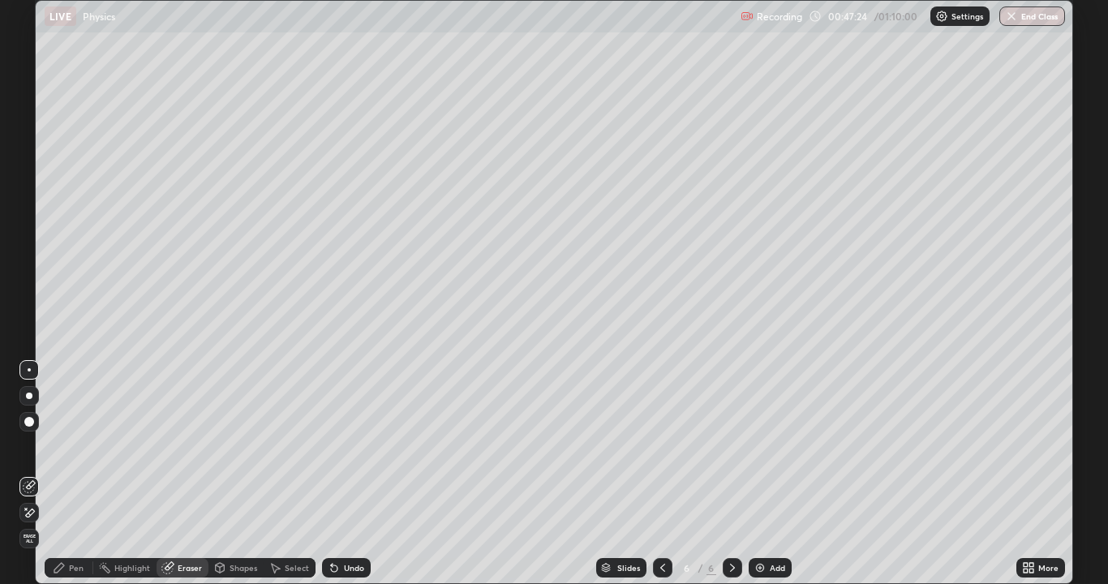
click at [31, 480] on icon at bounding box center [29, 513] width 13 height 14
click at [70, 480] on div "Pen" at bounding box center [76, 568] width 15 height 8
click at [340, 480] on div "Undo" at bounding box center [346, 567] width 49 height 19
click at [669, 480] on div at bounding box center [662, 567] width 19 height 19
click at [660, 480] on icon at bounding box center [662, 567] width 13 height 13
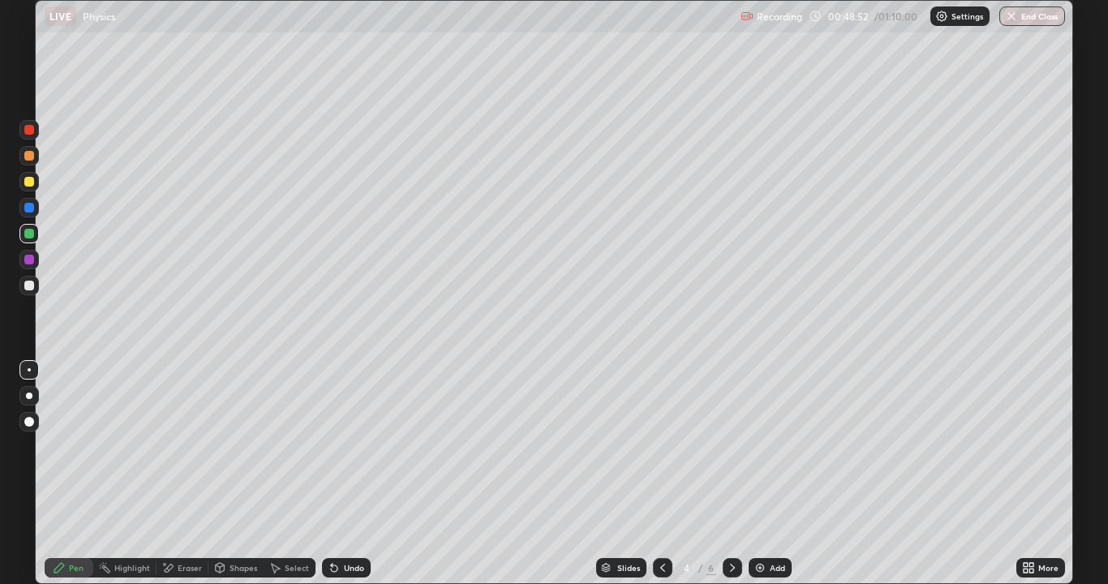
click at [668, 480] on div at bounding box center [662, 567] width 19 height 19
click at [731, 480] on icon at bounding box center [732, 567] width 13 height 13
click at [737, 480] on div at bounding box center [732, 567] width 19 height 19
click at [287, 480] on div "Select" at bounding box center [297, 568] width 24 height 8
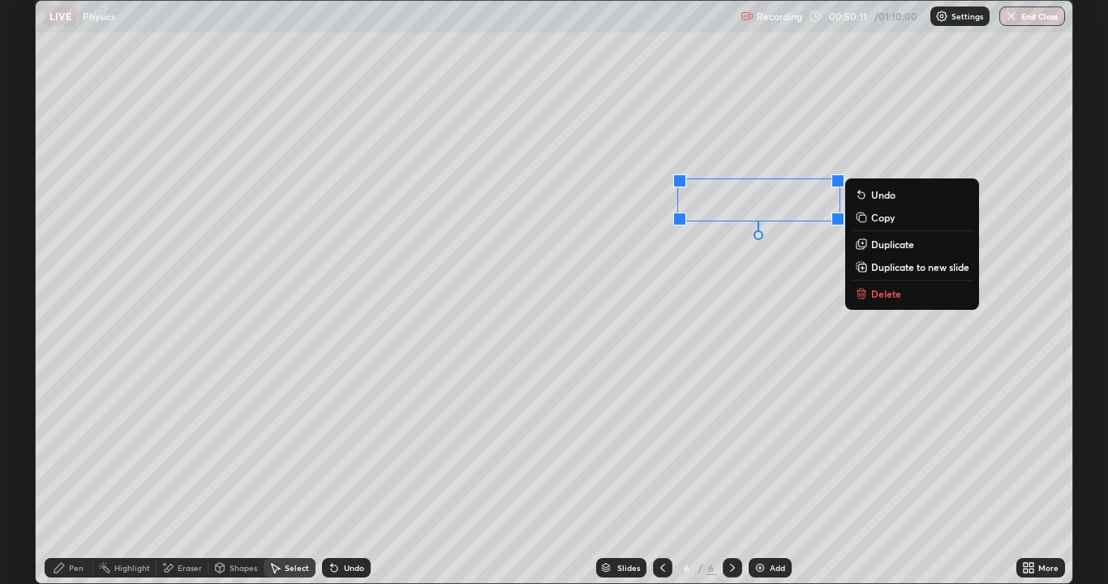
click at [71, 480] on div "Pen" at bounding box center [76, 568] width 15 height 8
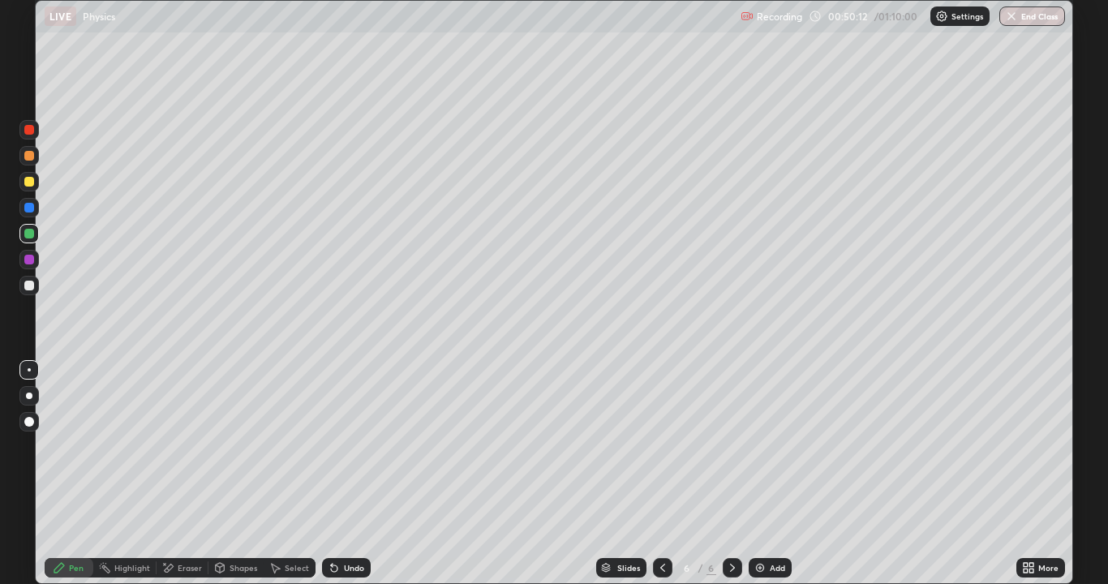
click at [290, 480] on div "Select" at bounding box center [297, 568] width 24 height 8
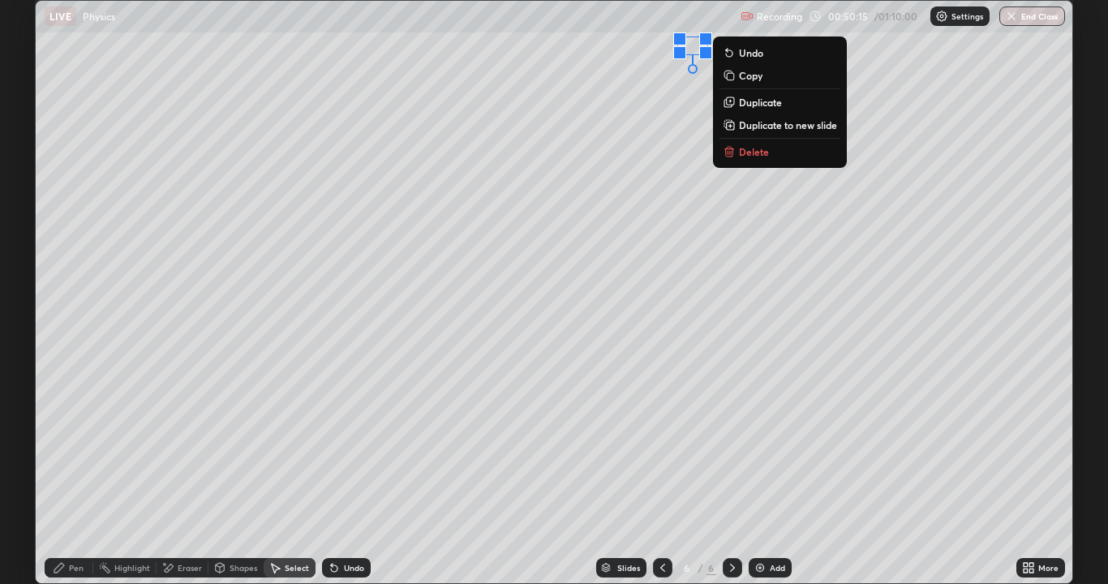
click at [81, 480] on div "Pen" at bounding box center [76, 568] width 15 height 8
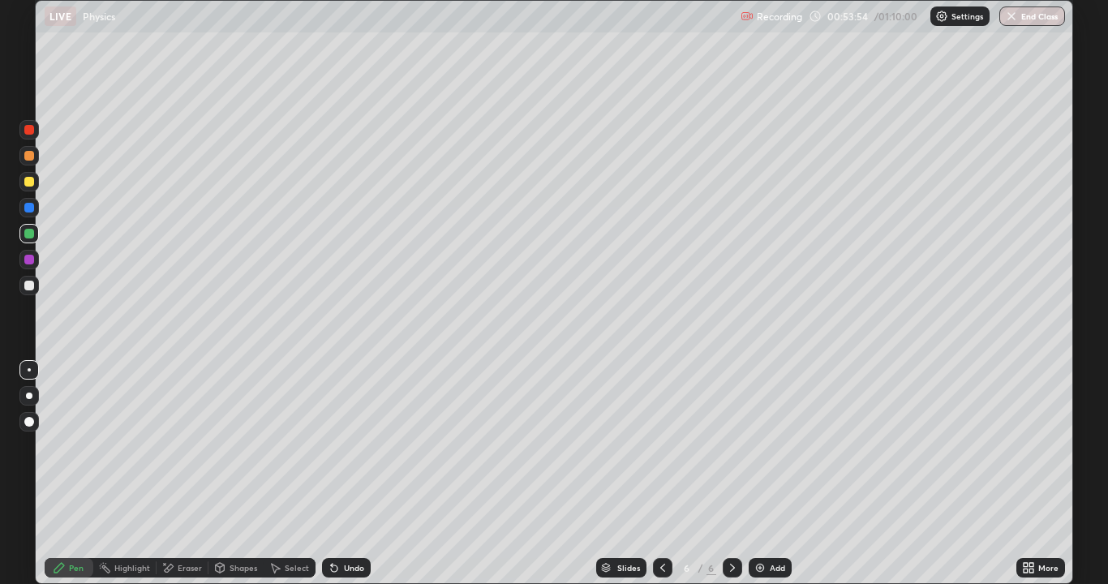
click at [28, 286] on div at bounding box center [29, 286] width 10 height 10
click at [355, 480] on div "Undo" at bounding box center [354, 568] width 20 height 8
click at [353, 480] on div "Undo" at bounding box center [346, 567] width 49 height 19
click at [352, 480] on div "Undo" at bounding box center [346, 567] width 49 height 19
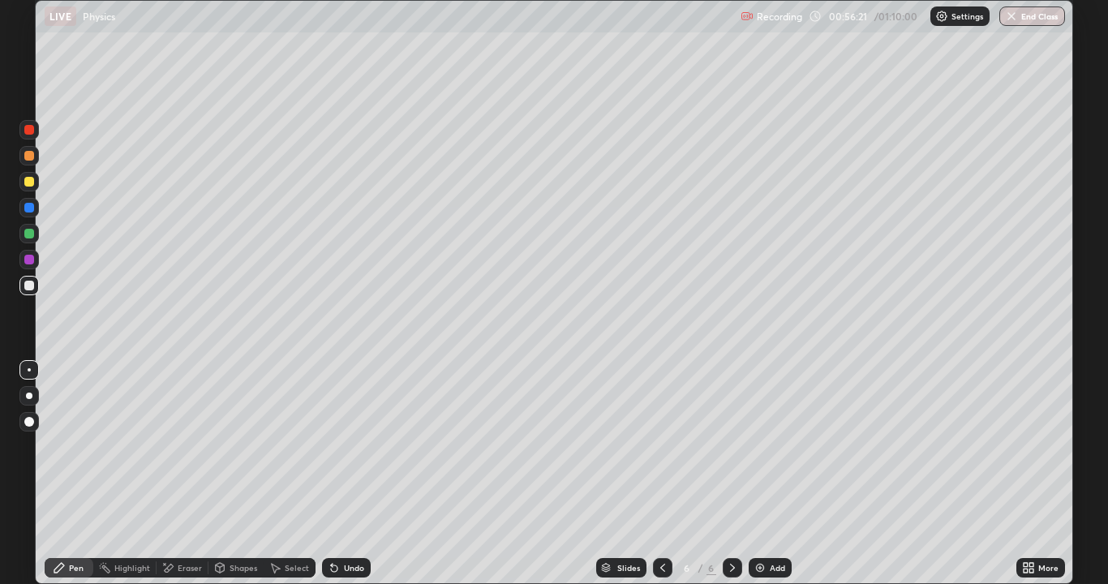
click at [28, 234] on div at bounding box center [29, 234] width 10 height 10
click at [346, 480] on div "Undo" at bounding box center [354, 568] width 20 height 8
click at [349, 480] on div "Undo" at bounding box center [354, 568] width 20 height 8
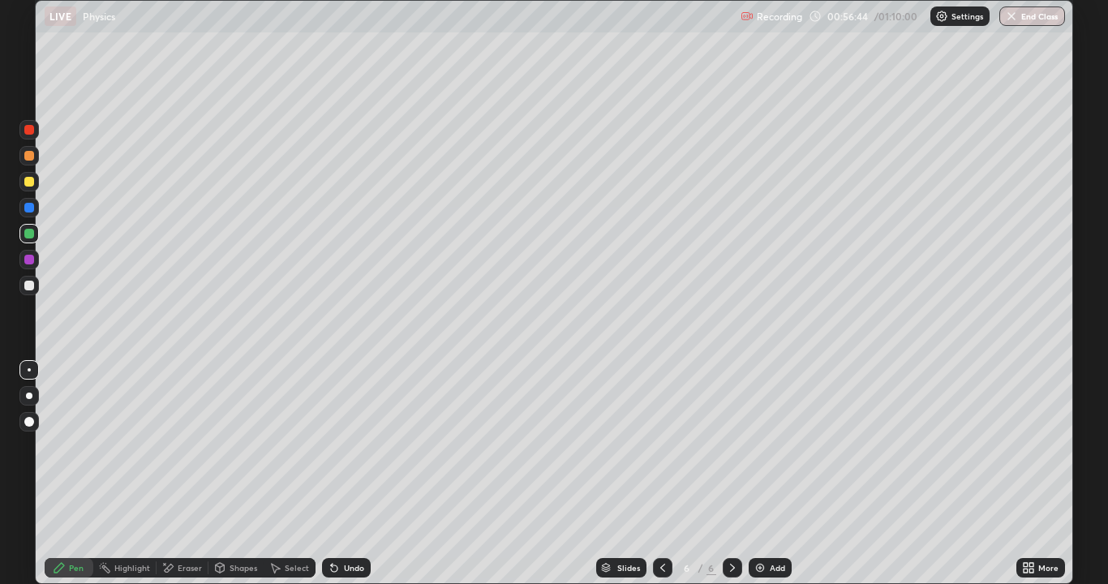
click at [344, 480] on div "Undo" at bounding box center [354, 568] width 20 height 8
click at [766, 480] on div "Add" at bounding box center [770, 567] width 43 height 19
click at [341, 480] on div "Undo" at bounding box center [346, 567] width 49 height 19
click at [344, 480] on div "Undo" at bounding box center [346, 567] width 49 height 19
click at [349, 480] on div "Undo" at bounding box center [346, 567] width 49 height 19
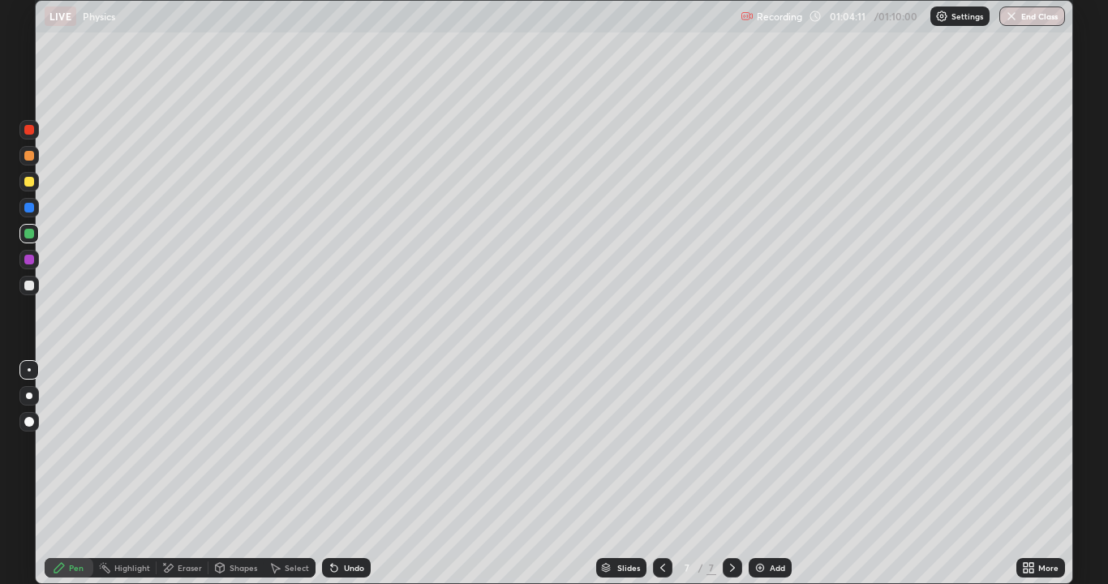
click at [340, 480] on div "Undo" at bounding box center [346, 567] width 49 height 19
click at [344, 480] on div "Undo" at bounding box center [354, 568] width 20 height 8
click at [355, 480] on div "Undo" at bounding box center [354, 568] width 20 height 8
click at [344, 480] on div "Undo" at bounding box center [354, 568] width 20 height 8
click at [1047, 21] on button "End Class" at bounding box center [1033, 15] width 64 height 19
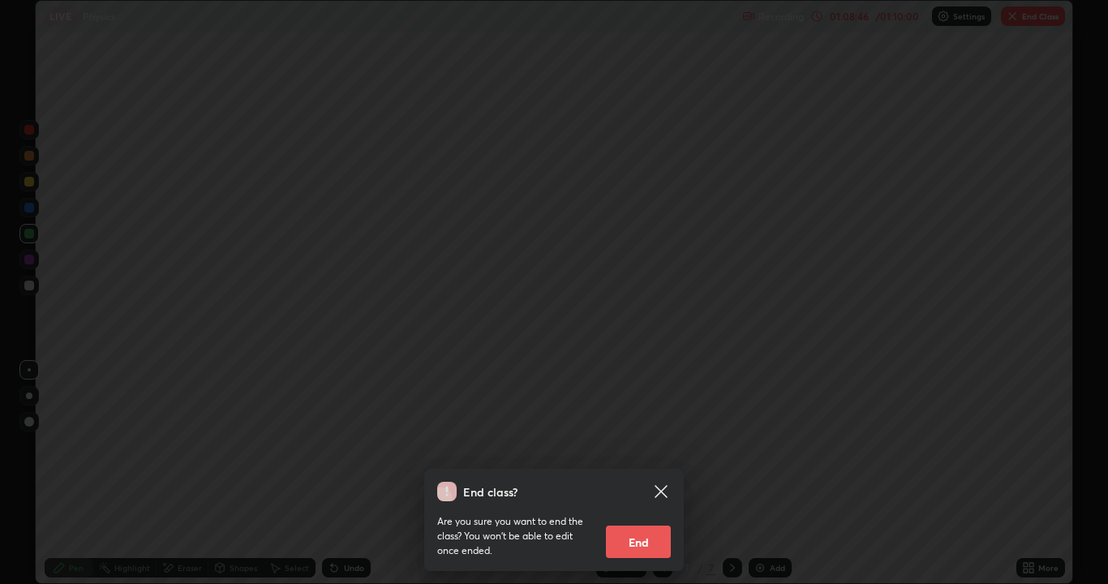
click at [651, 480] on button "End" at bounding box center [638, 542] width 65 height 32
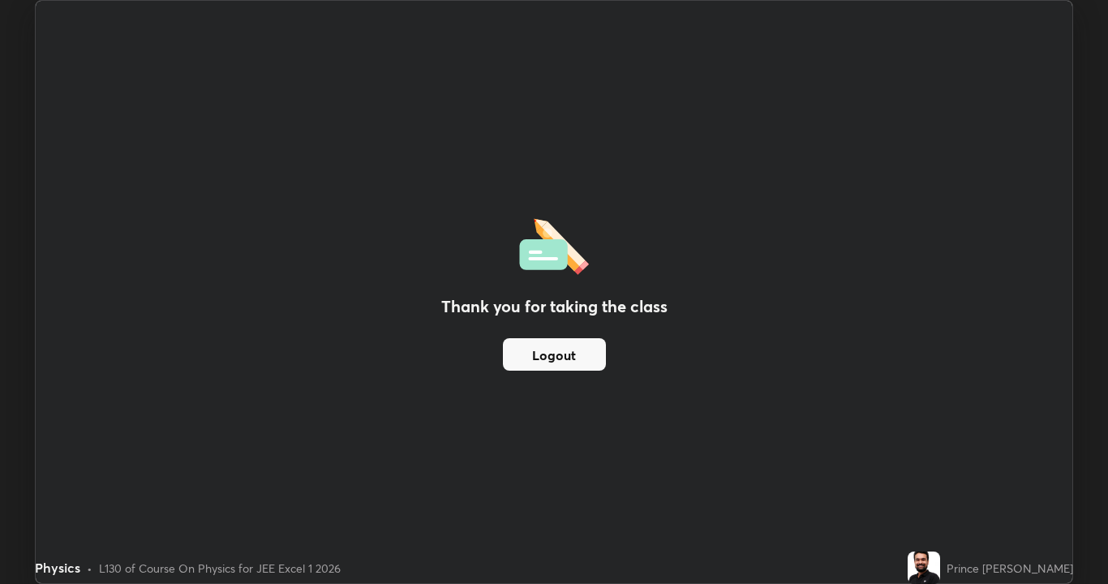
click at [587, 359] on button "Logout" at bounding box center [554, 354] width 103 height 32
